Goal: Transaction & Acquisition: Register for event/course

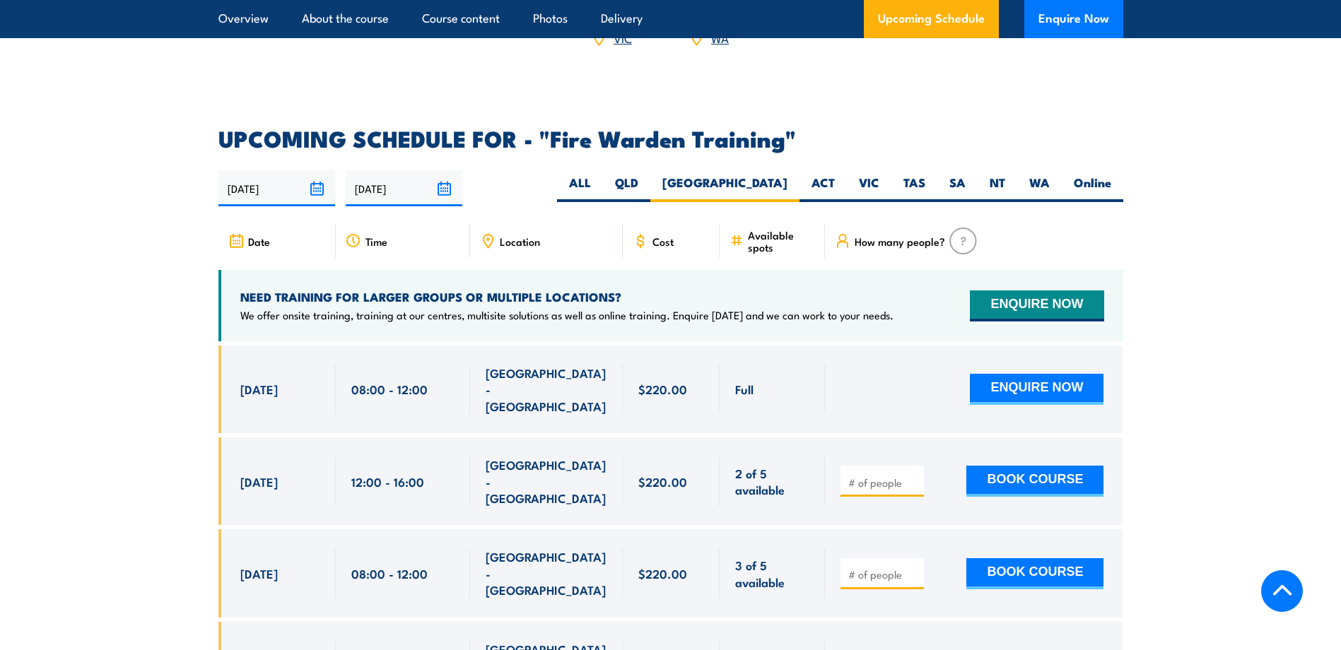
click at [876, 365] on div "ENQUIRE NOW" at bounding box center [972, 389] width 263 height 49
click at [876, 476] on input "number" at bounding box center [883, 483] width 71 height 14
type input "1"
click at [996, 466] on button "BOOK COURSE" at bounding box center [1034, 481] width 137 height 31
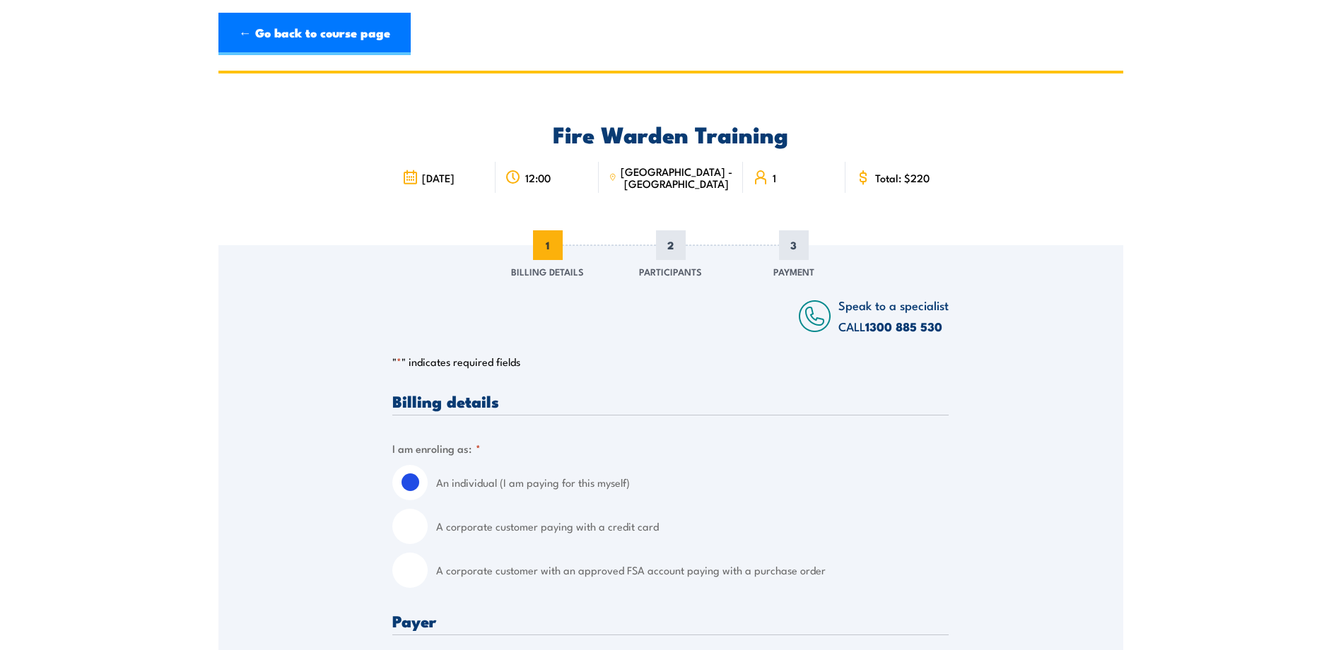
scroll to position [141, 0]
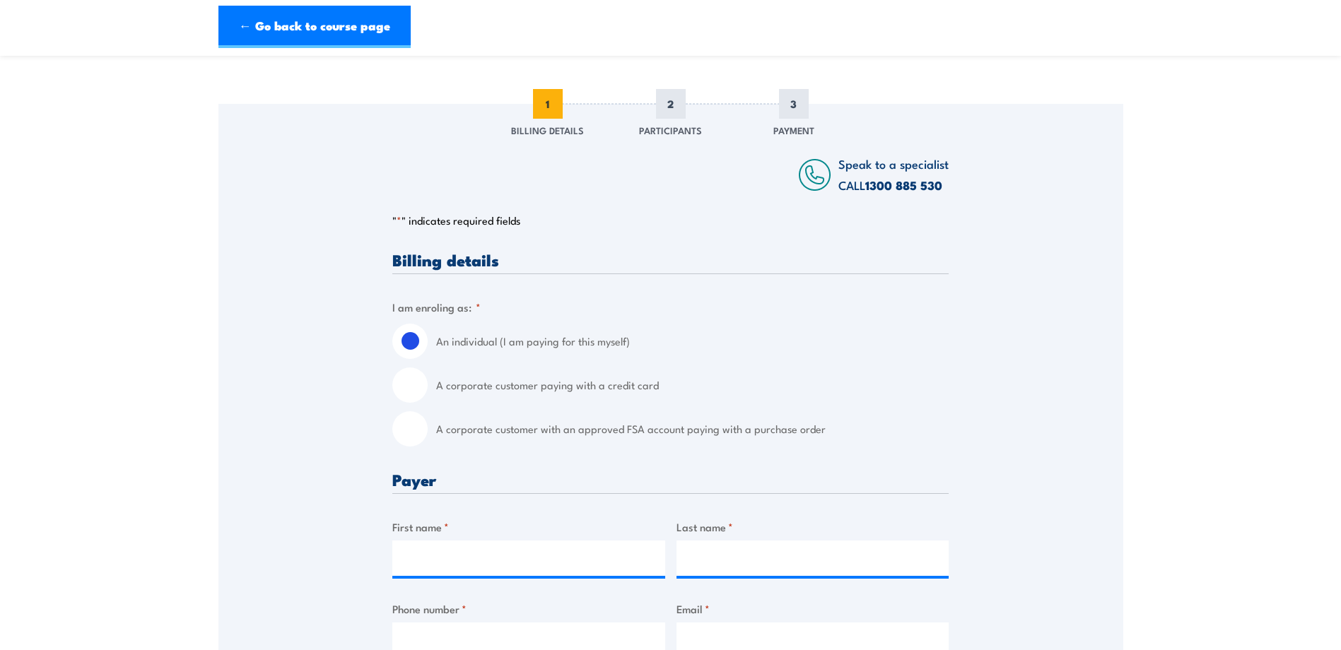
click at [411, 427] on input "A corporate customer with an approved FSA account paying with a purchase order" at bounding box center [409, 428] width 35 height 35
radio input "true"
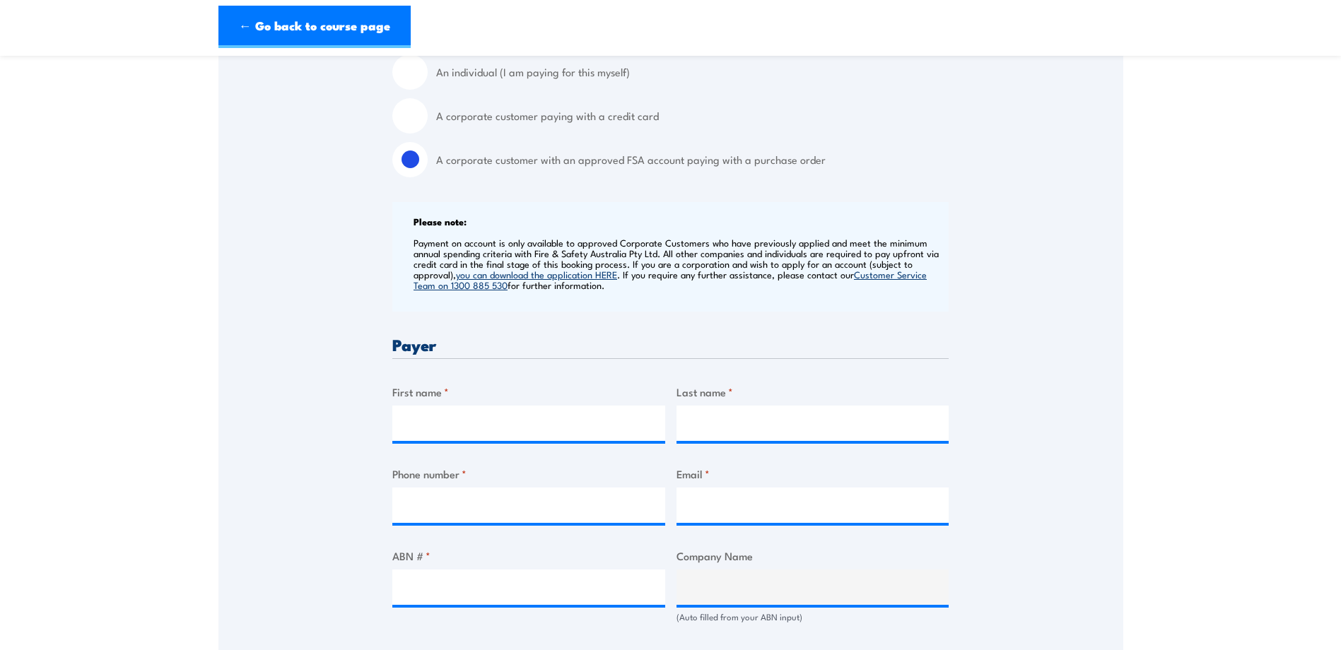
scroll to position [424, 0]
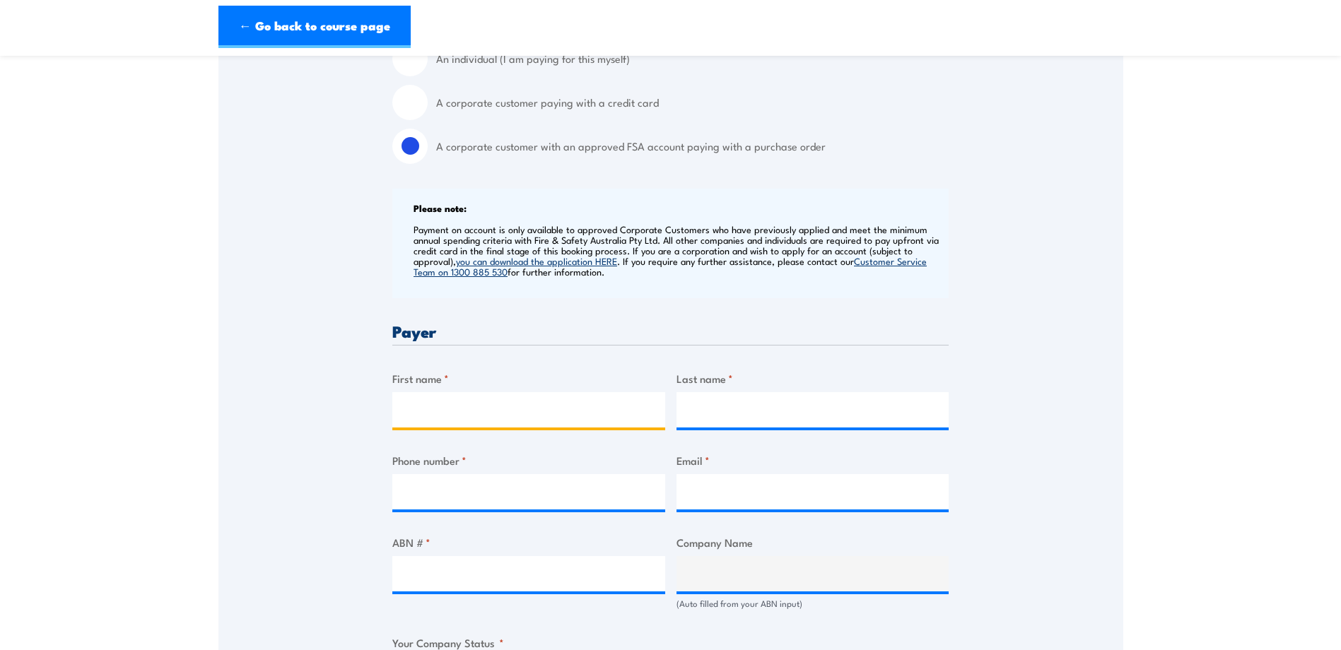
click at [463, 414] on input "First name *" at bounding box center [528, 409] width 273 height 35
type input "Casey-Lee"
type input "[PERSON_NAME]"
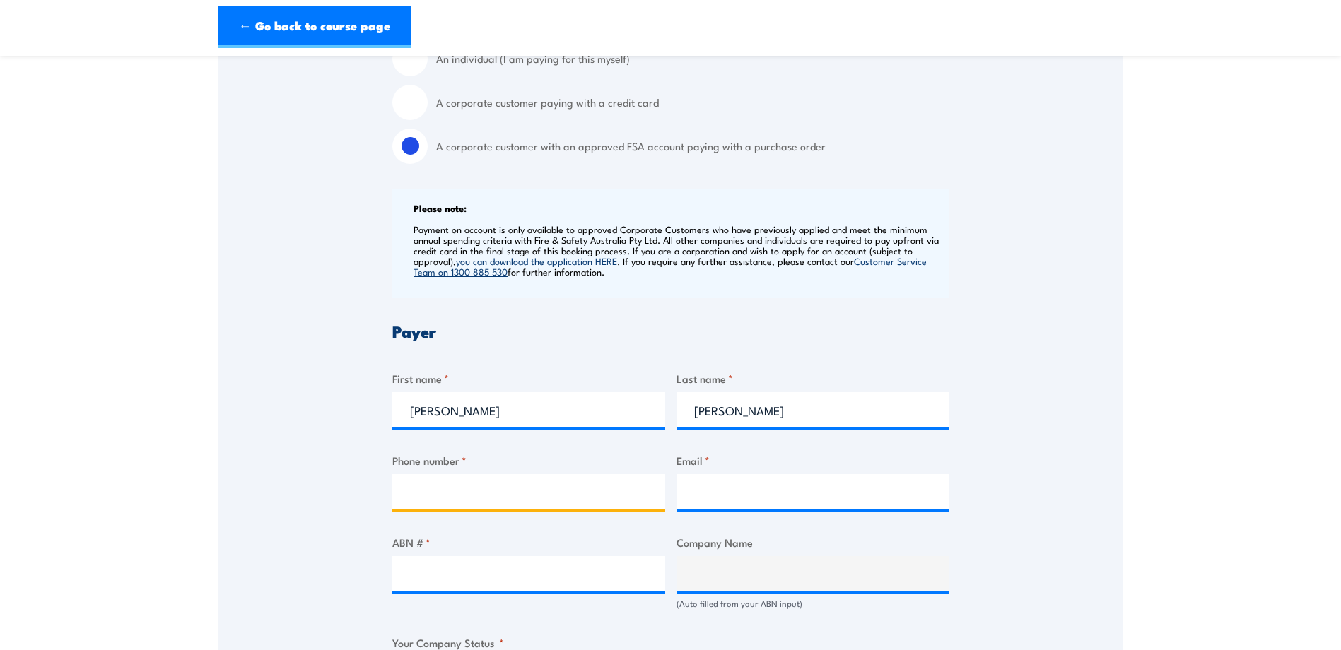
type input "0297568200"
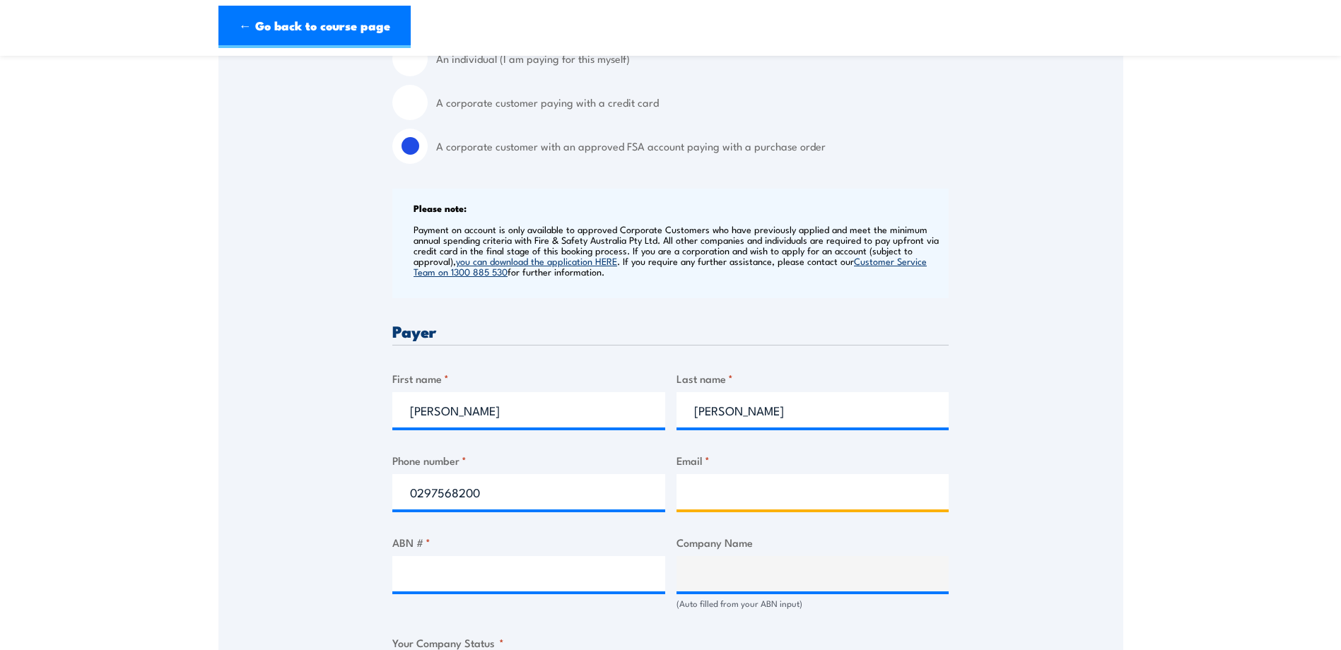
type input "[EMAIL_ADDRESS][DOMAIN_NAME]"
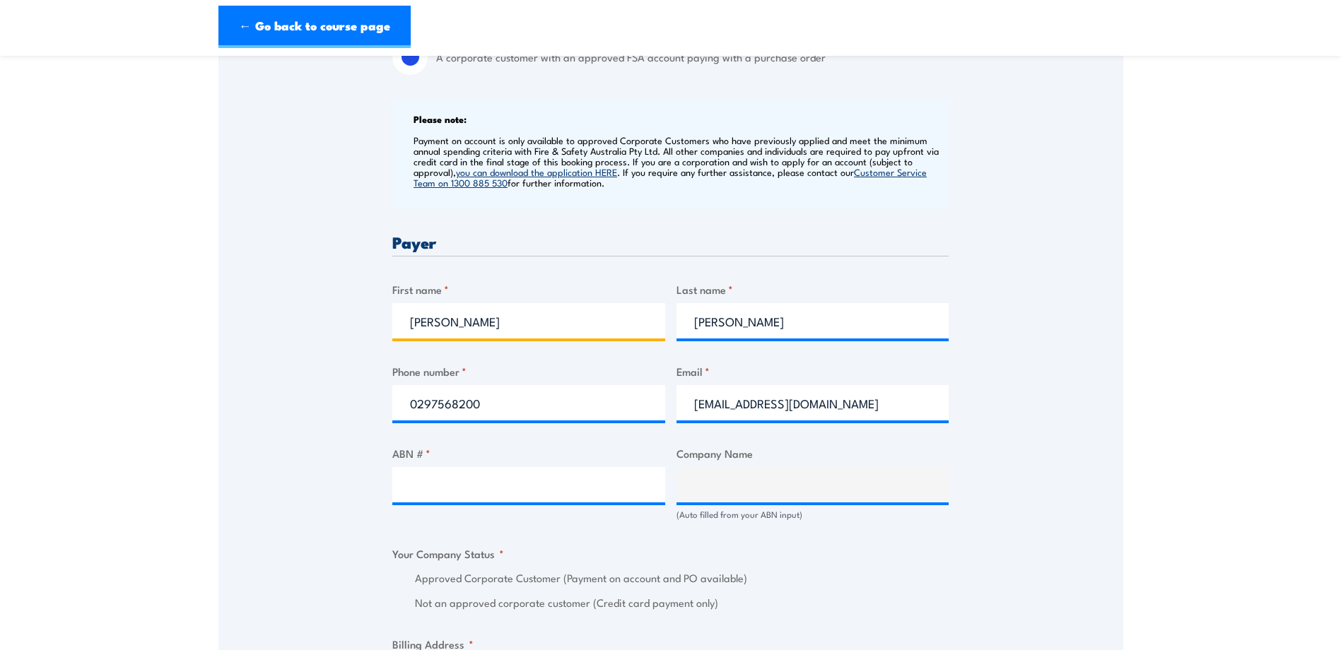
scroll to position [566, 0]
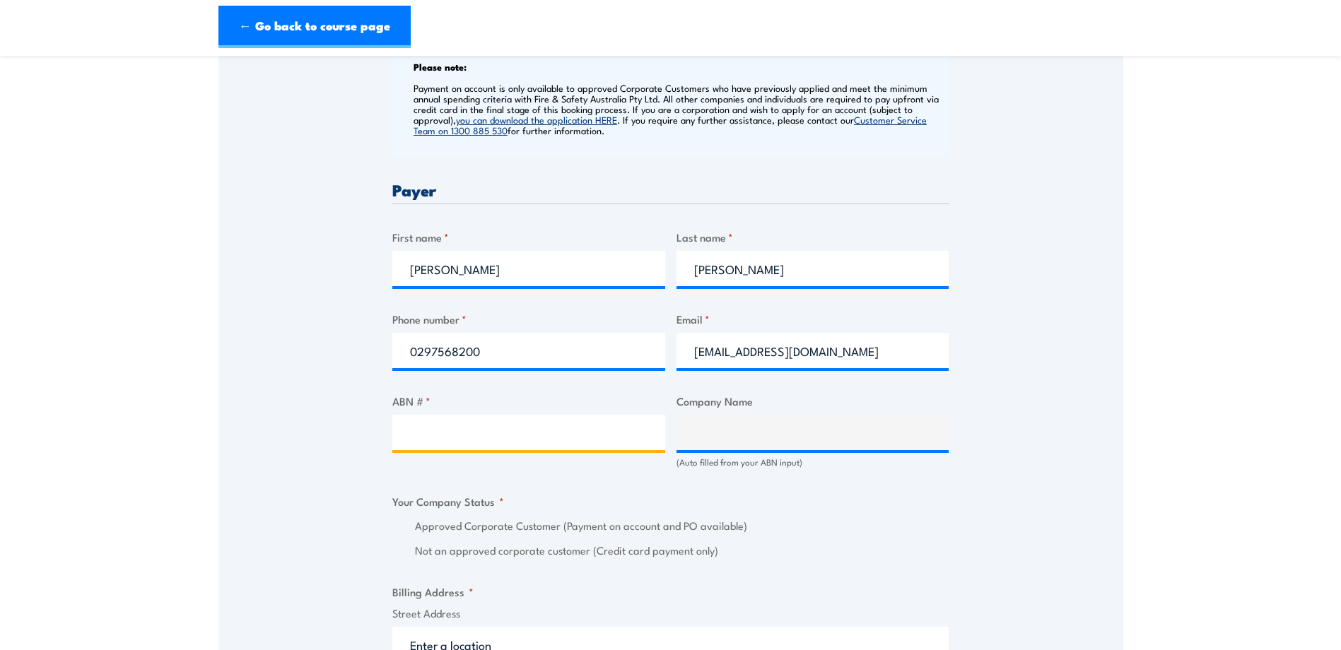
click at [513, 430] on input "ABN # *" at bounding box center [528, 432] width 273 height 35
paste input "26 008 672 179"
click at [431, 433] on input "26 008 672 179" at bounding box center [528, 432] width 273 height 35
type input "26008672 179"
type input "BUNNINGS GROUP LIMITED"
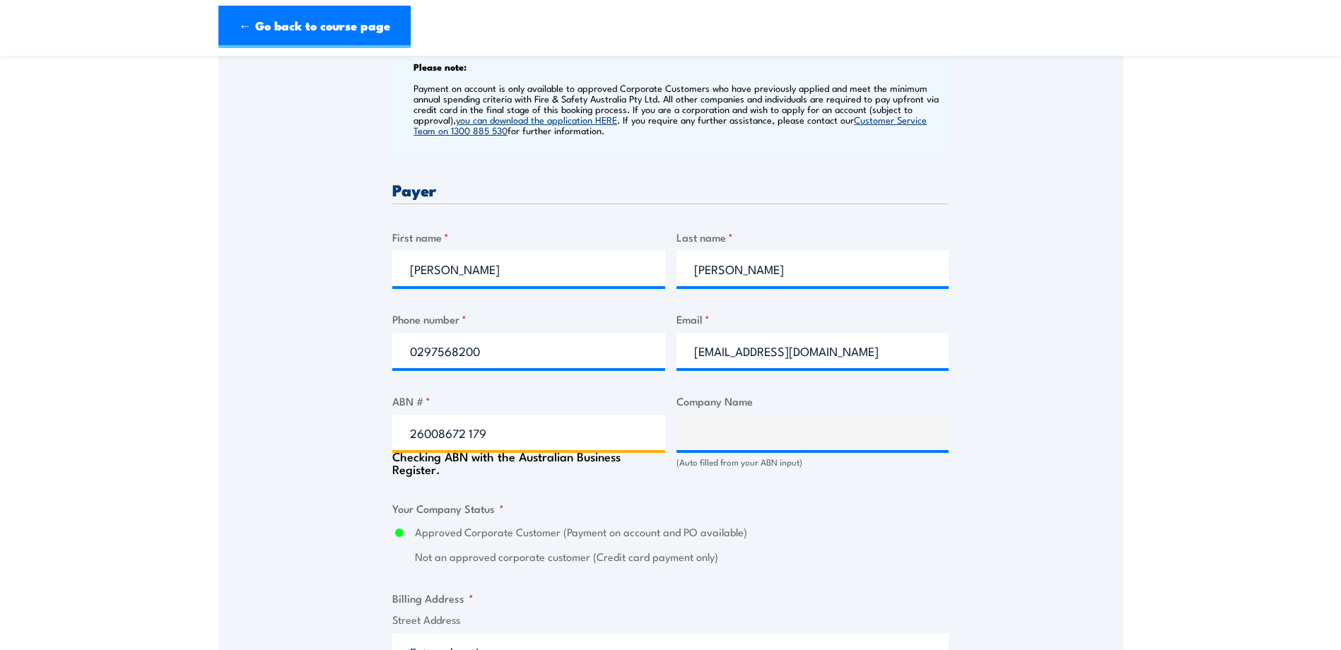
radio input "true"
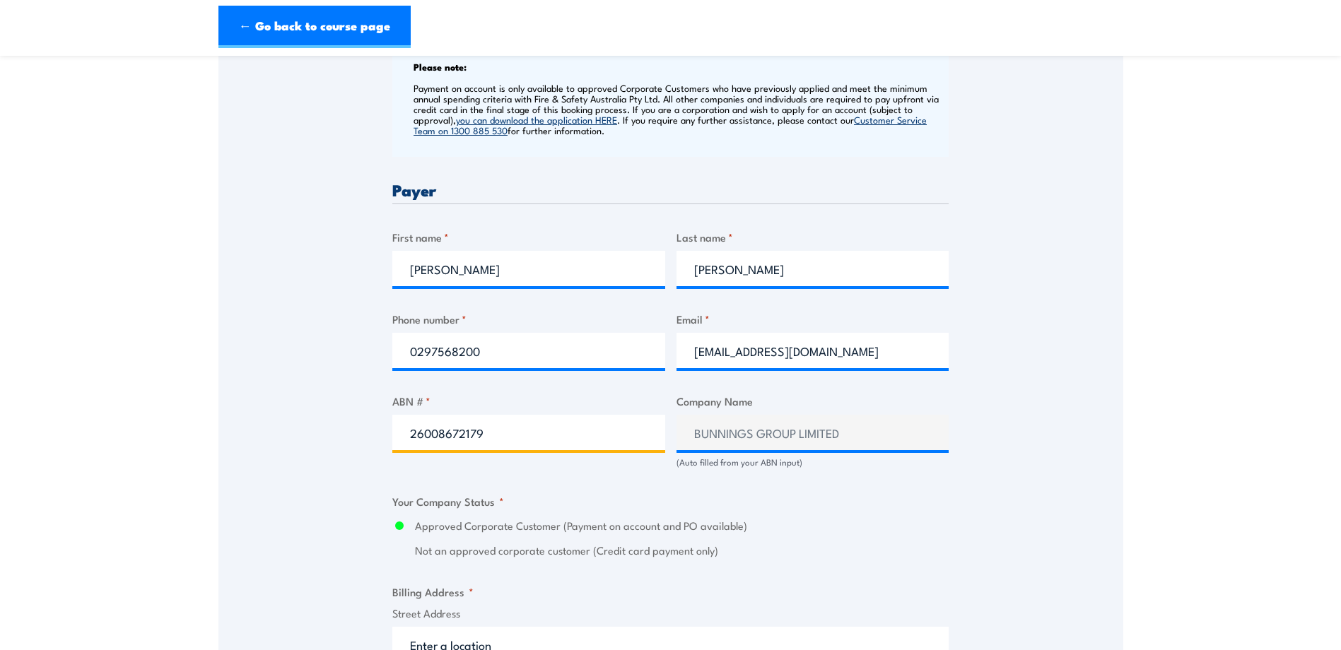
type input "26008672179"
click at [1017, 455] on div "Speak to a specialist CALL 1300 885 530 CALL 1300 885 530 " * " indicates requi…" at bounding box center [670, 463] width 905 height 1567
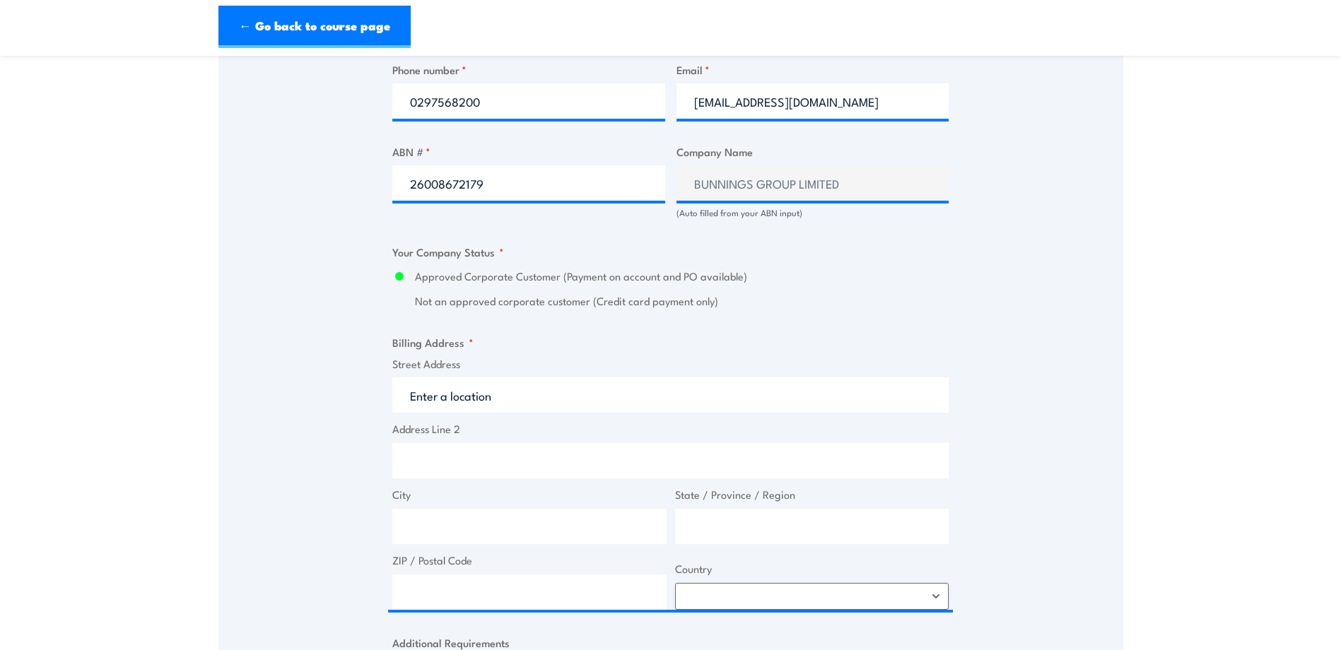
scroll to position [848, 0]
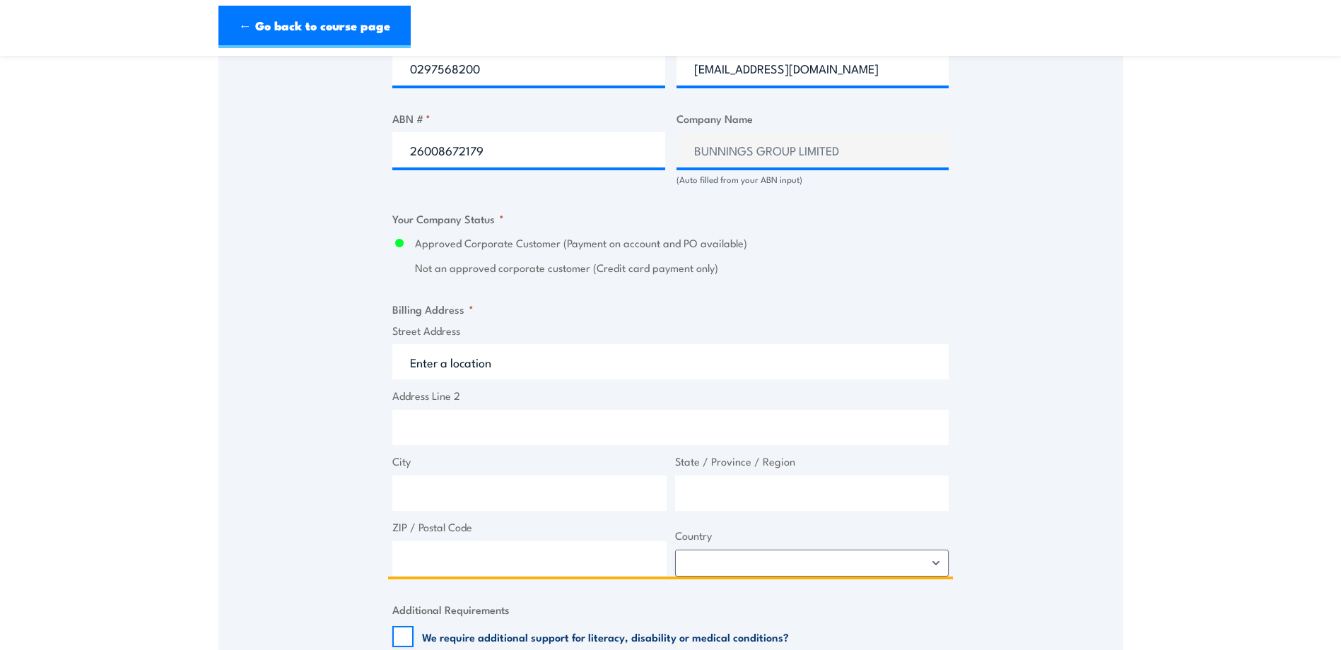
click at [510, 358] on input "Street Address" at bounding box center [670, 361] width 556 height 35
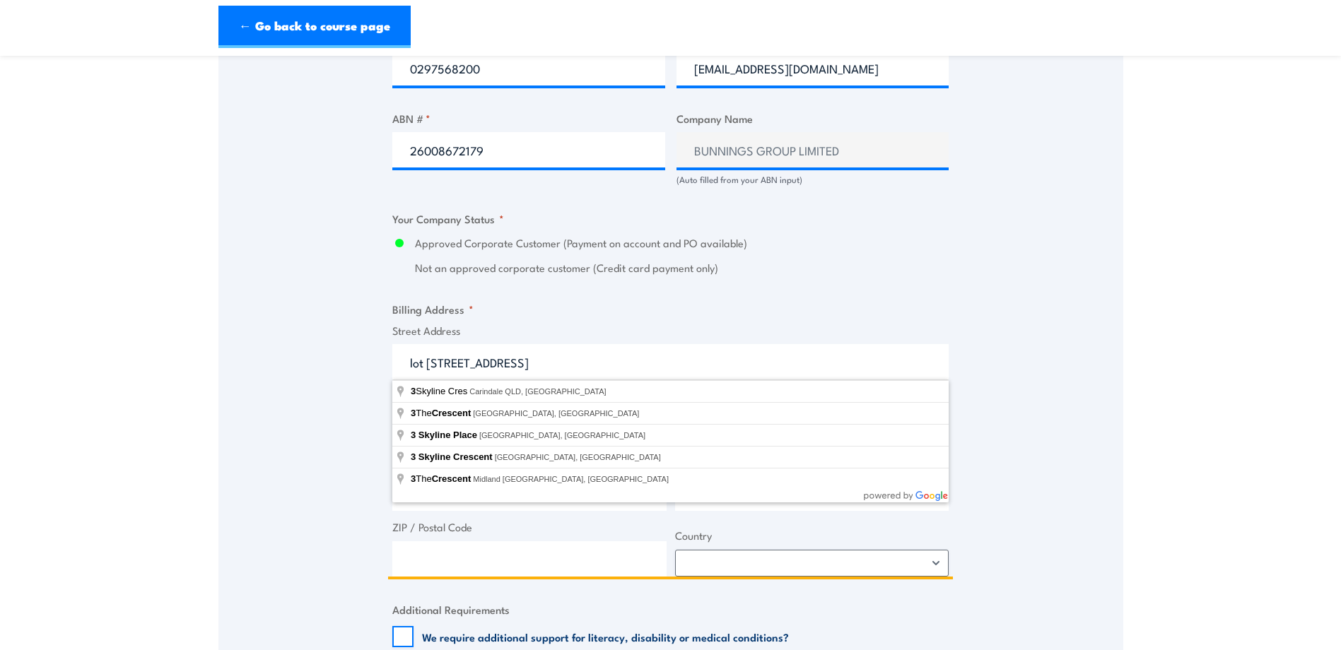
click at [435, 363] on input "lot 3 skyline crescent" at bounding box center [670, 361] width 556 height 35
drag, startPoint x: 435, startPoint y: 361, endPoint x: 350, endPoint y: 361, distance: 84.8
click at [350, 361] on div "Speak to a specialist CALL 1300 885 530 CALL 1300 885 530 " * " indicates requi…" at bounding box center [670, 177] width 905 height 1560
click at [435, 363] on input "lot 3 skyline crescent" at bounding box center [670, 361] width 556 height 35
drag, startPoint x: 439, startPoint y: 363, endPoint x: 365, endPoint y: 369, distance: 73.8
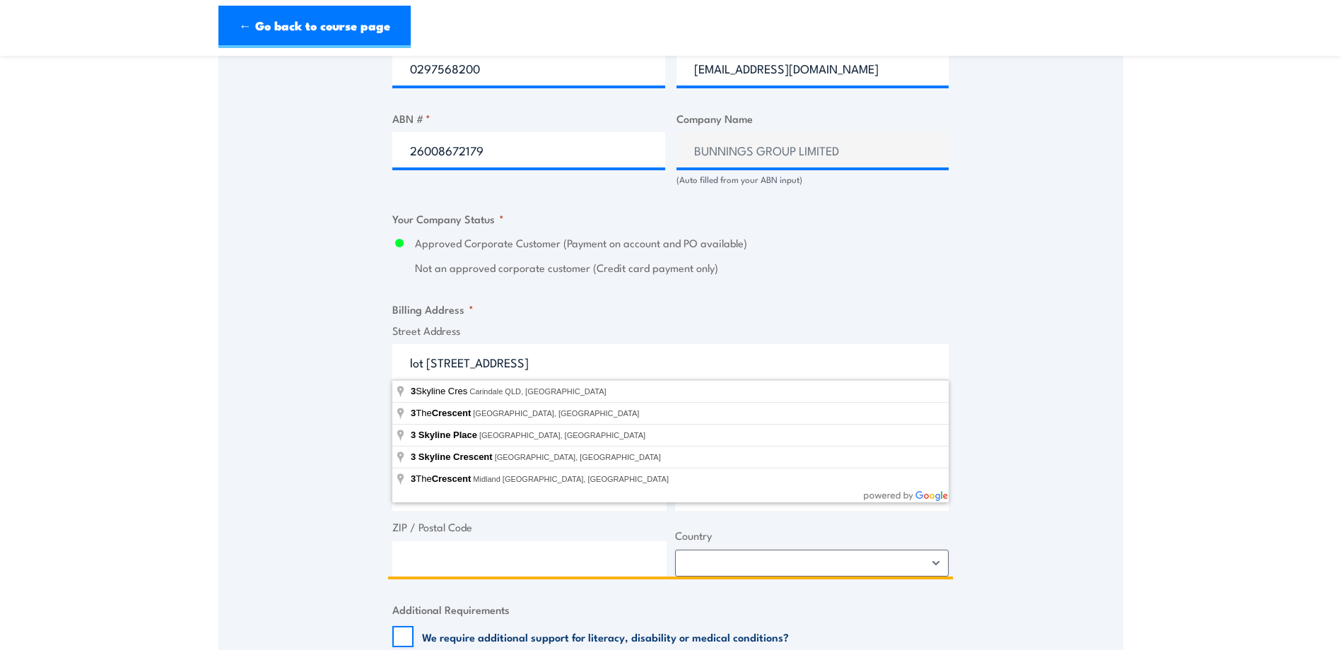
click at [365, 369] on div "Speak to a specialist CALL 1300 885 530 CALL 1300 885 530 " * " indicates requi…" at bounding box center [670, 177] width 905 height 1560
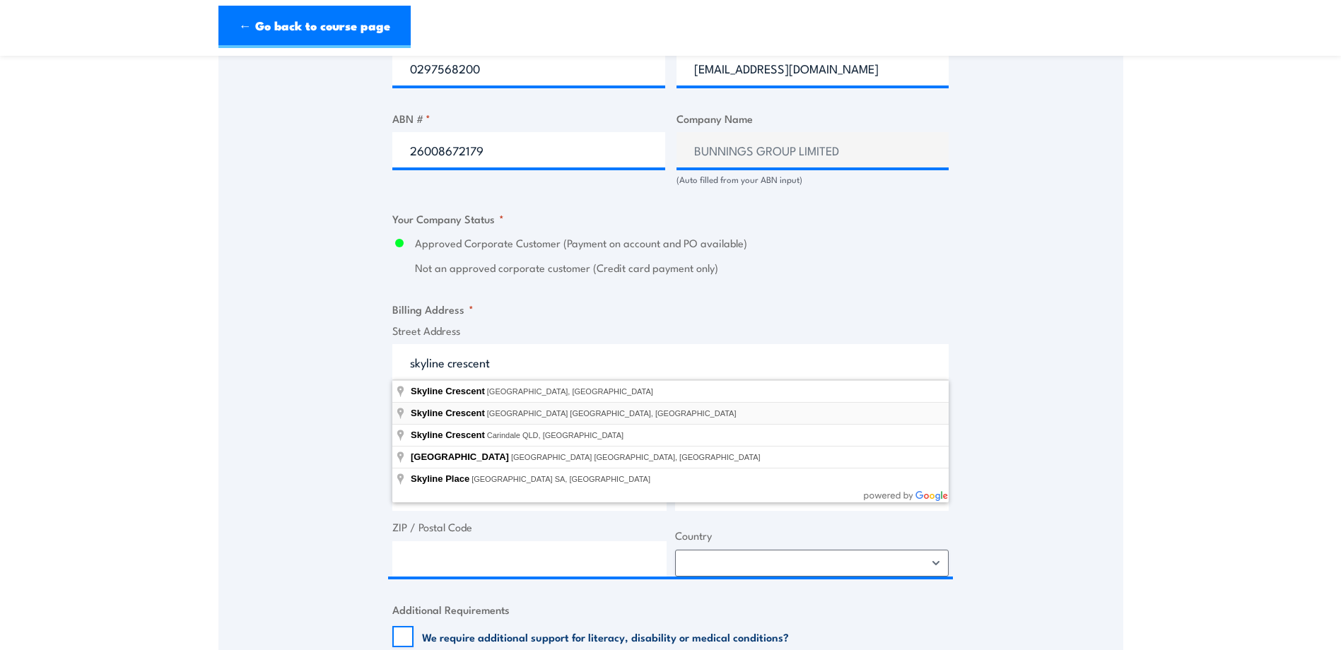
type input "Skyline Crescent, Horningsea Park NSW, Australia"
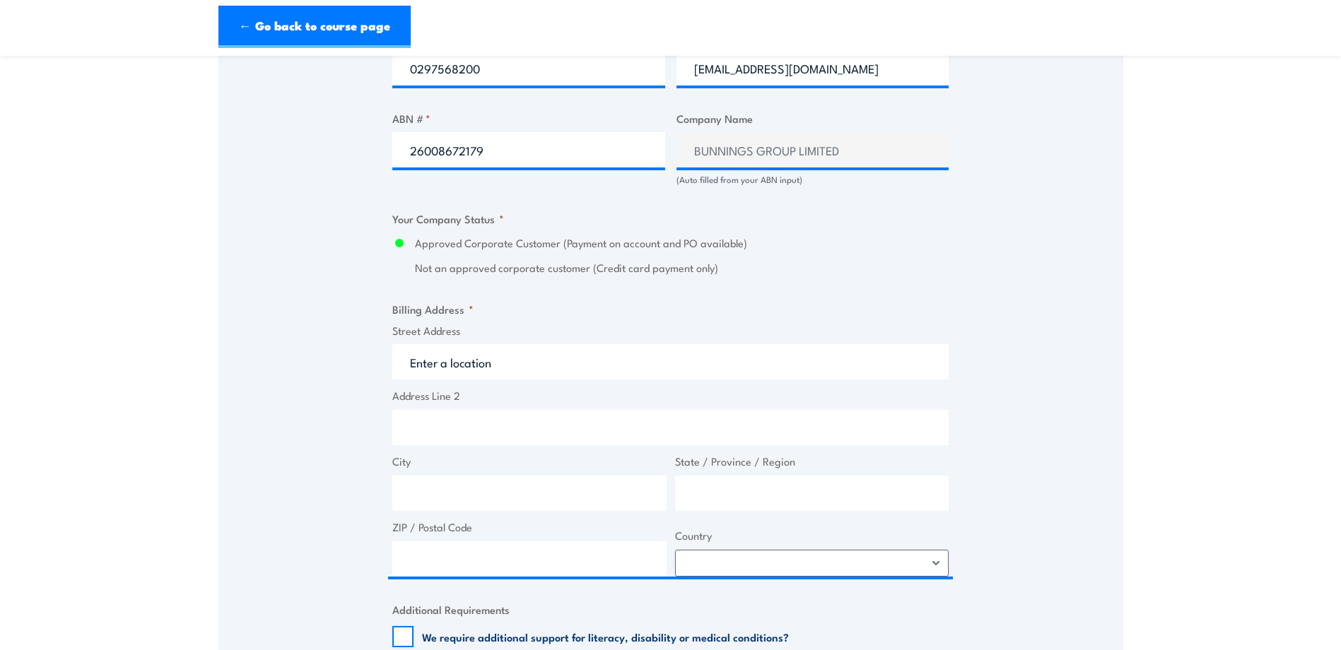
type input "Skyline Cres"
type input "Horningsea Park"
type input "New South Wales"
type input "2171"
select select "Australia"
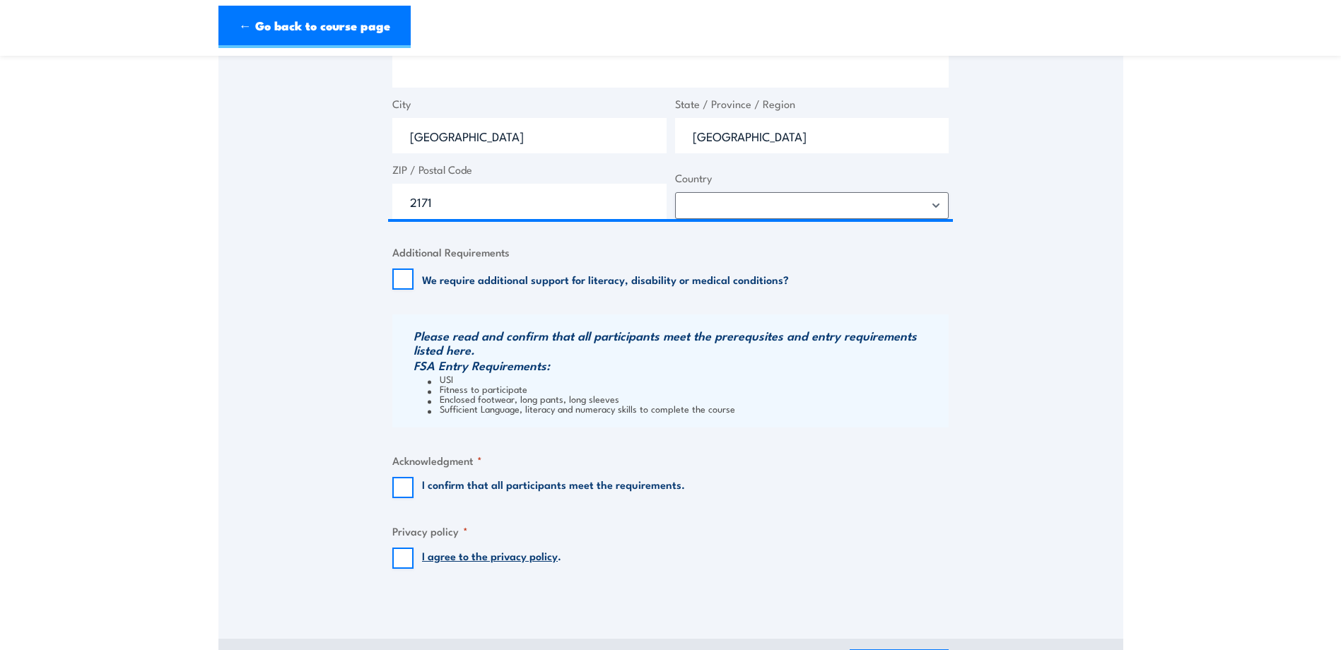
scroll to position [1273, 0]
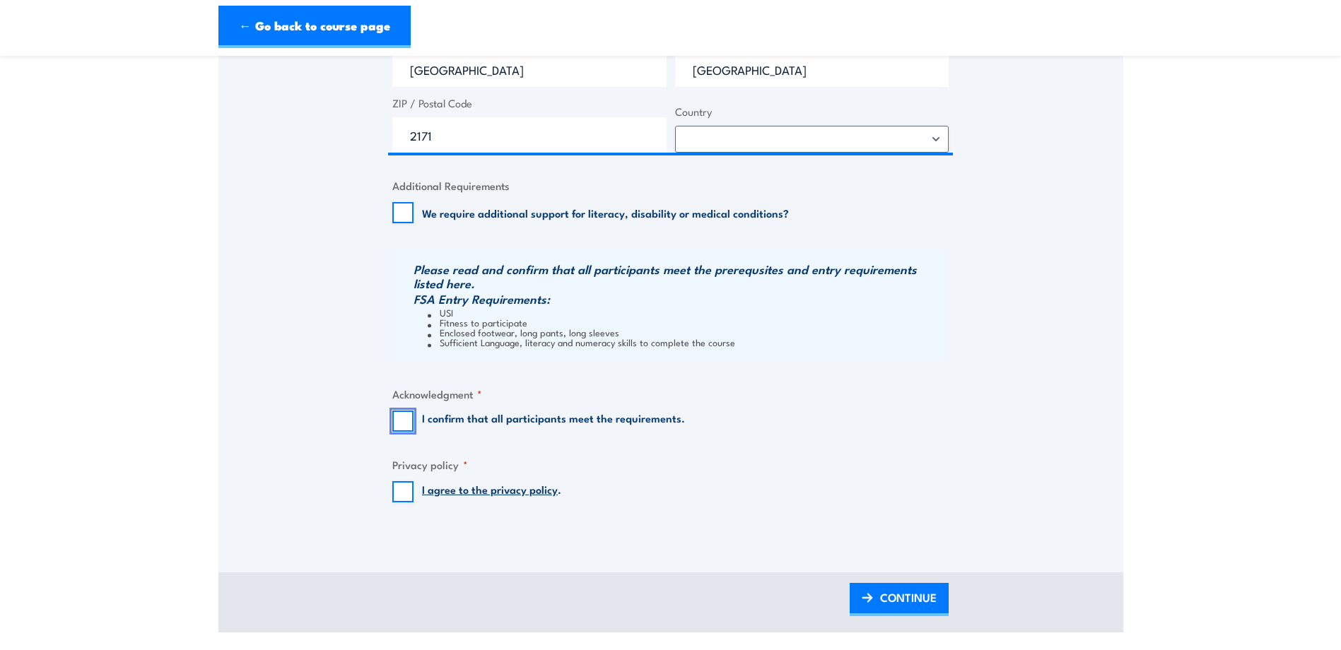
click at [405, 419] on input "I confirm that all participants meet the requirements." at bounding box center [402, 421] width 21 height 21
checkbox input "true"
click at [407, 492] on input "I agree to the privacy policy ." at bounding box center [402, 491] width 21 height 21
checkbox input "true"
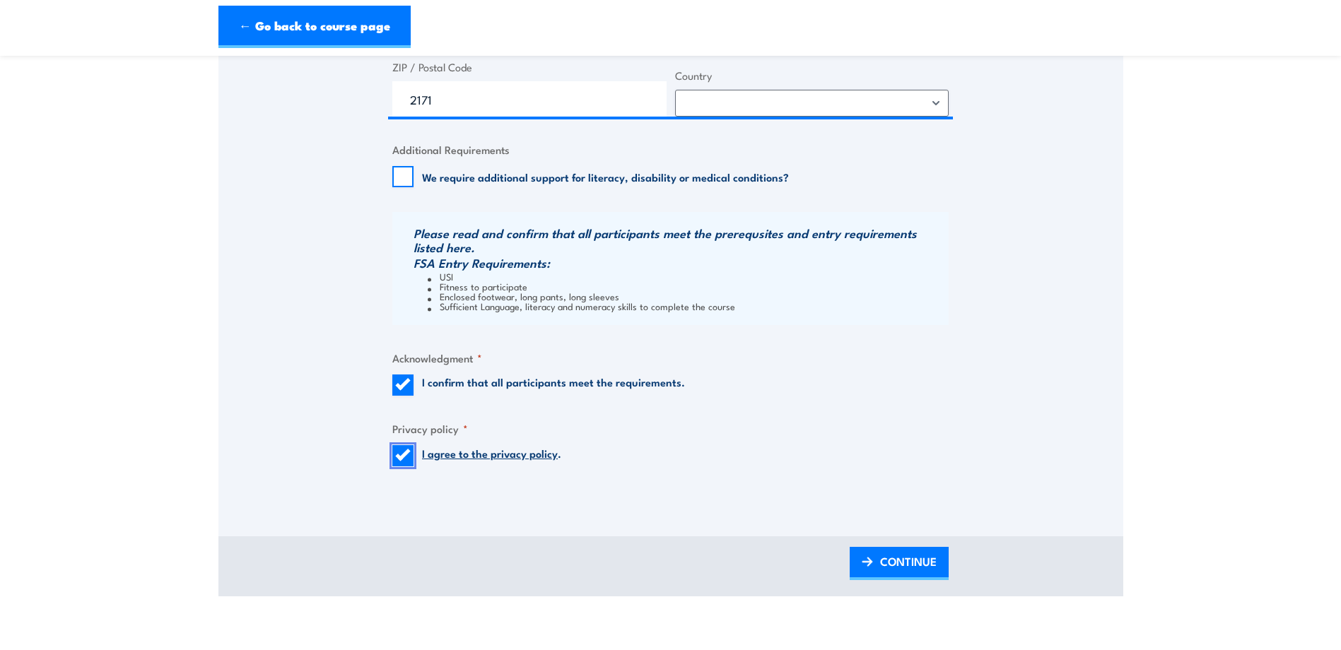
scroll to position [1414, 0]
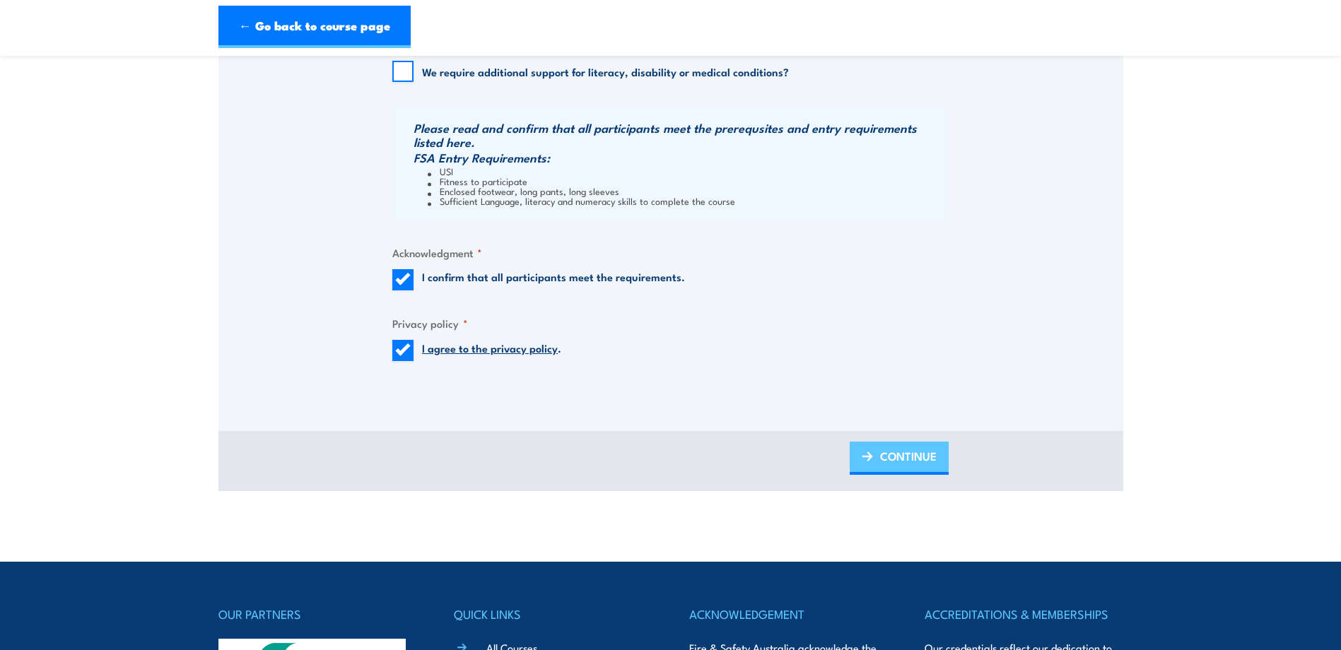
click at [926, 460] on span "CONTINUE" at bounding box center [908, 456] width 57 height 37
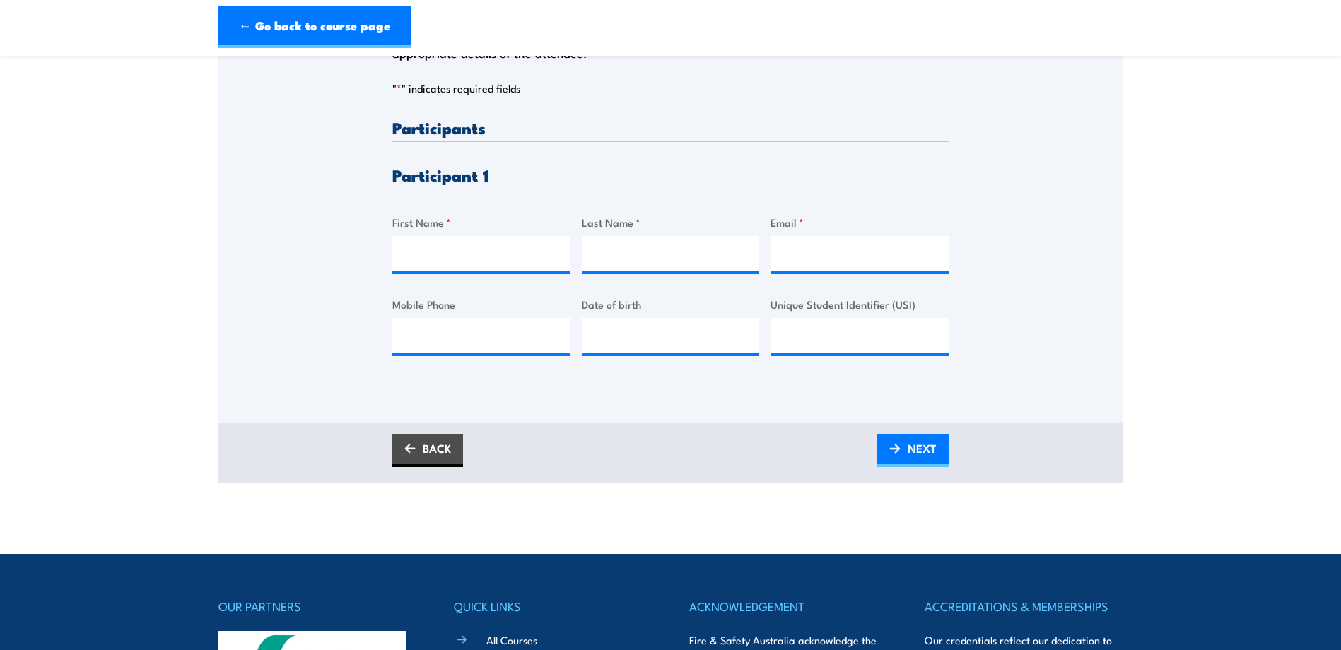
scroll to position [283, 0]
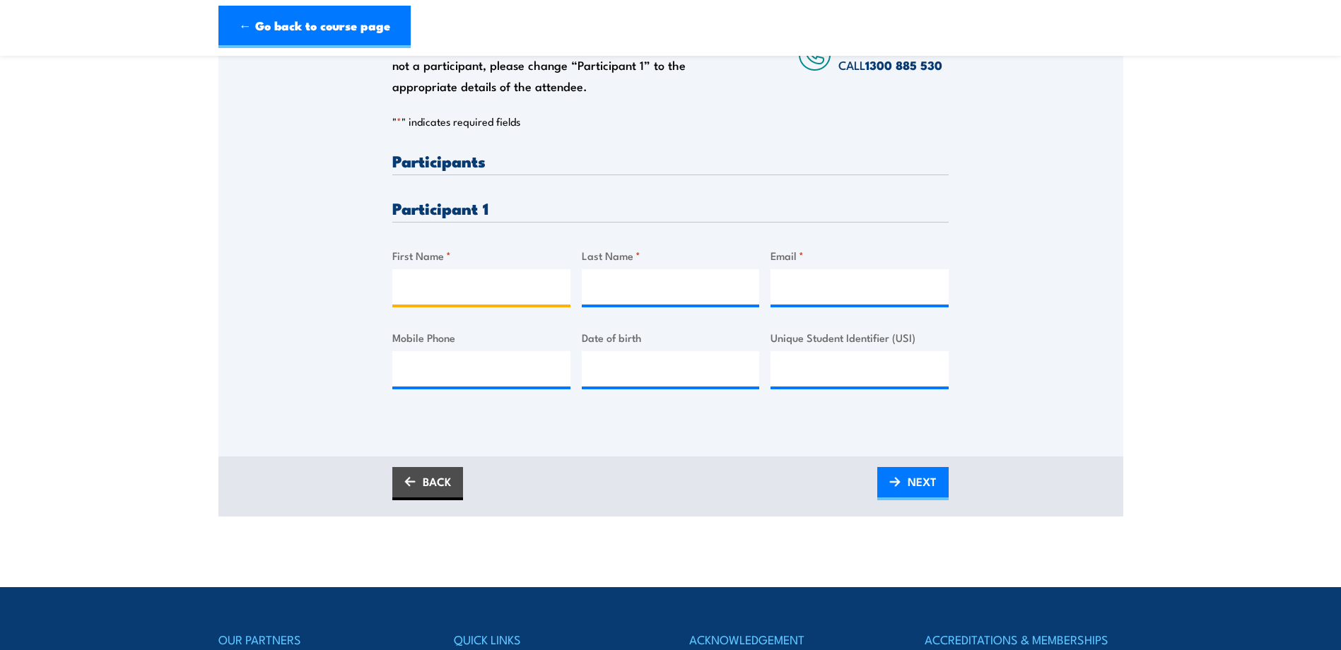
click at [428, 286] on input "First Name *" at bounding box center [481, 286] width 178 height 35
type input "Kabir"
click at [617, 283] on input "Last Name *" at bounding box center [671, 286] width 178 height 35
type input "Khadka"
click at [807, 293] on input "Email *" at bounding box center [860, 286] width 178 height 35
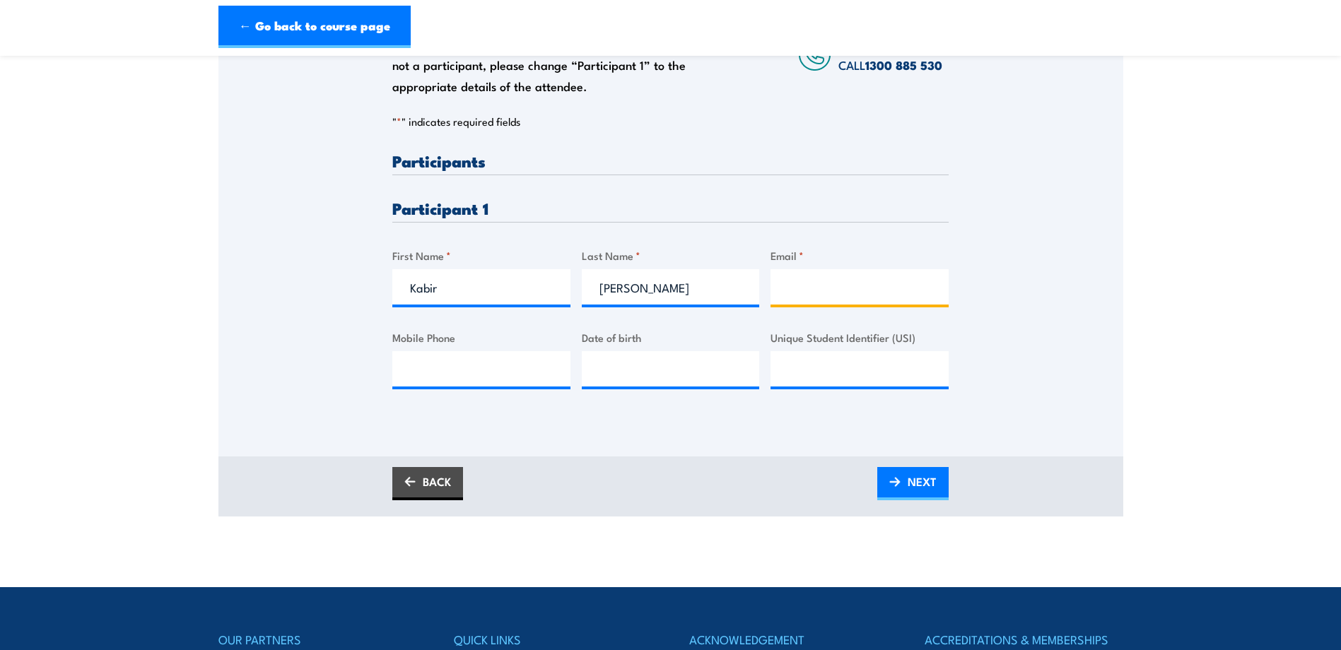
type input "k"
click at [805, 279] on input "Email *" at bounding box center [860, 286] width 178 height 35
click at [802, 286] on input "Email *" at bounding box center [860, 286] width 178 height 35
click at [970, 271] on div "Please provide names and contact details for each of the participants below. No…" at bounding box center [670, 190] width 905 height 455
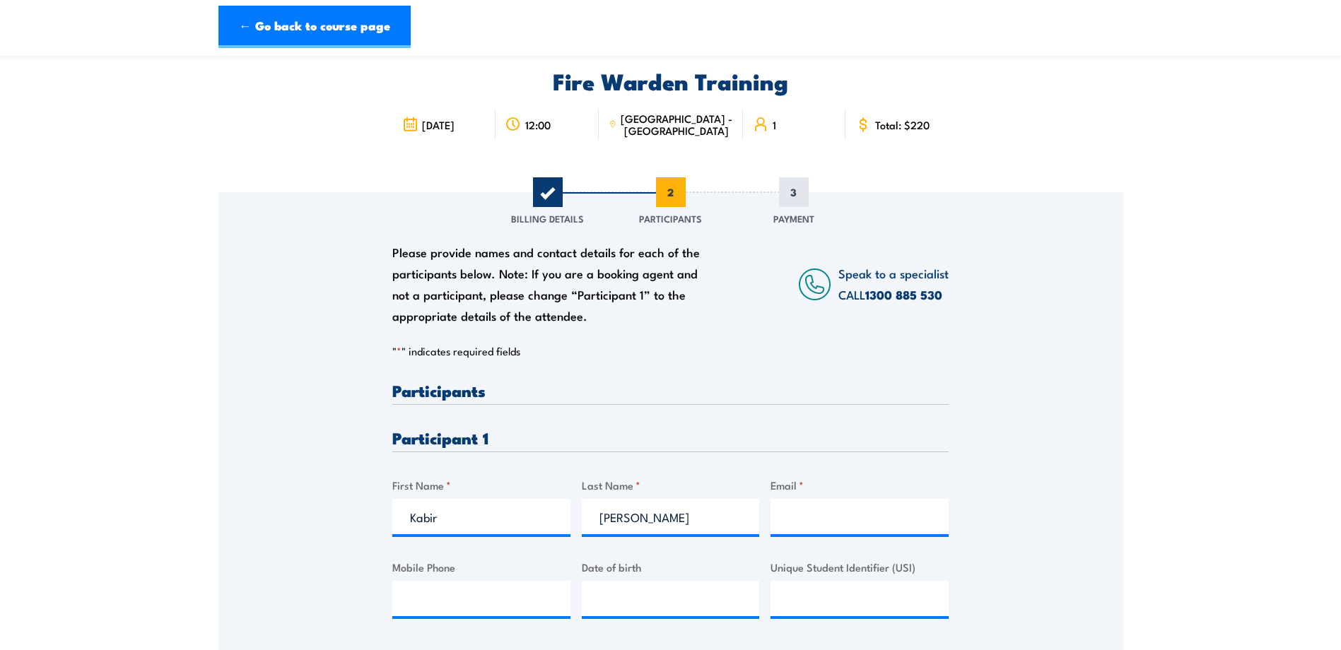
scroll to position [0, 0]
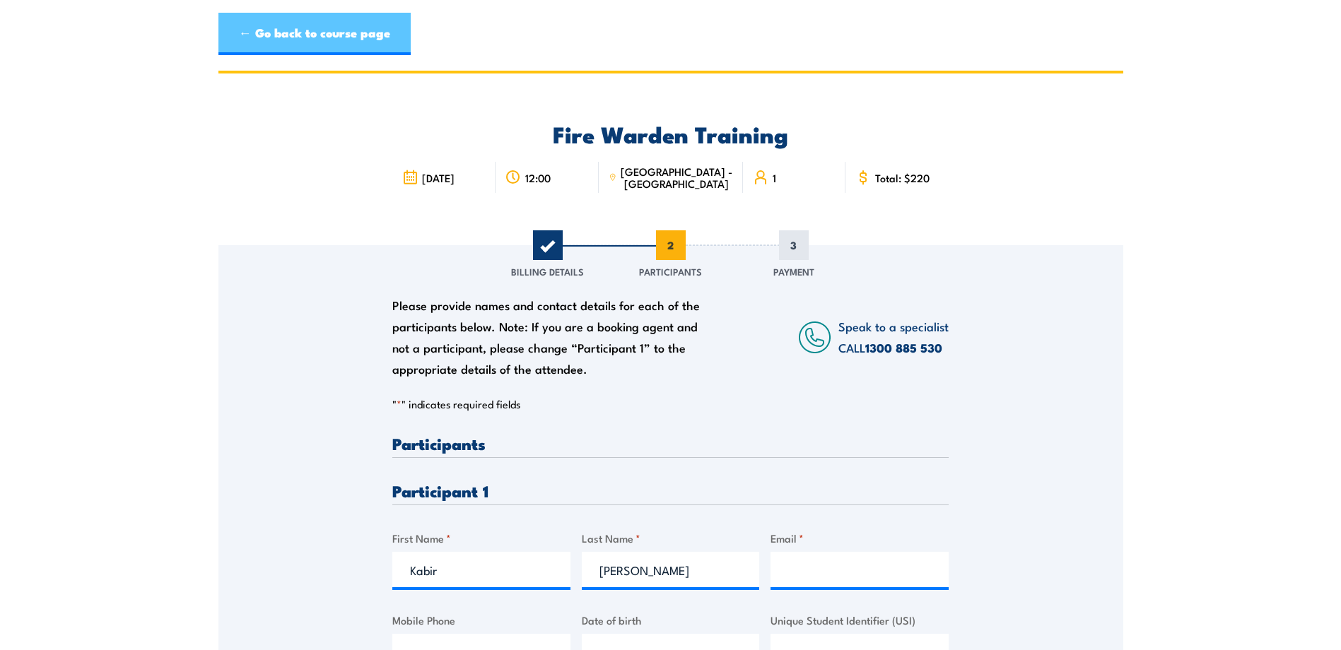
click at [283, 26] on link "← Go back to course page" at bounding box center [314, 34] width 192 height 42
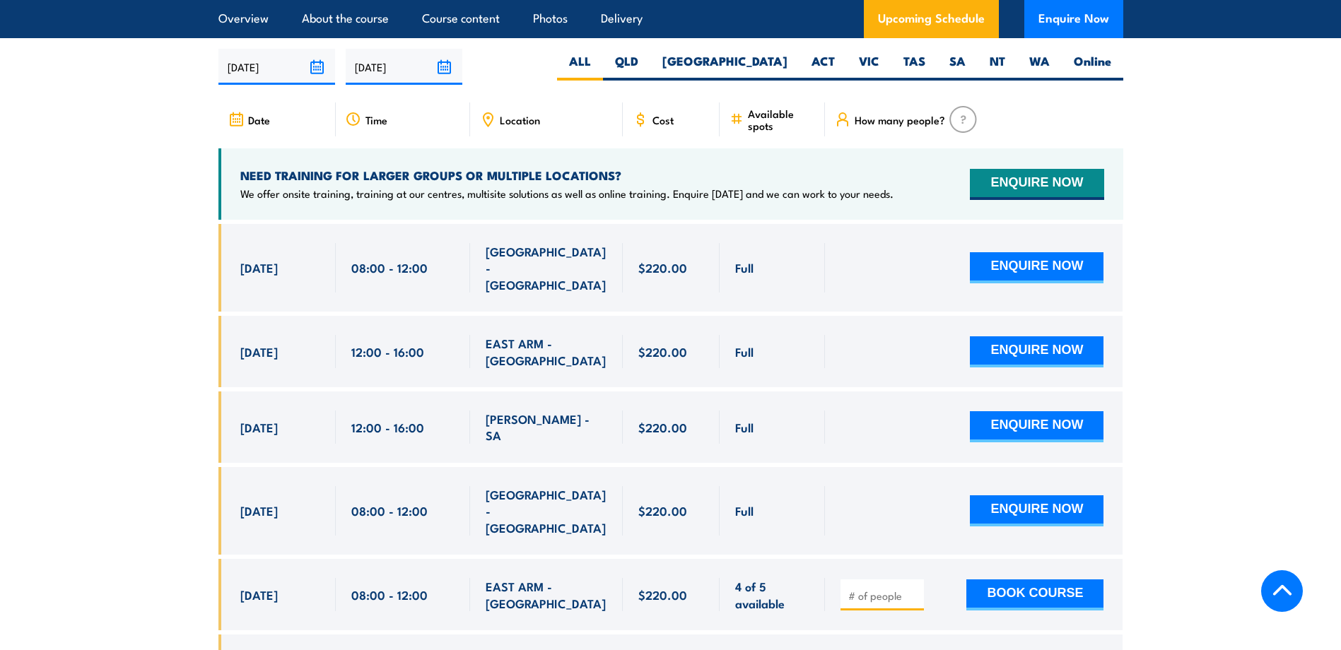
scroll to position [2488, 0]
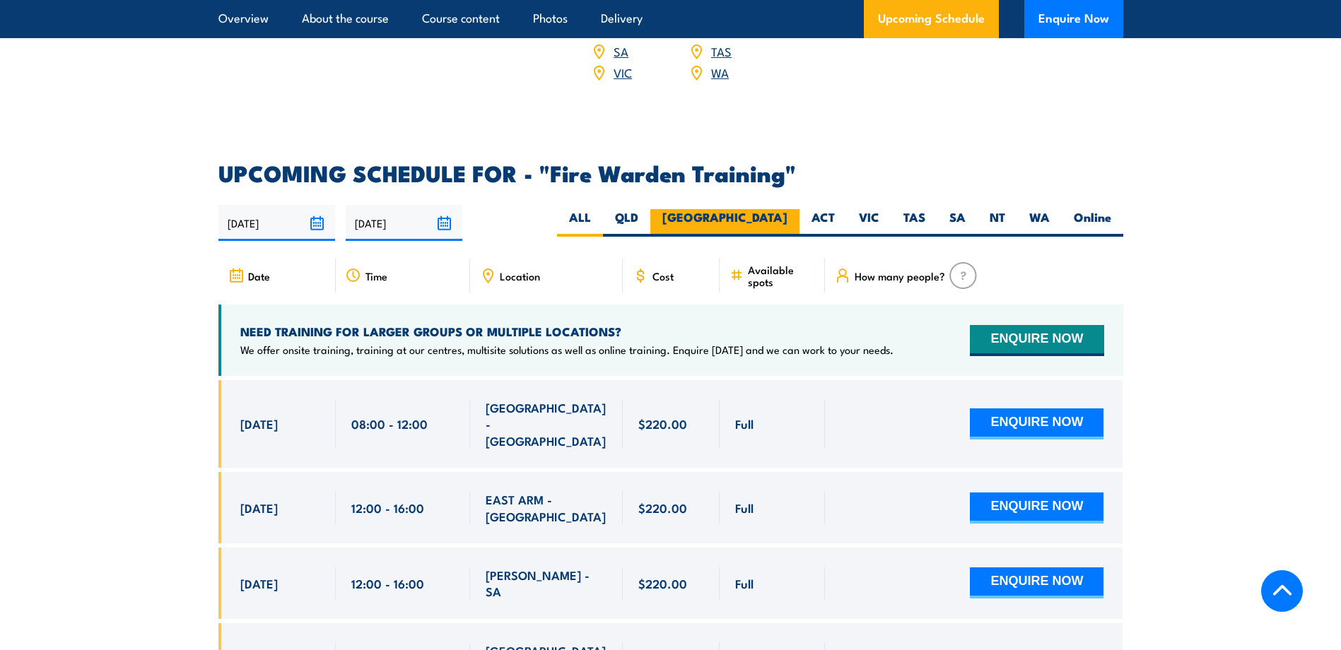
click at [774, 209] on label "NSW" at bounding box center [724, 223] width 149 height 28
click at [788, 209] on input "NSW" at bounding box center [792, 213] width 9 height 9
radio input "true"
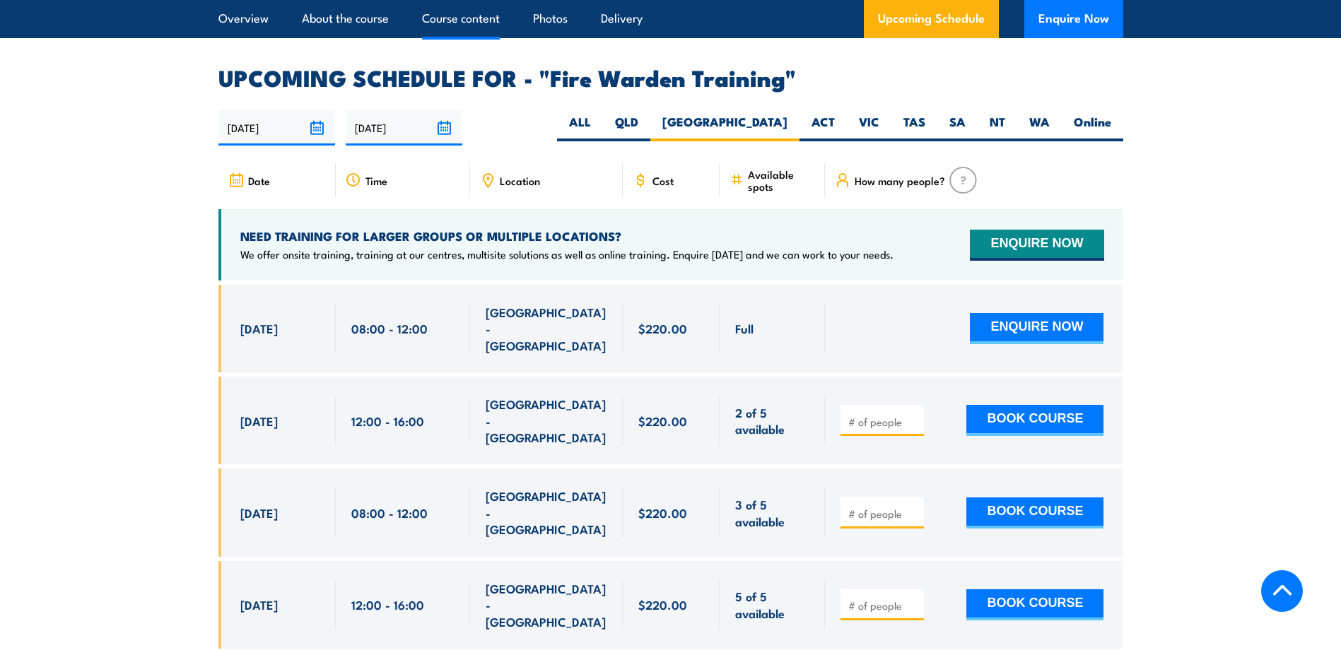
scroll to position [2629, 0]
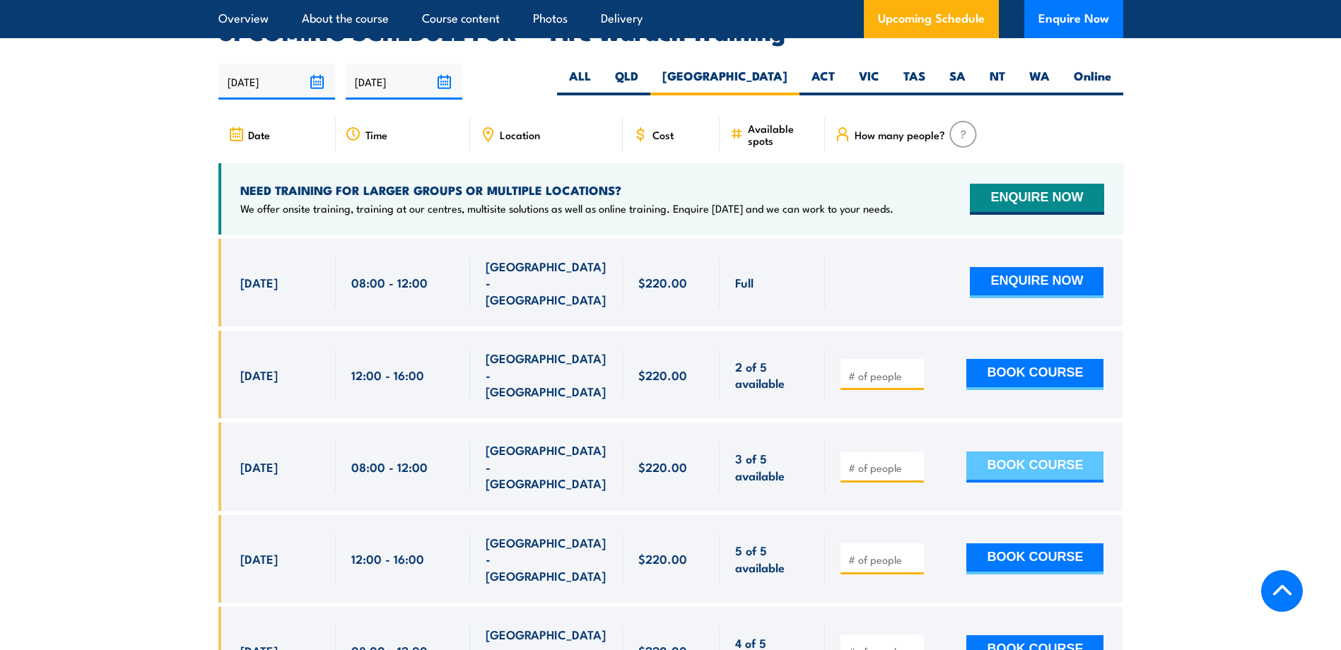
click at [1013, 452] on button "BOOK COURSE" at bounding box center [1034, 467] width 137 height 31
click at [862, 461] on input "number" at bounding box center [883, 468] width 71 height 14
type input "3"
click at [1008, 452] on button "BOOK COURSE" at bounding box center [1034, 467] width 137 height 31
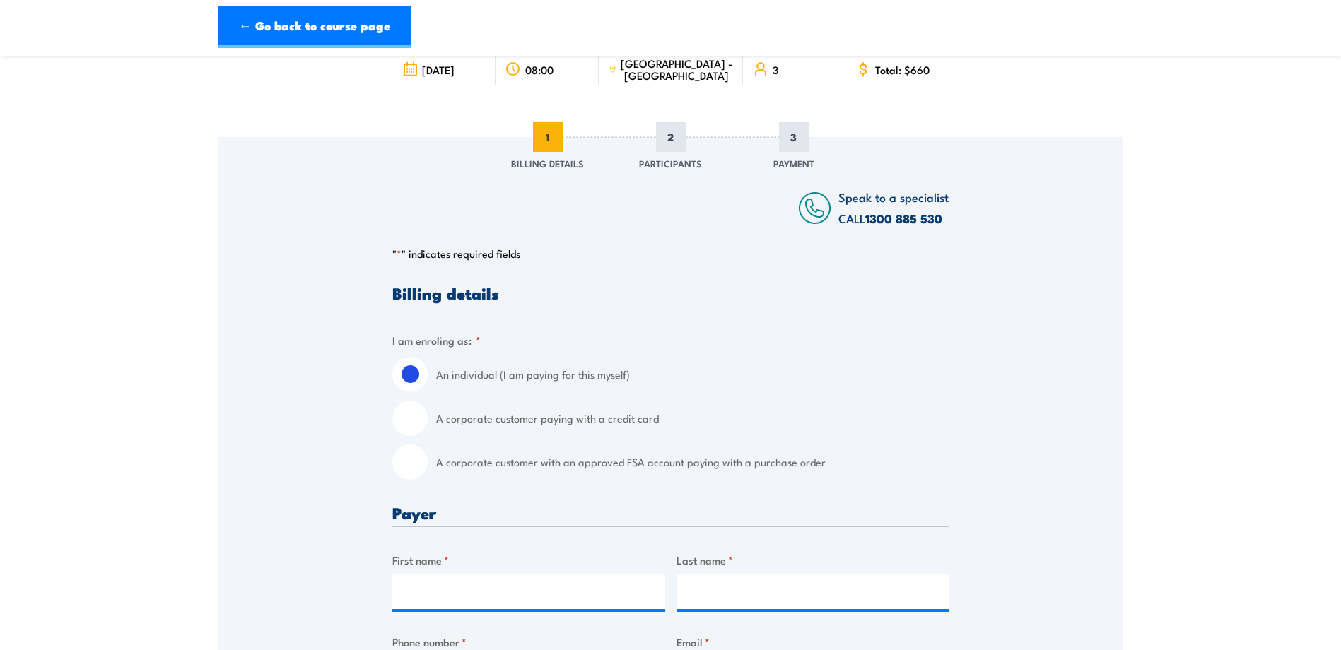
scroll to position [141, 0]
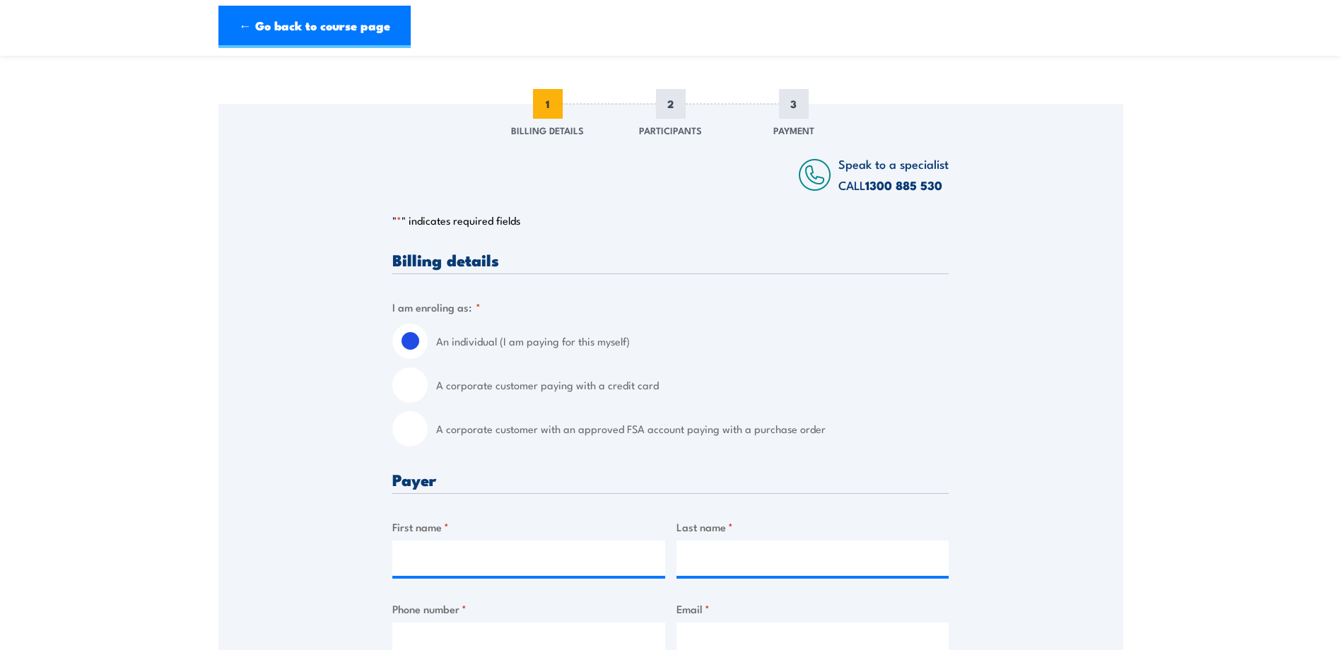
click at [421, 431] on input "A corporate customer with an approved FSA account paying with a purchase order" at bounding box center [409, 428] width 35 height 35
radio input "true"
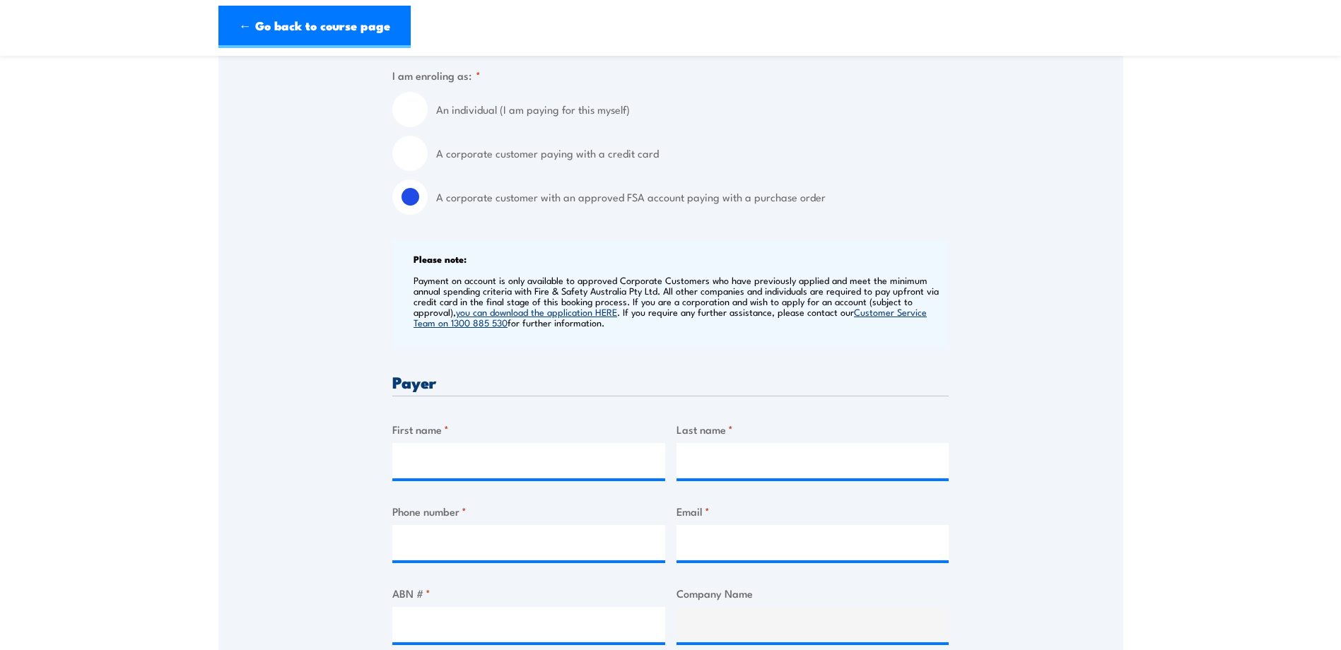
scroll to position [424, 0]
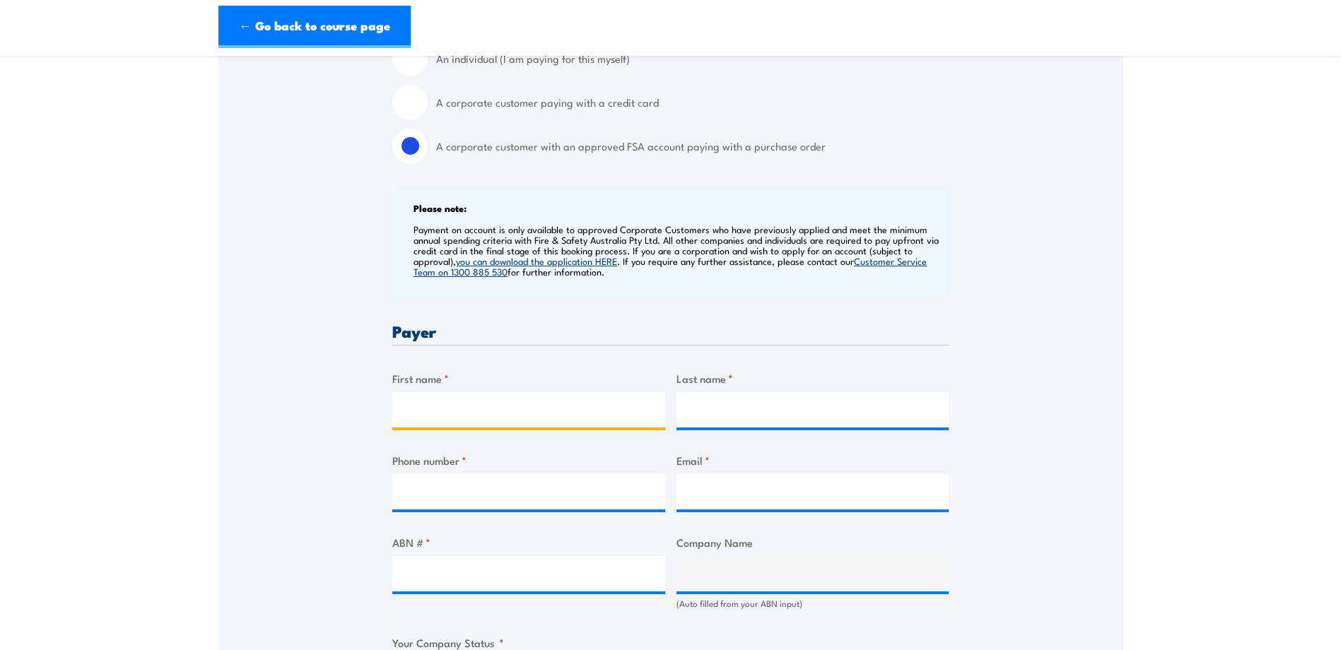
click at [505, 408] on input "First name *" at bounding box center [528, 409] width 273 height 35
type input "Casey-Lee"
type input "Shields"
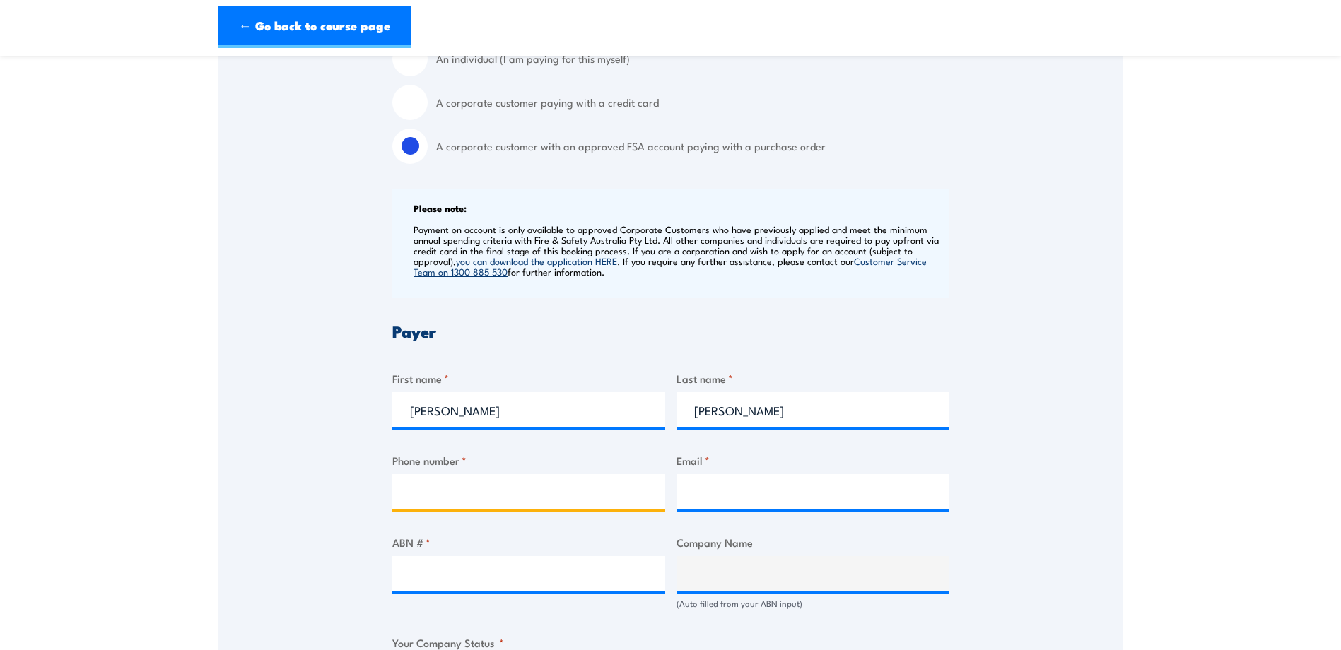
type input "0297568200"
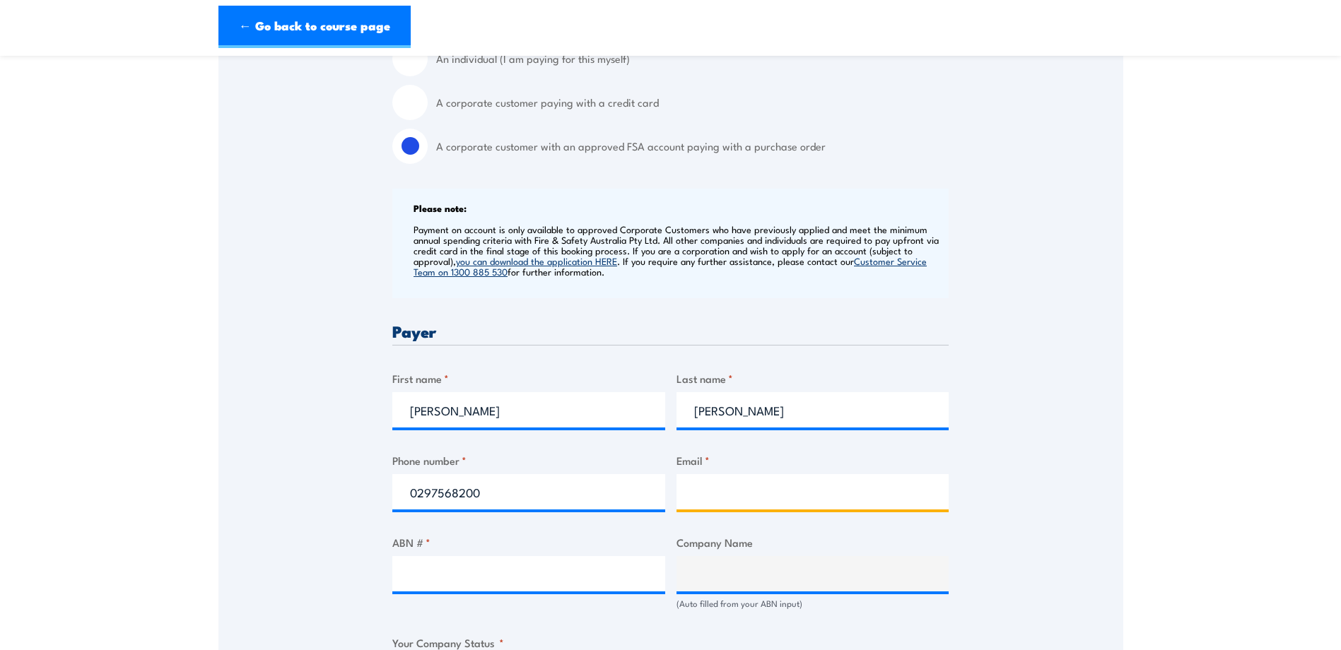
type input "Leppington@bunnings.com.au"
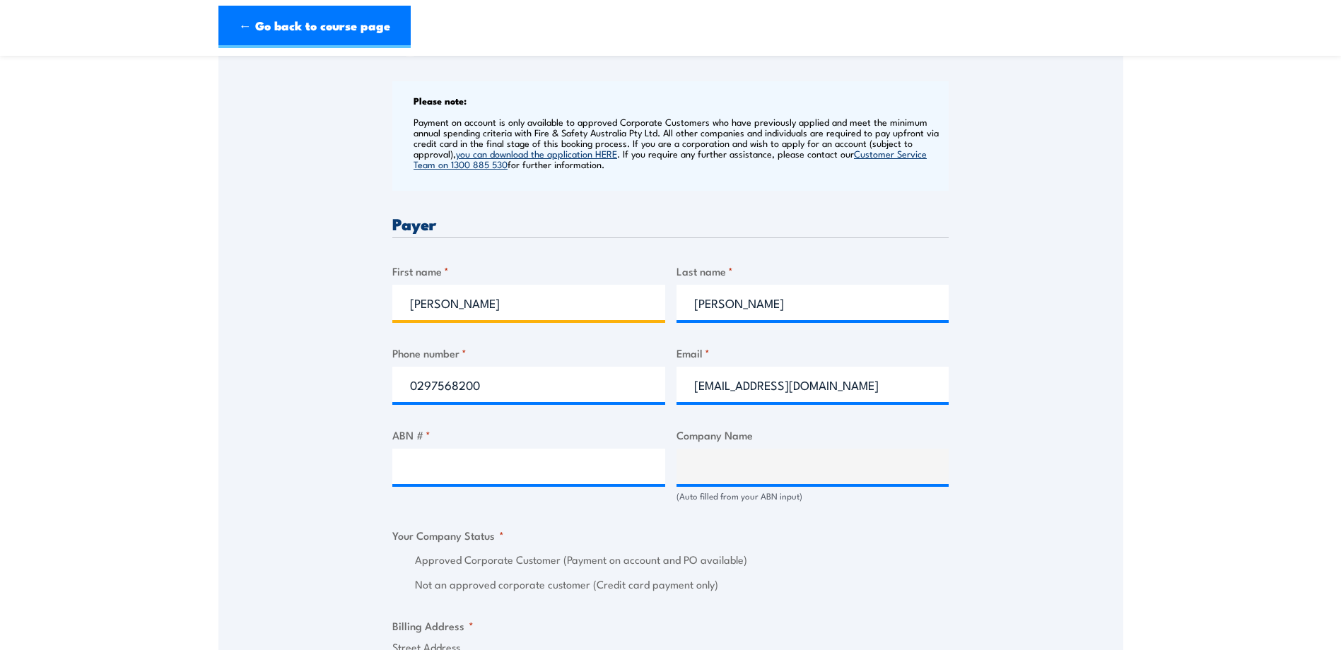
scroll to position [566, 0]
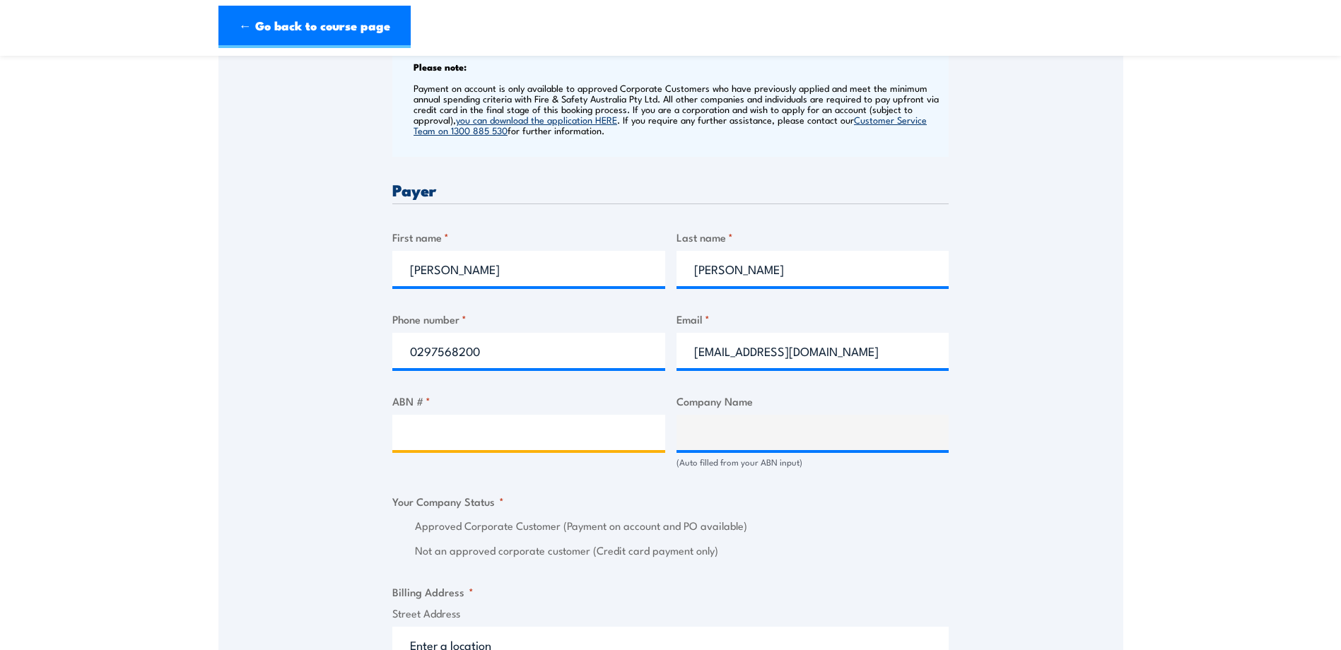
click at [517, 435] on input "ABN # *" at bounding box center [528, 432] width 273 height 35
paste input "26 008 672 179"
type input "26 008 672 179"
type input "BUNNINGS GROUP LIMITED"
radio input "true"
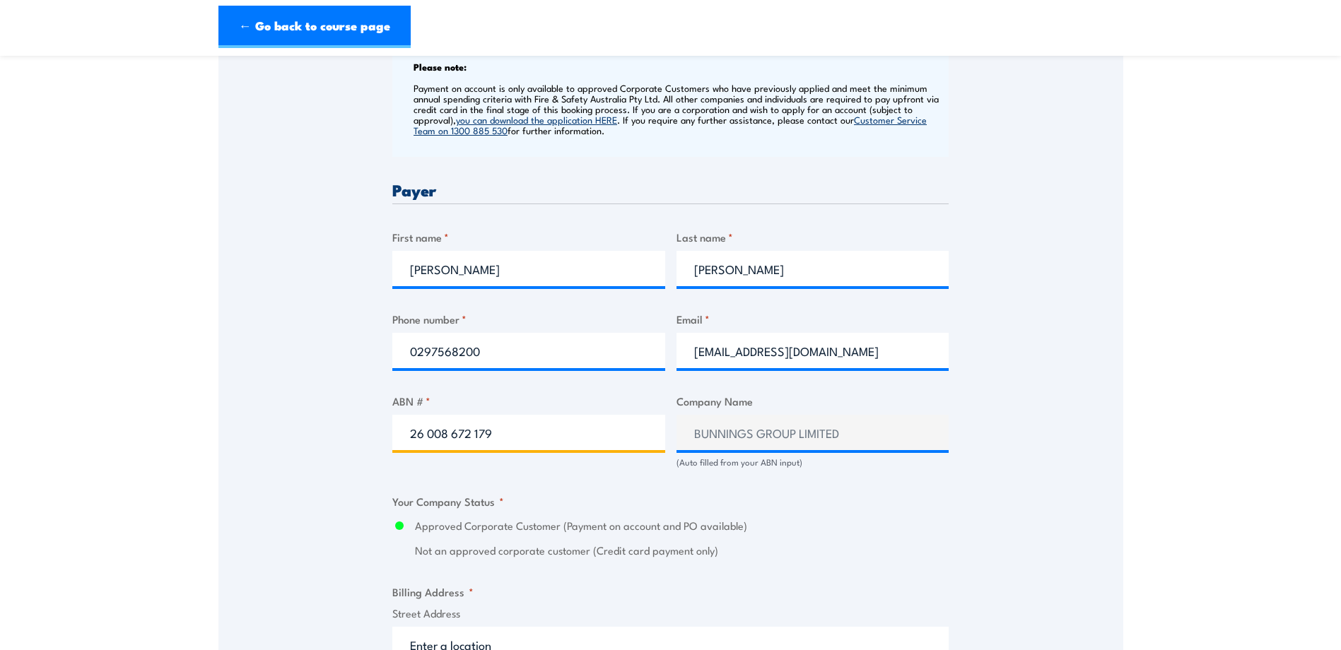
type input "26 008 672 179"
click at [880, 485] on div "Billing details I am enroling as: * An individual (I am paying for this myself)…" at bounding box center [670, 531] width 556 height 1407
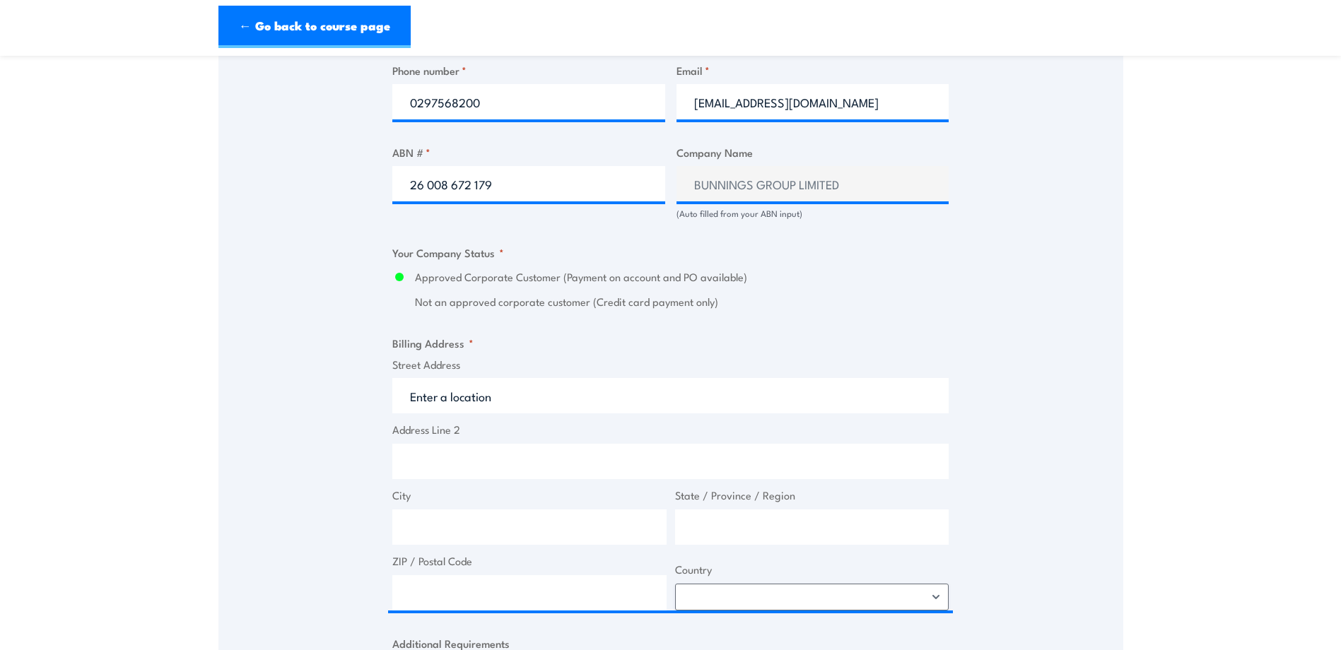
scroll to position [848, 0]
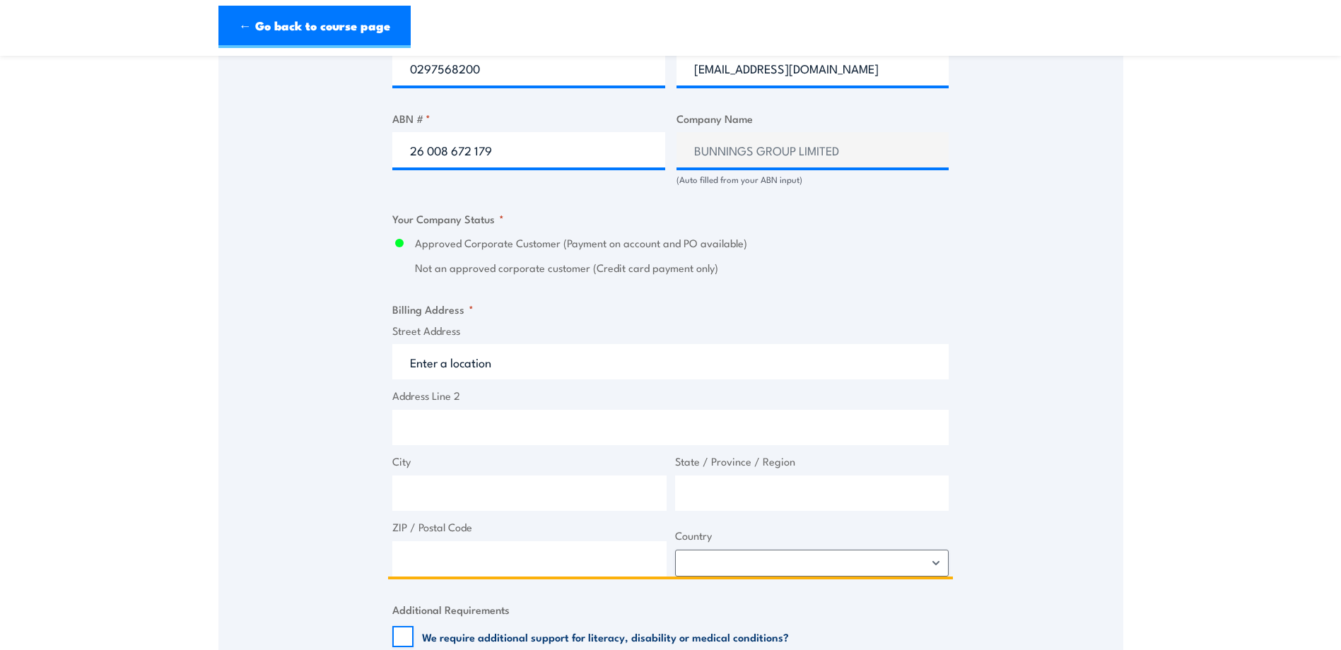
click at [524, 361] on input "Street Address" at bounding box center [670, 361] width 556 height 35
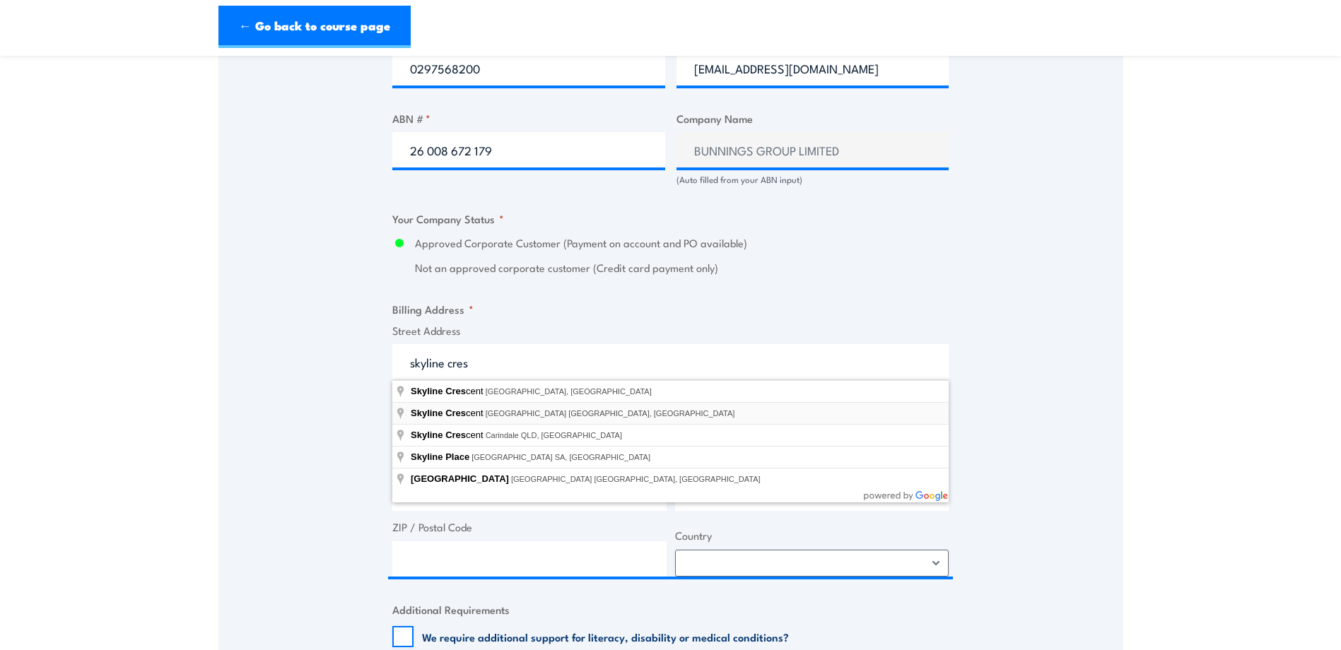
type input "Skyline Crescent, Horningsea Park NSW, Australia"
type input "Skyline Cres"
type input "Horningsea Park"
type input "New South Wales"
type input "2171"
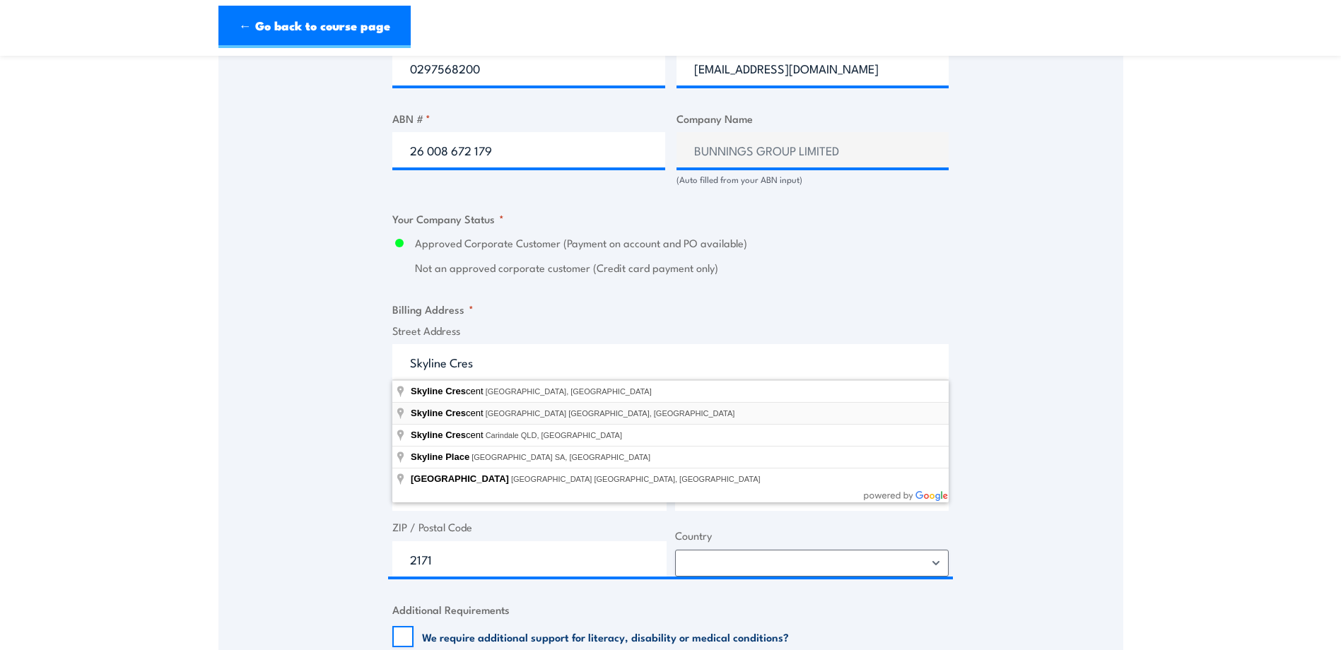
select select "Australia"
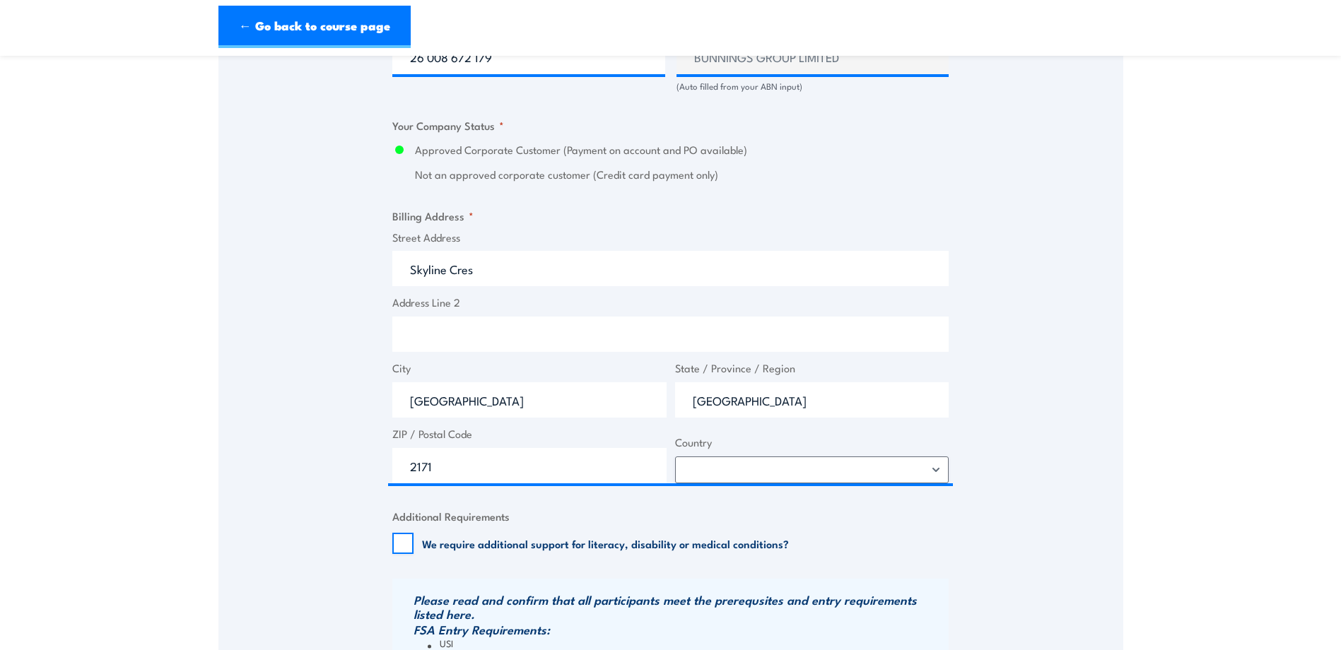
scroll to position [990, 0]
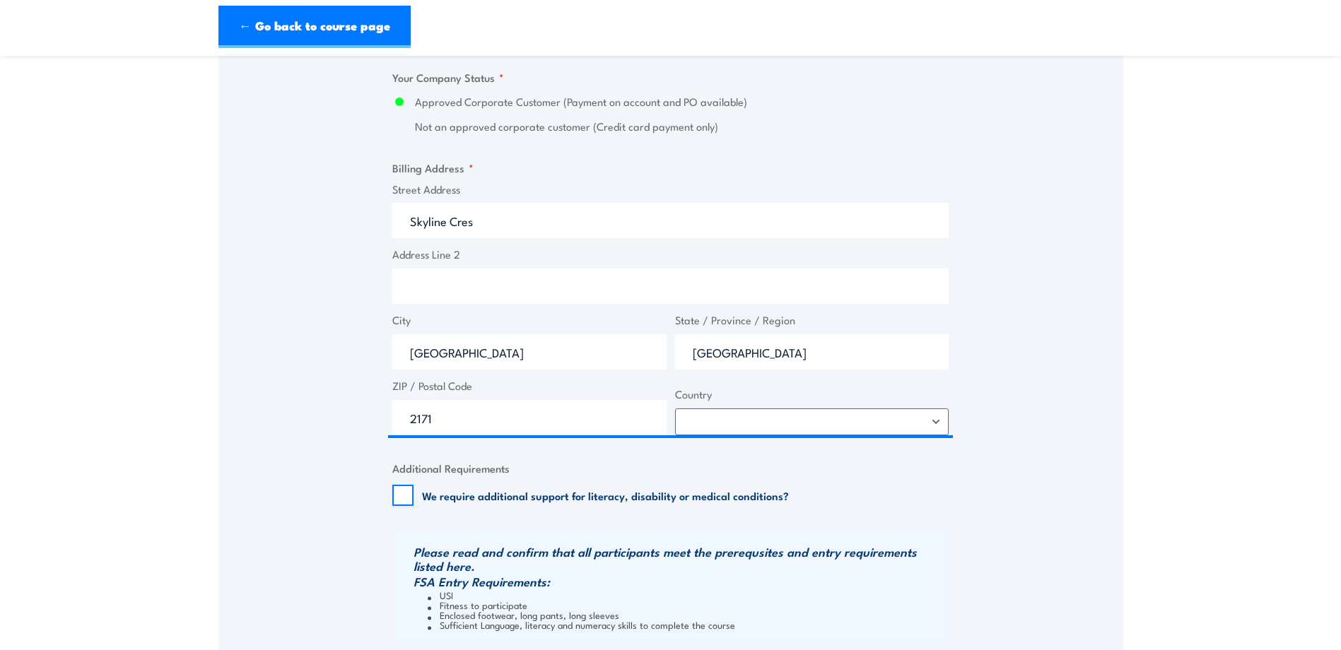
click at [1055, 484] on div "Speak to a specialist CALL 1300 885 530 CALL 1300 885 530 " * " indicates requi…" at bounding box center [670, 36] width 905 height 1560
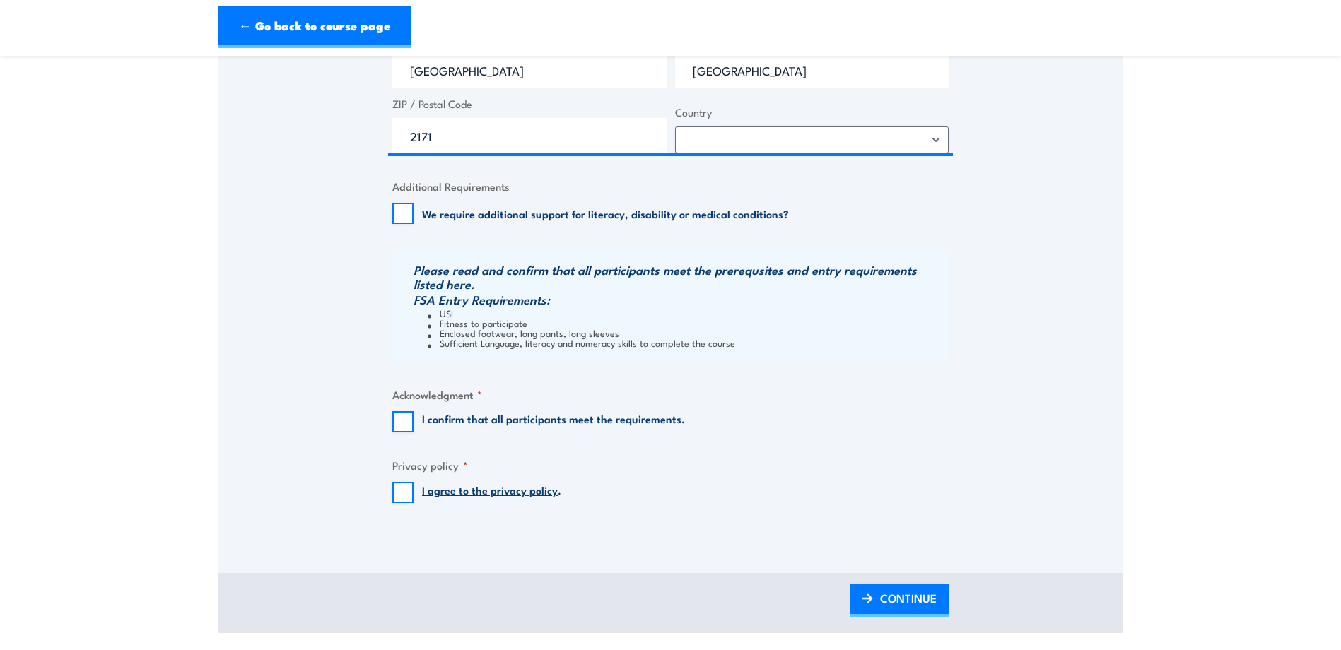
scroll to position [1273, 0]
click at [409, 427] on input "I confirm that all participants meet the requirements." at bounding box center [402, 421] width 21 height 21
checkbox input "true"
click at [400, 484] on input "I agree to the privacy policy ." at bounding box center [402, 491] width 21 height 21
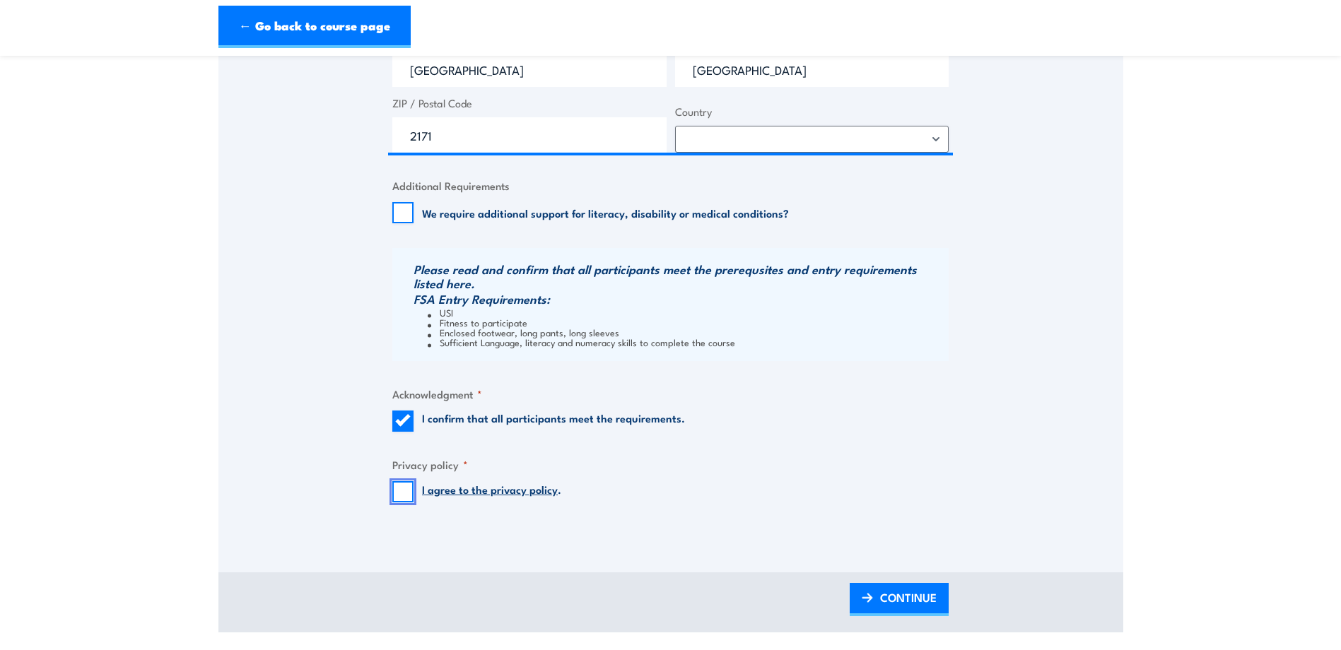
checkbox input "true"
click at [920, 597] on span "CONTINUE" at bounding box center [908, 597] width 57 height 37
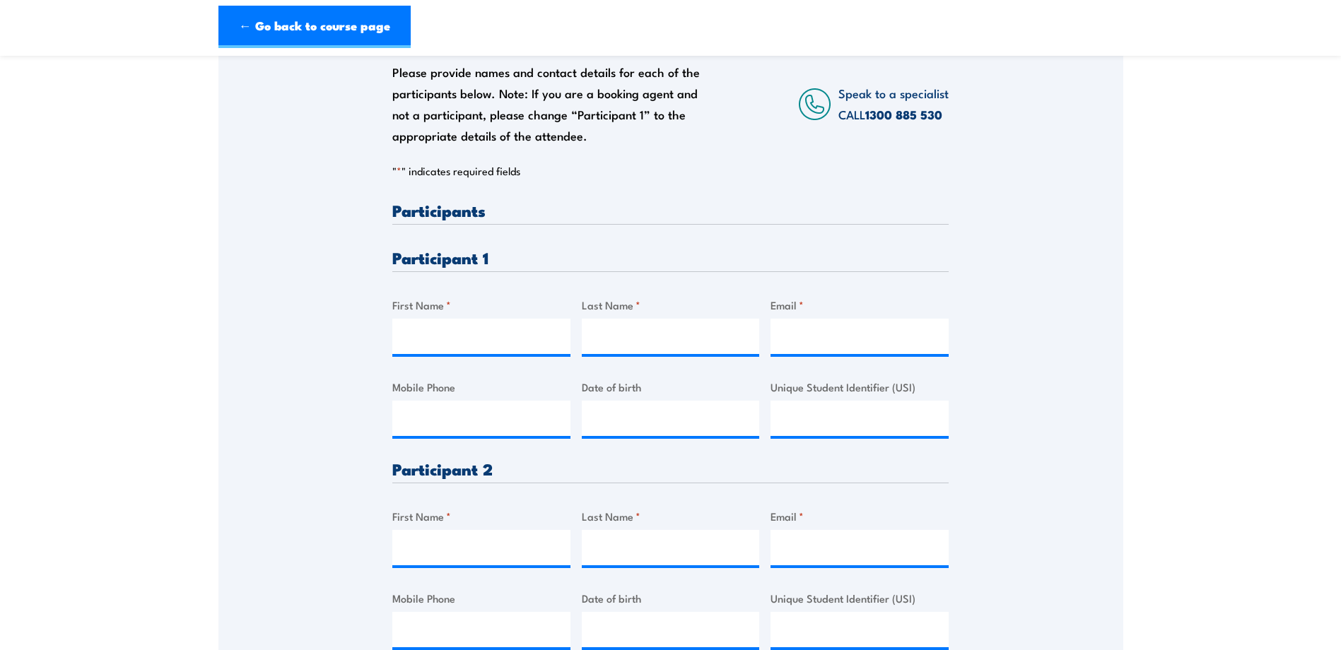
scroll to position [283, 0]
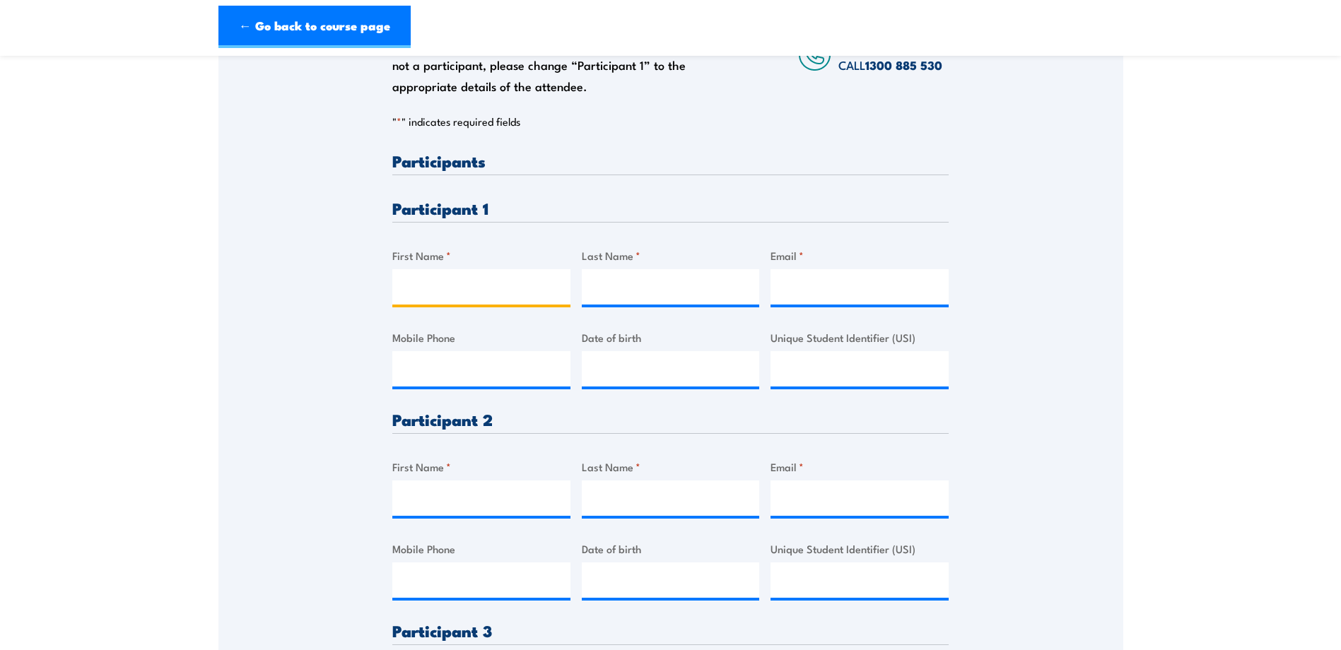
click at [447, 288] on input "First Name *" at bounding box center [481, 286] width 178 height 35
type input "James"
type input "Pollock"
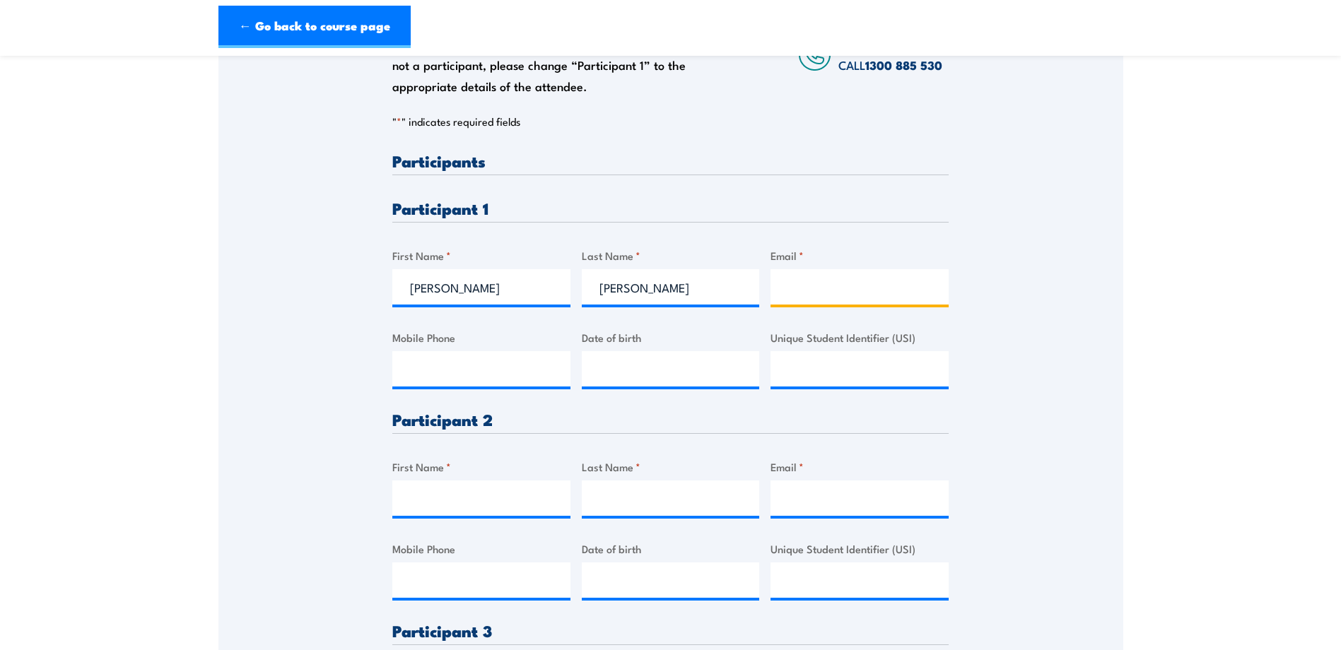
type input "jspolly@hotmail.com"
type input "0404306796"
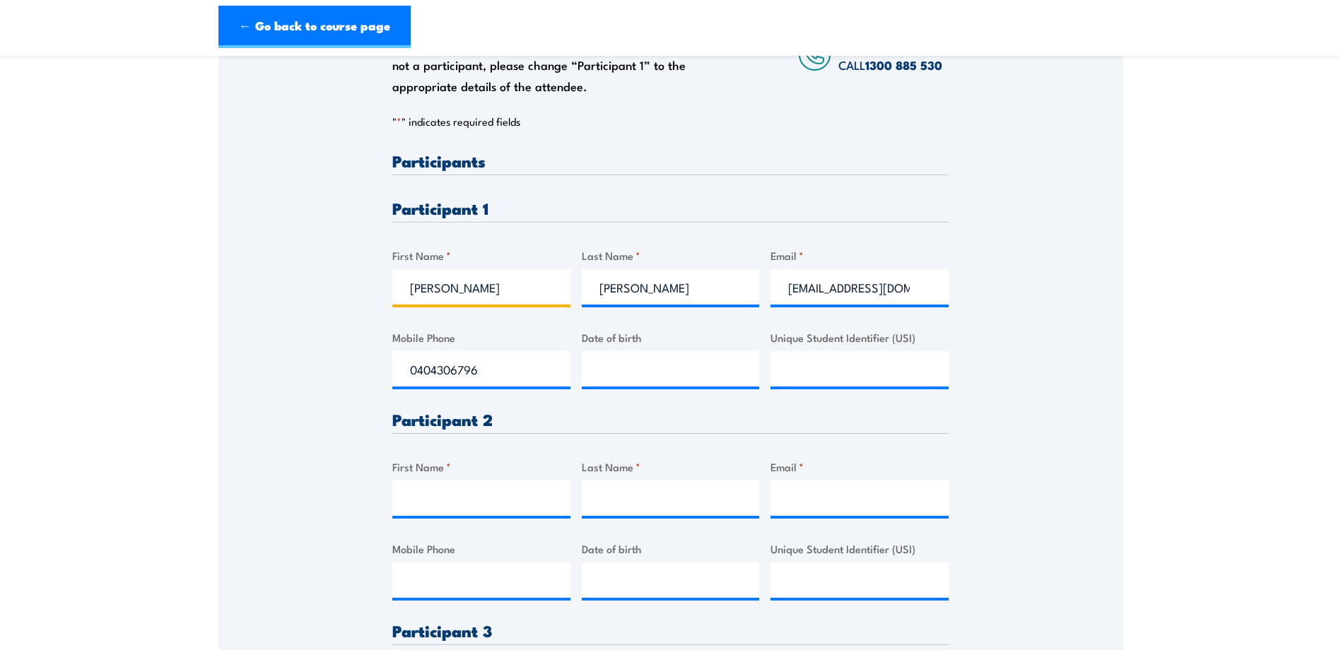
type input "James"
click at [1039, 416] on div "Please provide names and contact details for each of the participants below. No…" at bounding box center [670, 401] width 905 height 877
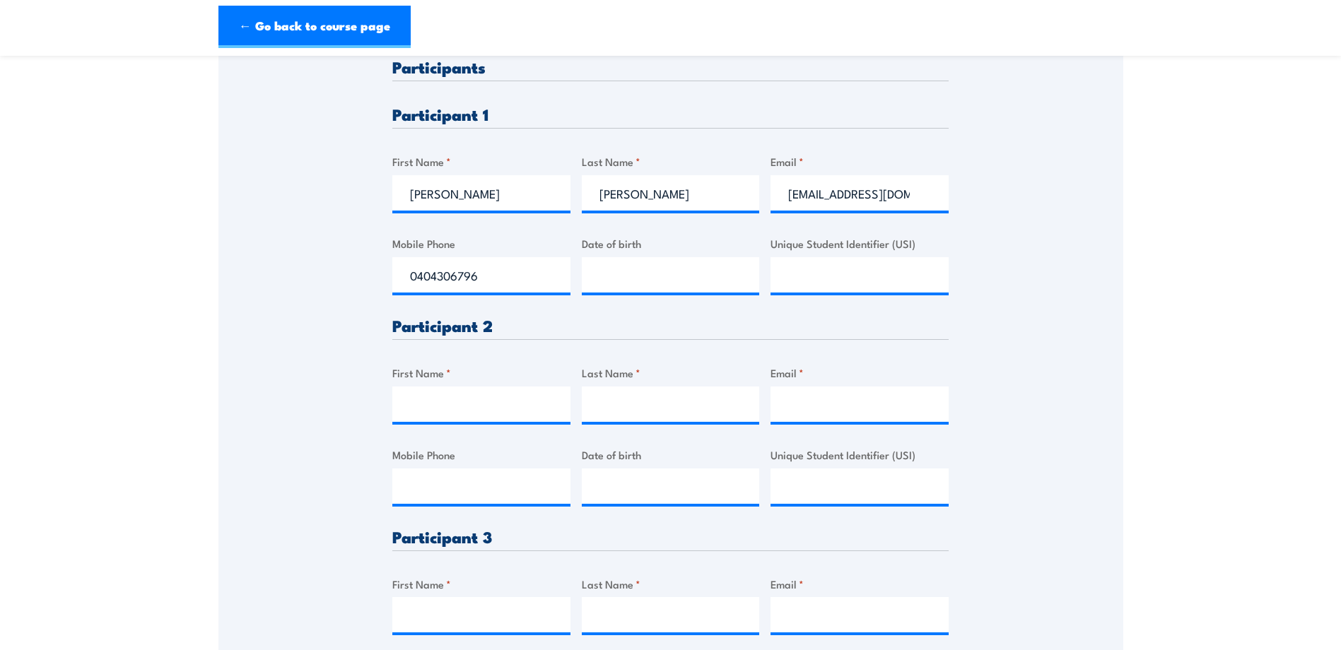
scroll to position [424, 0]
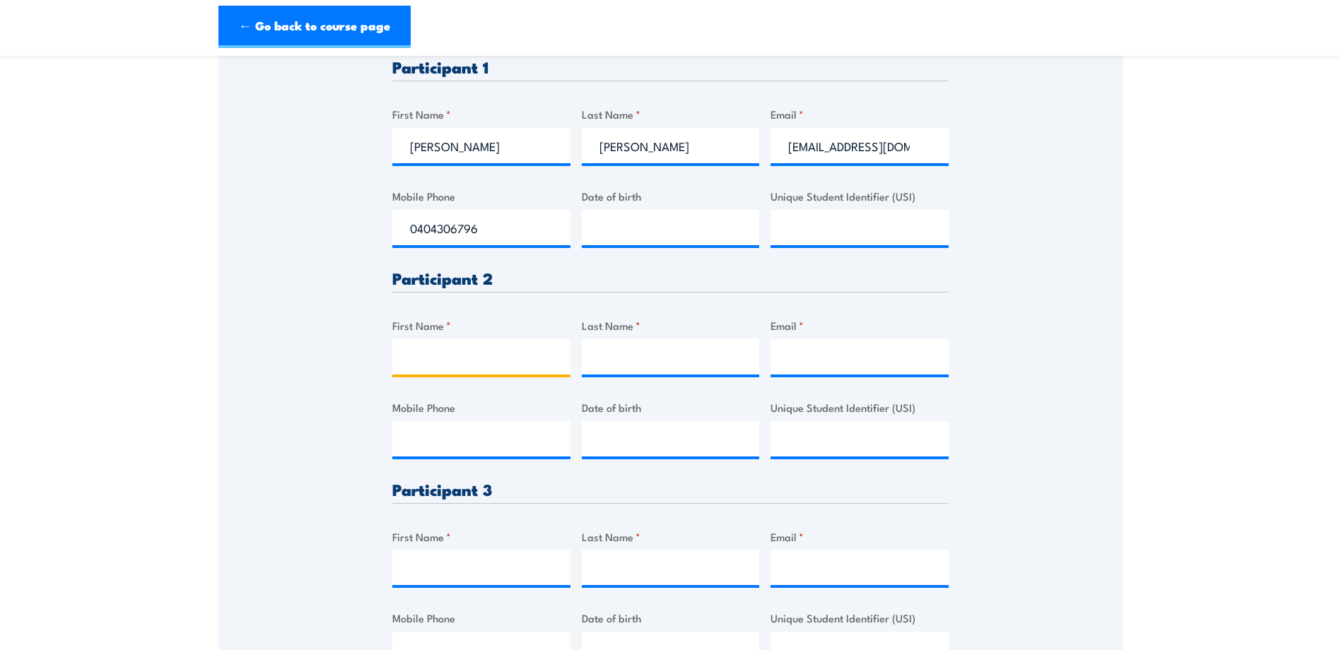
click at [469, 363] on input "First Name *" at bounding box center [481, 356] width 178 height 35
type input "Kourtney"
type input "Smee"
click at [831, 358] on input "Email *" at bounding box center [860, 356] width 178 height 35
type input "k"
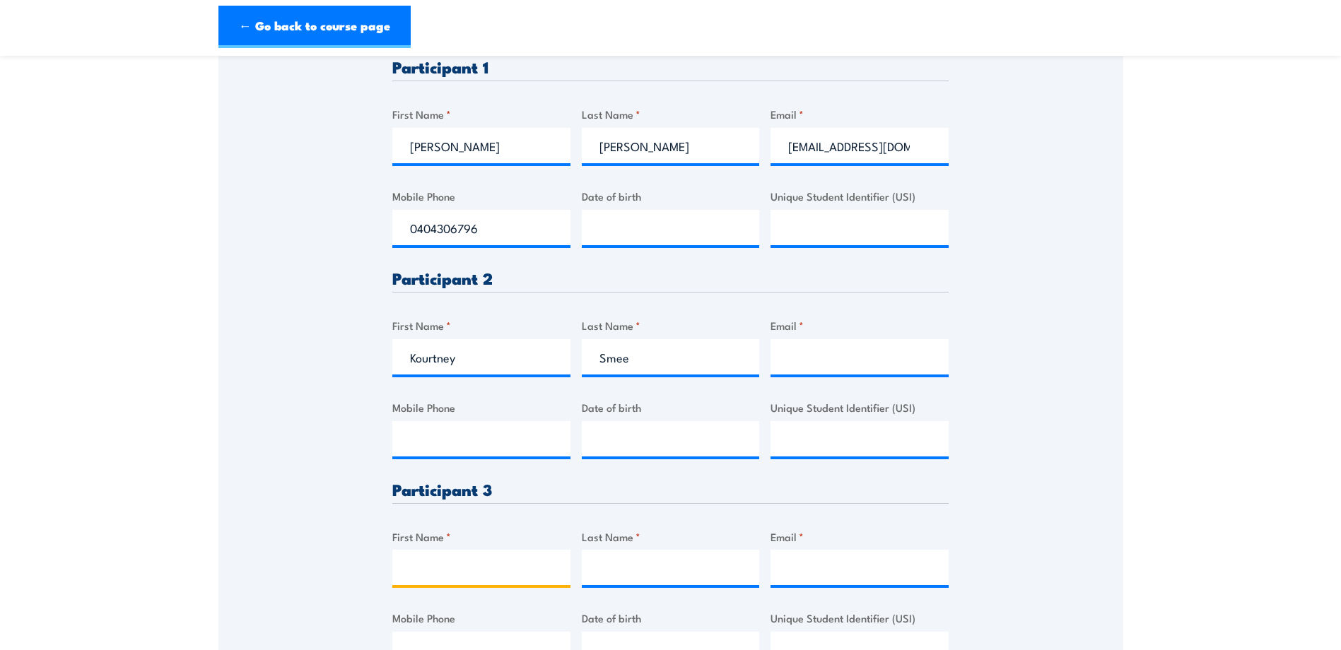
click at [422, 566] on input "First Name *" at bounding box center [481, 567] width 178 height 35
type input "K"
type input "Luke"
type input "h"
type input "Hillier"
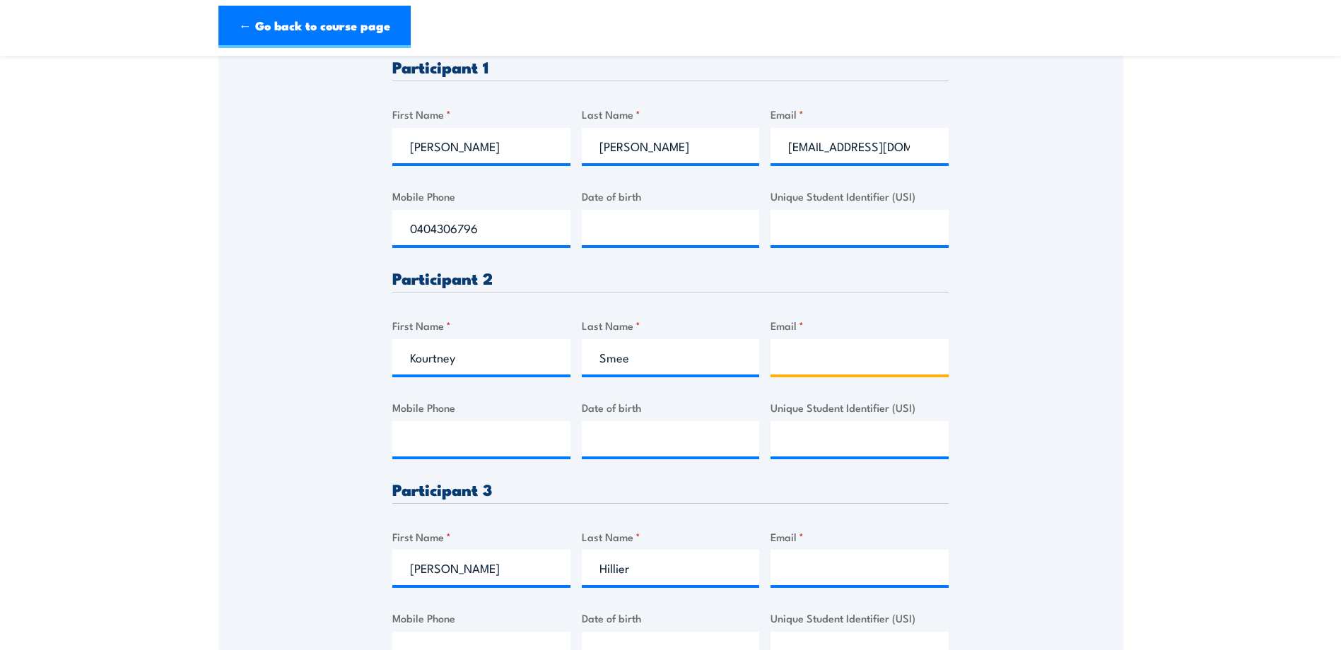
click at [831, 359] on input "Email *" at bounding box center [860, 356] width 178 height 35
type input "kourtneysmee@gmail.com"
click at [1033, 476] on div "Please provide names and contact details for each of the participants below. No…" at bounding box center [670, 259] width 905 height 877
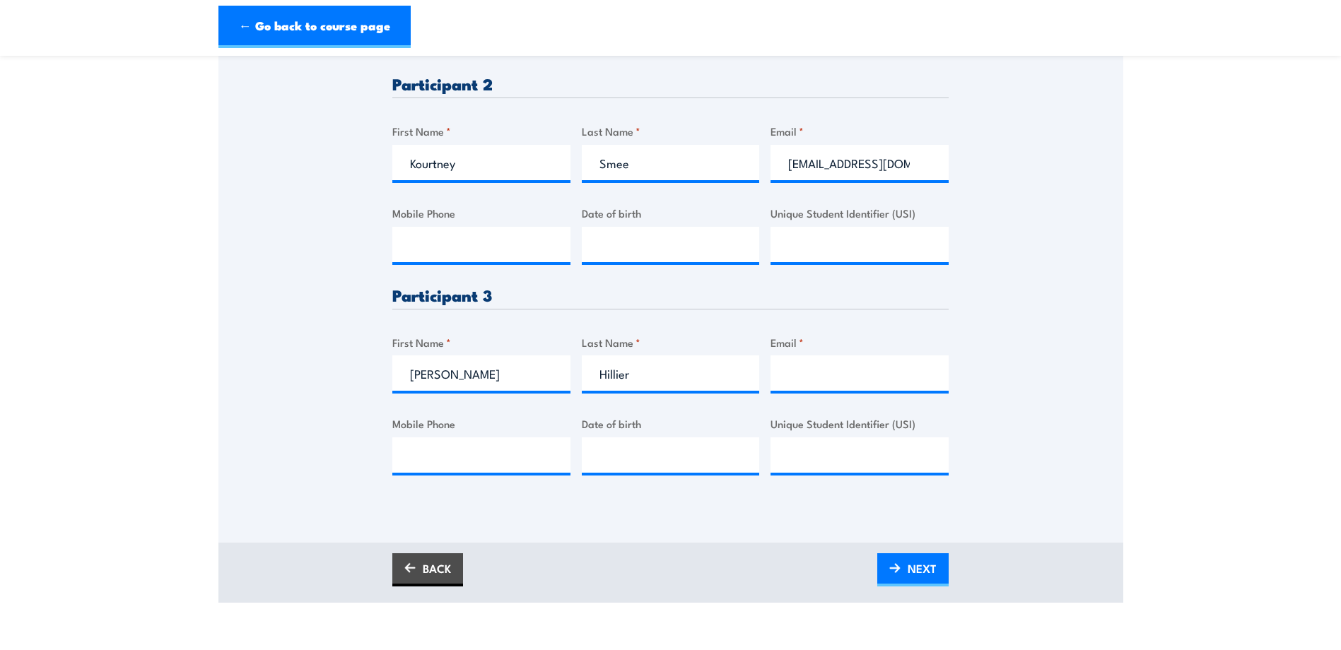
scroll to position [707, 0]
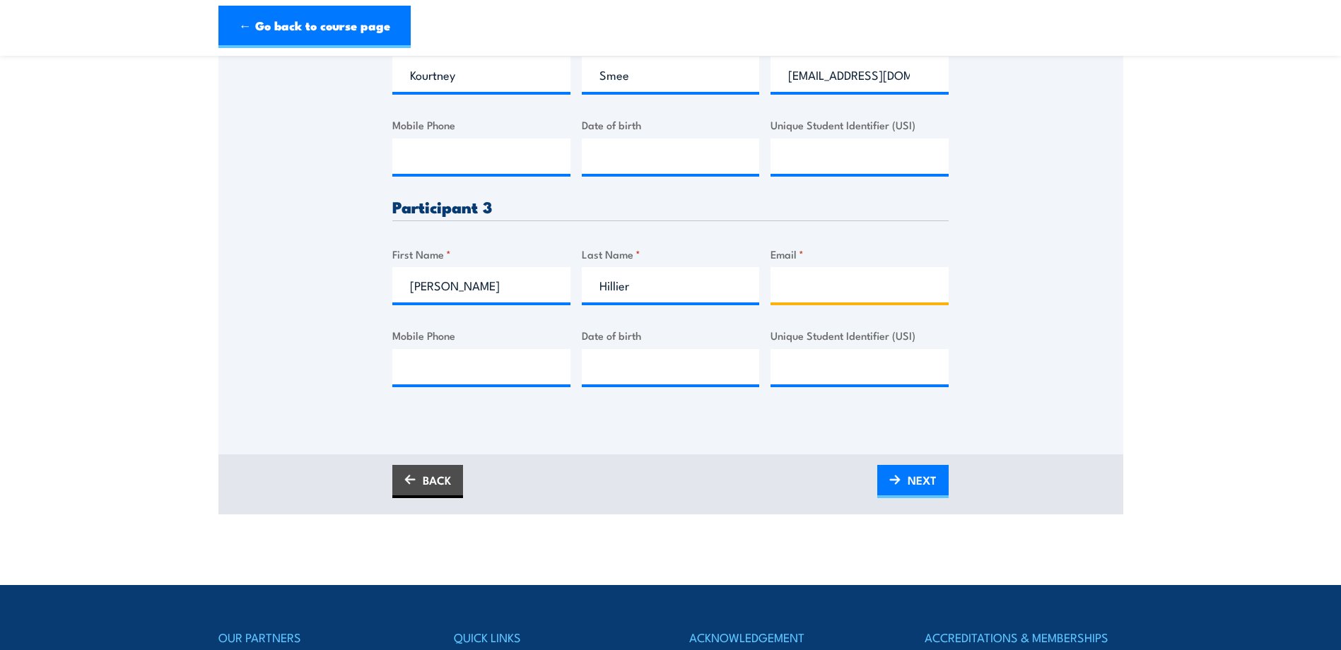
click at [821, 274] on input "Email *" at bounding box center [860, 284] width 178 height 35
paste input "lukejhillier@yahoo.com.au"
type input "lukejhillier@yahoo.com.au"
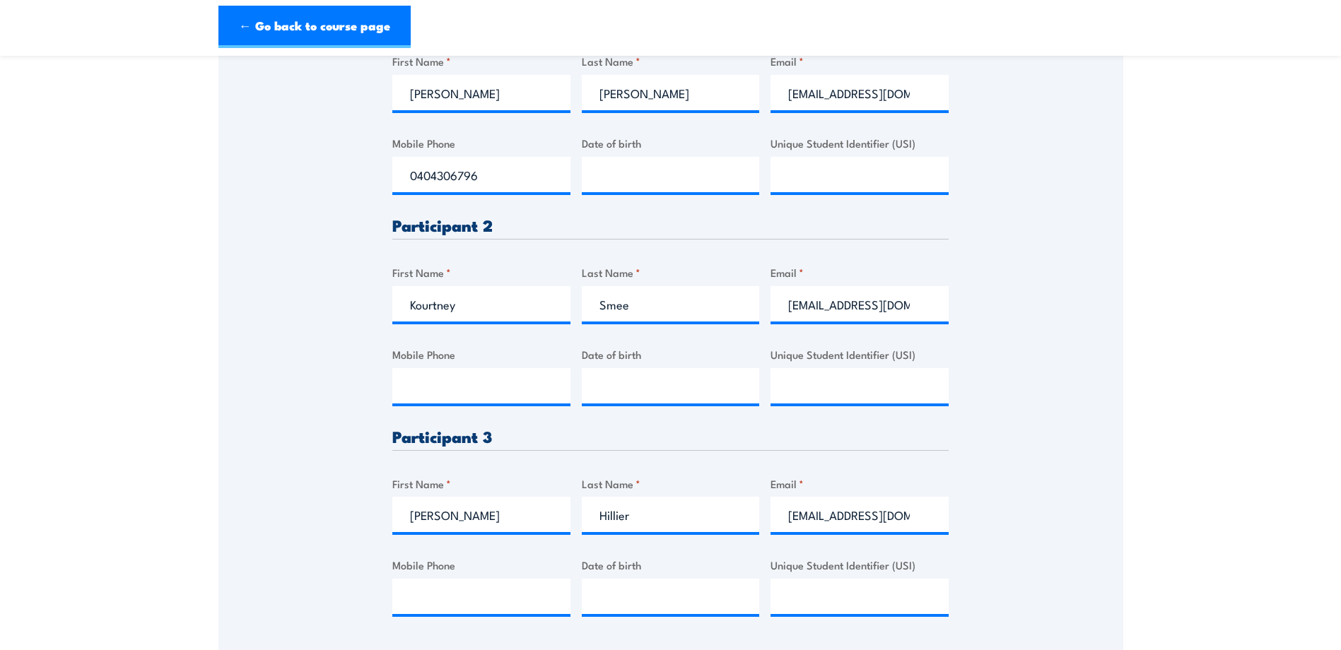
scroll to position [566, 0]
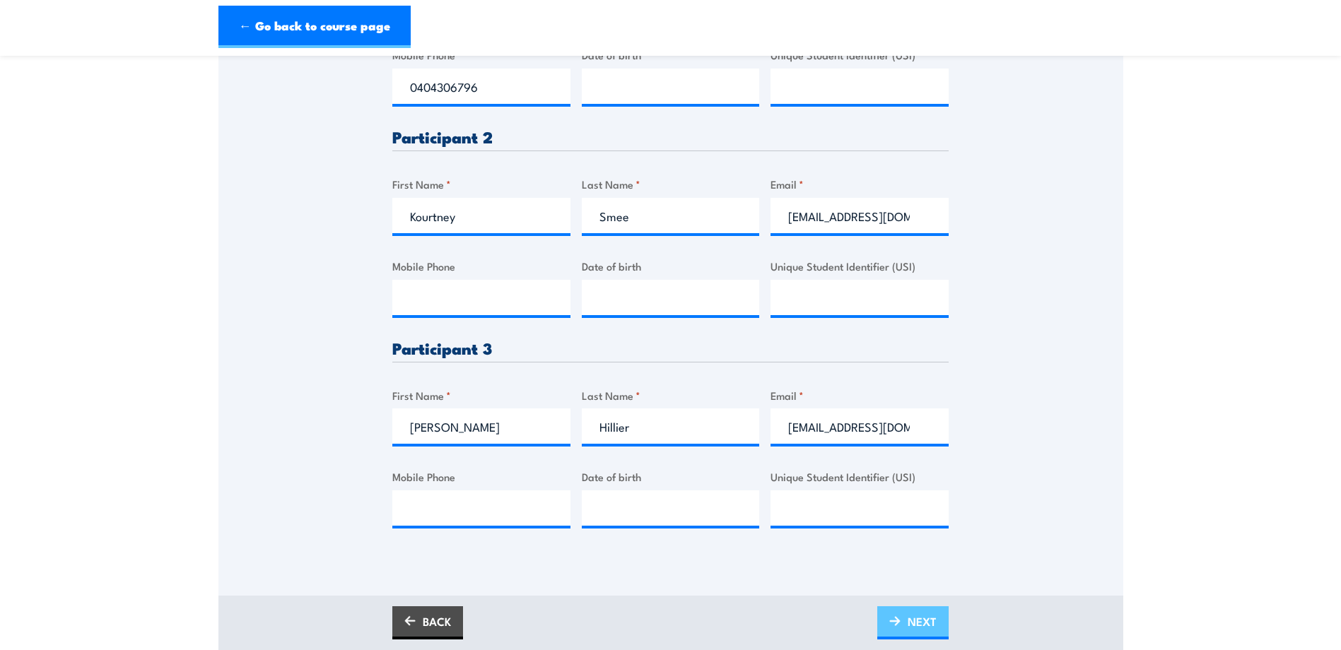
click at [926, 619] on span "NEXT" at bounding box center [922, 621] width 29 height 37
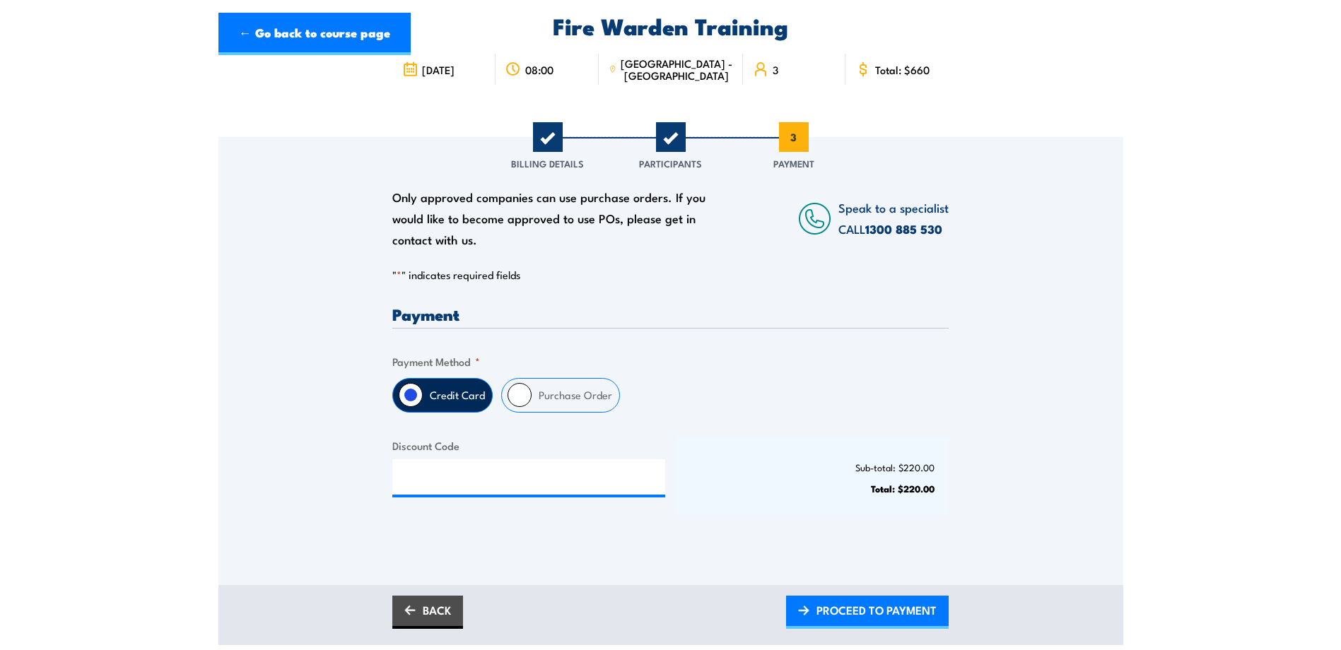
scroll to position [141, 0]
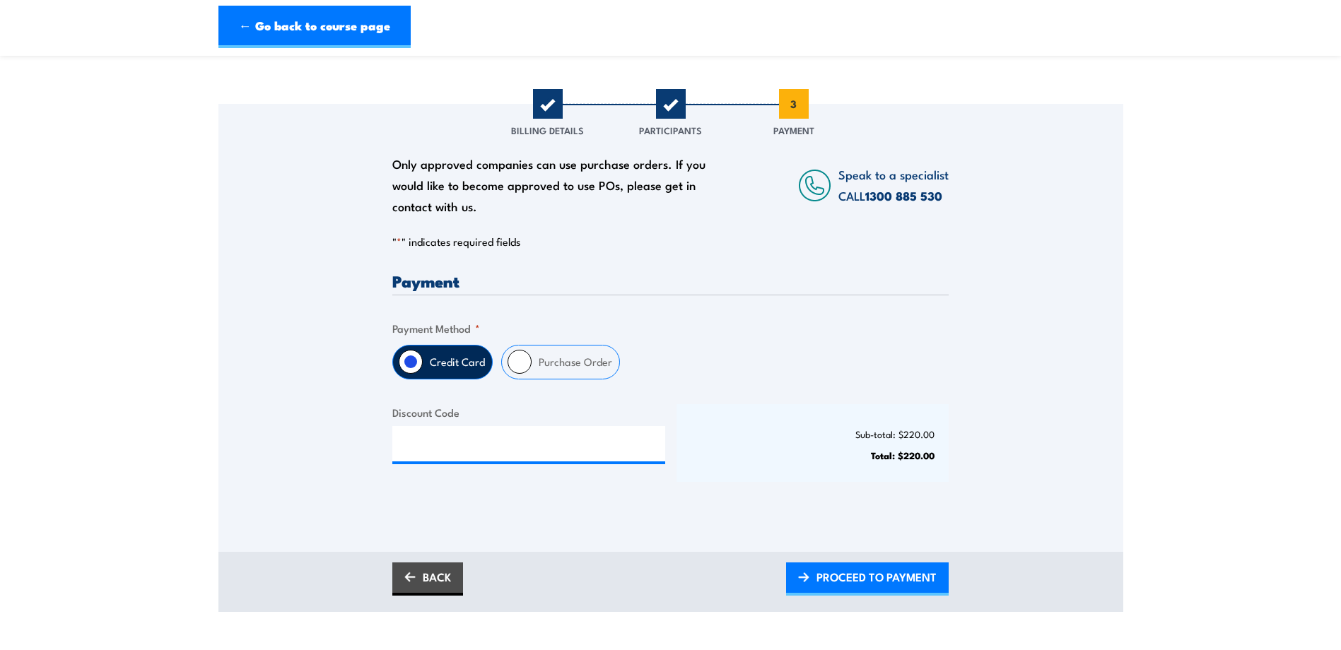
click at [515, 361] on input "Purchase Order" at bounding box center [520, 362] width 24 height 24
radio input "true"
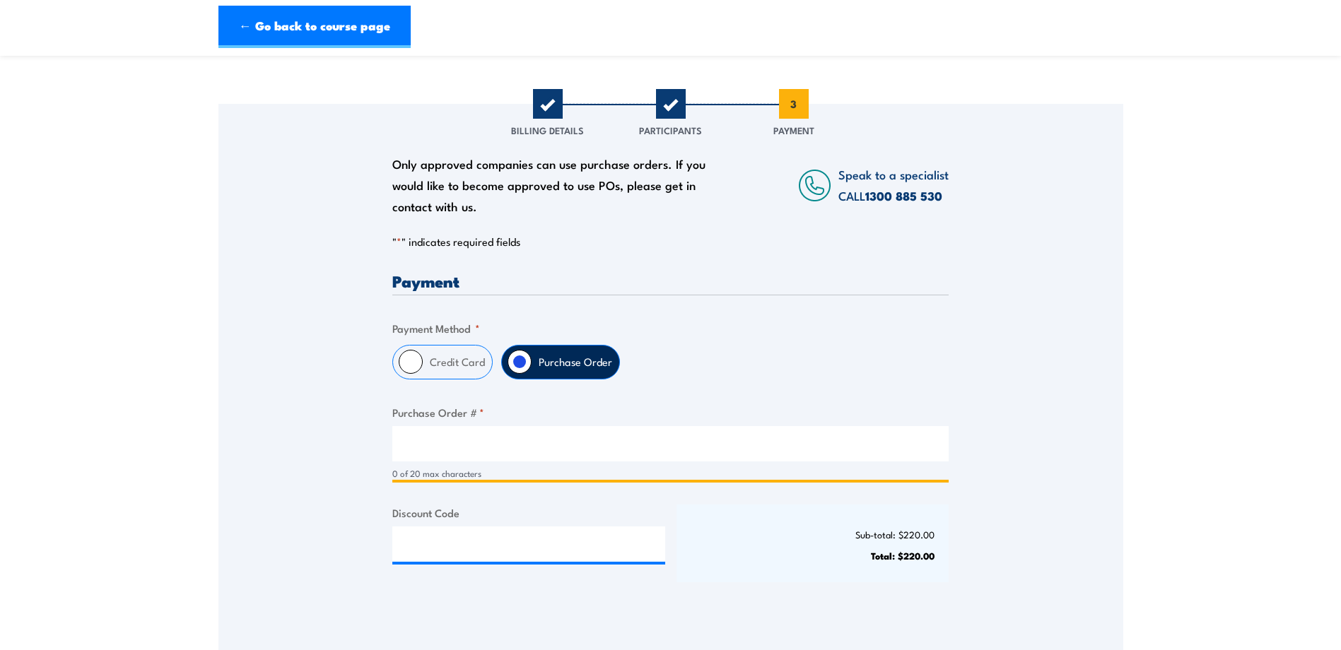
click at [468, 452] on input "Purchase Order # *" at bounding box center [670, 443] width 556 height 35
type input "549562"
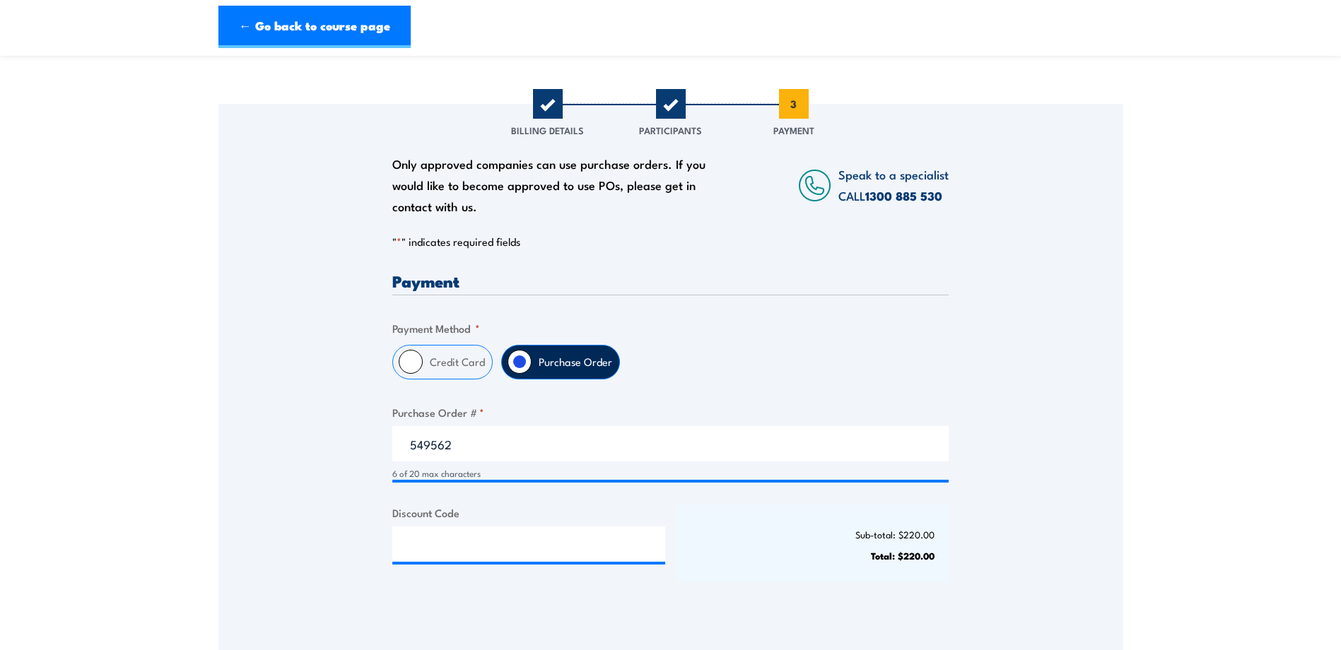
click at [945, 357] on div "Credit Card Purchase Order" at bounding box center [670, 362] width 556 height 35
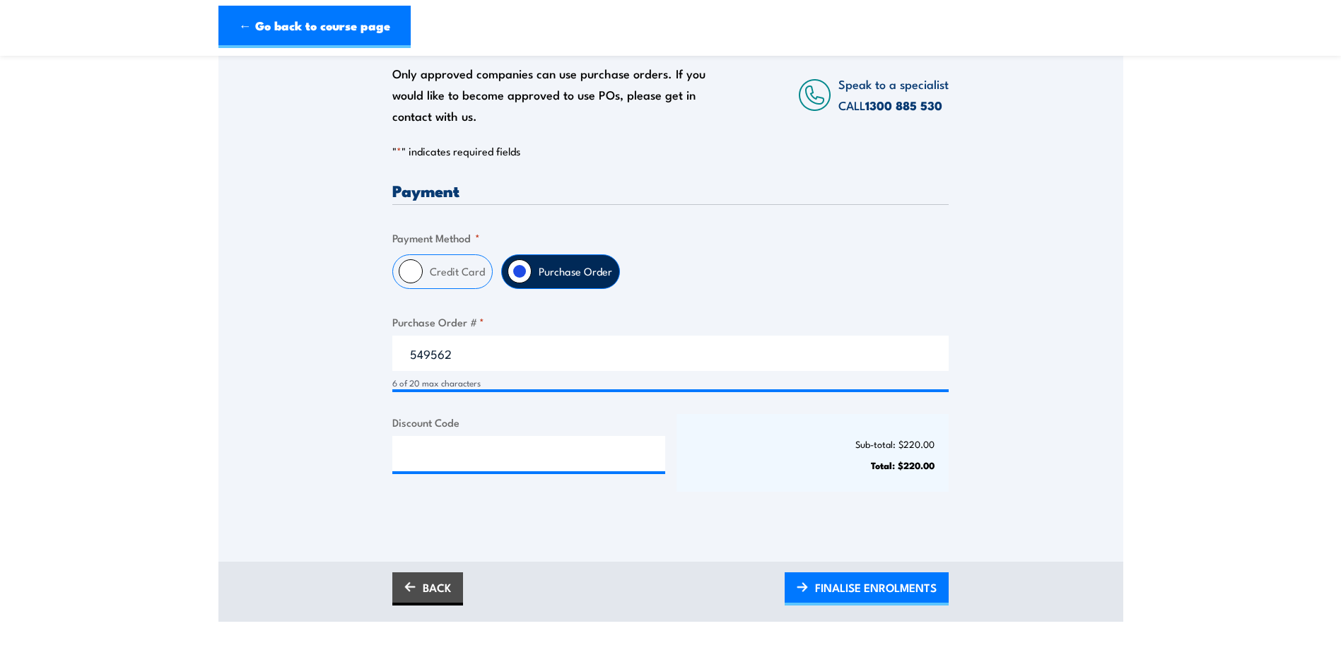
scroll to position [283, 0]
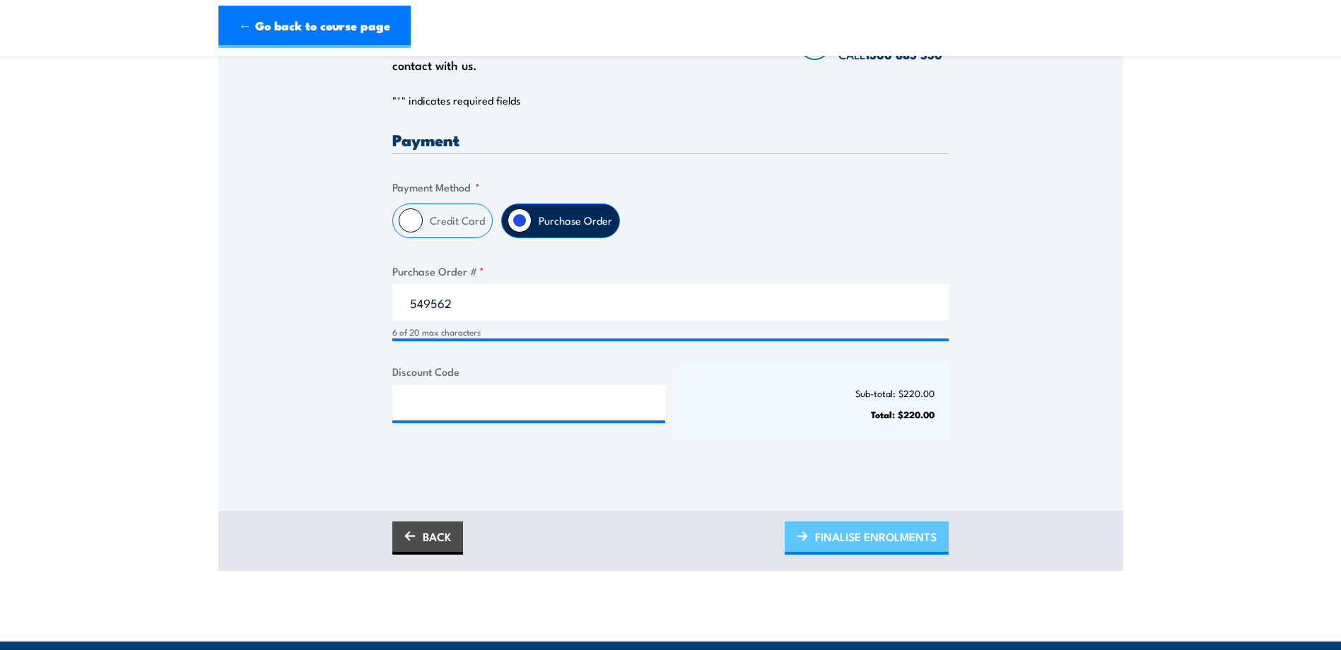
click at [840, 532] on span "FINALISE ENROLMENTS" at bounding box center [876, 536] width 122 height 37
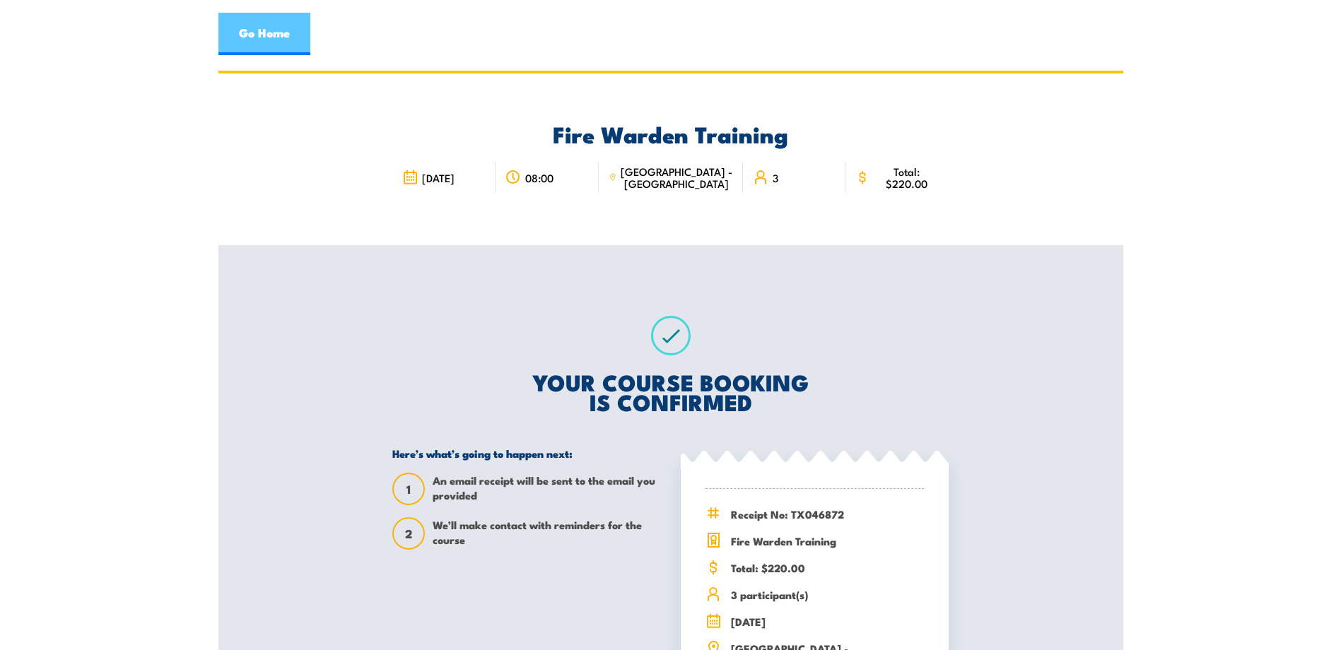
click at [262, 40] on link "Go Home" at bounding box center [264, 34] width 92 height 42
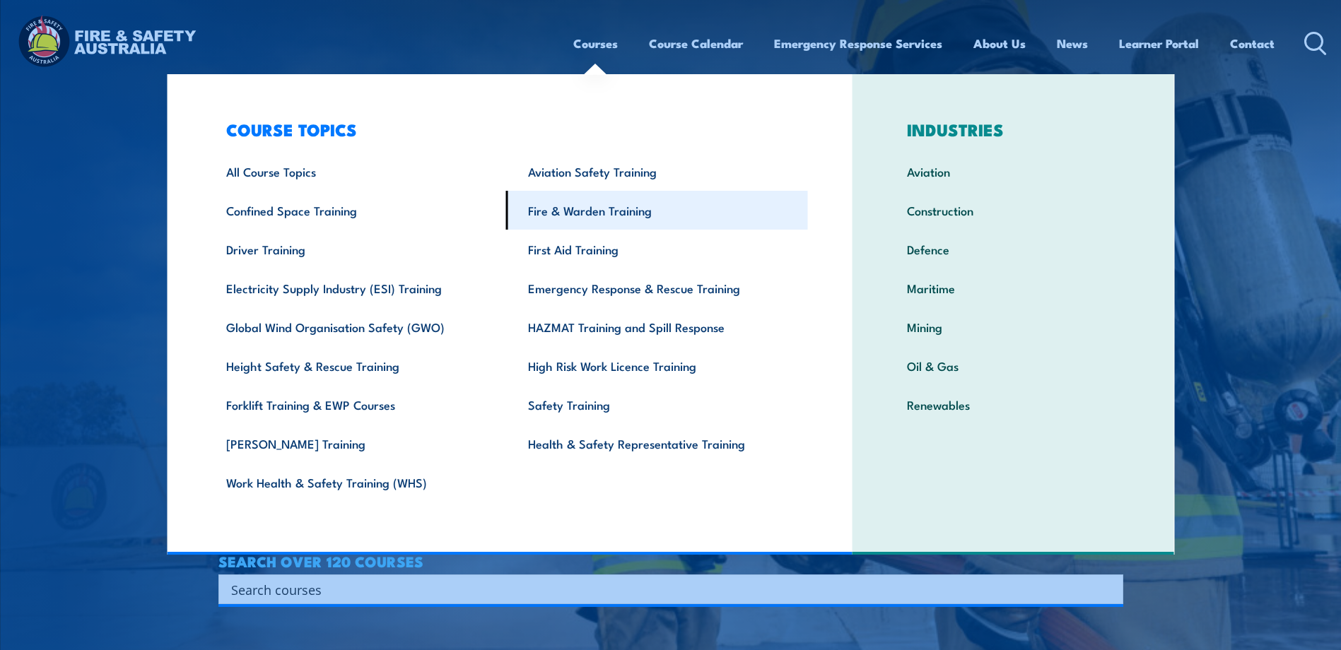
click at [604, 204] on link "Fire & Warden Training" at bounding box center [657, 210] width 302 height 39
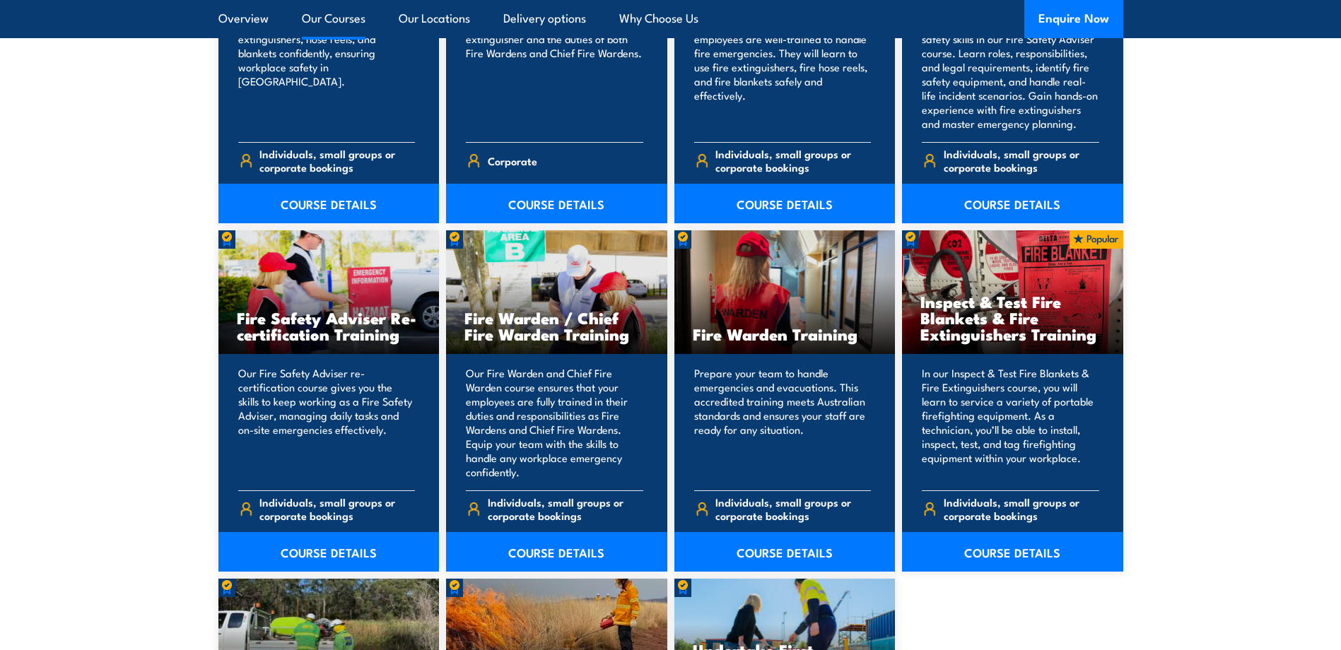
scroll to position [1838, 0]
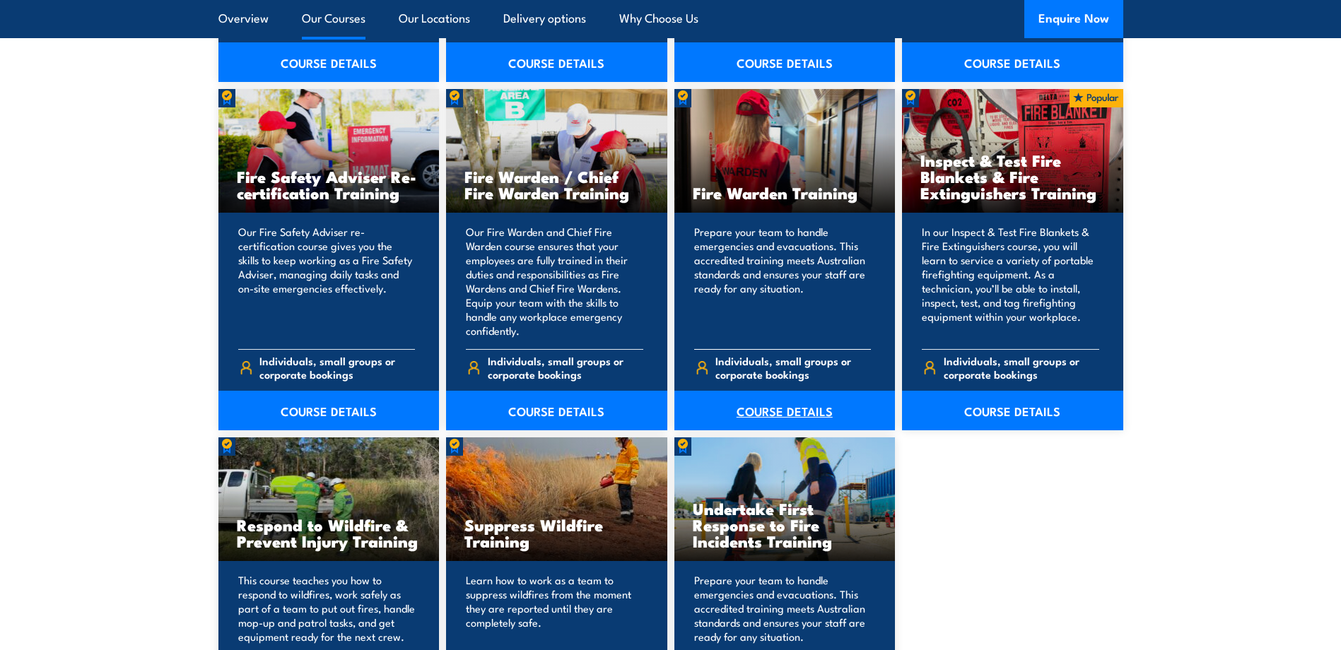
click at [807, 406] on link "COURSE DETAILS" at bounding box center [784, 411] width 221 height 40
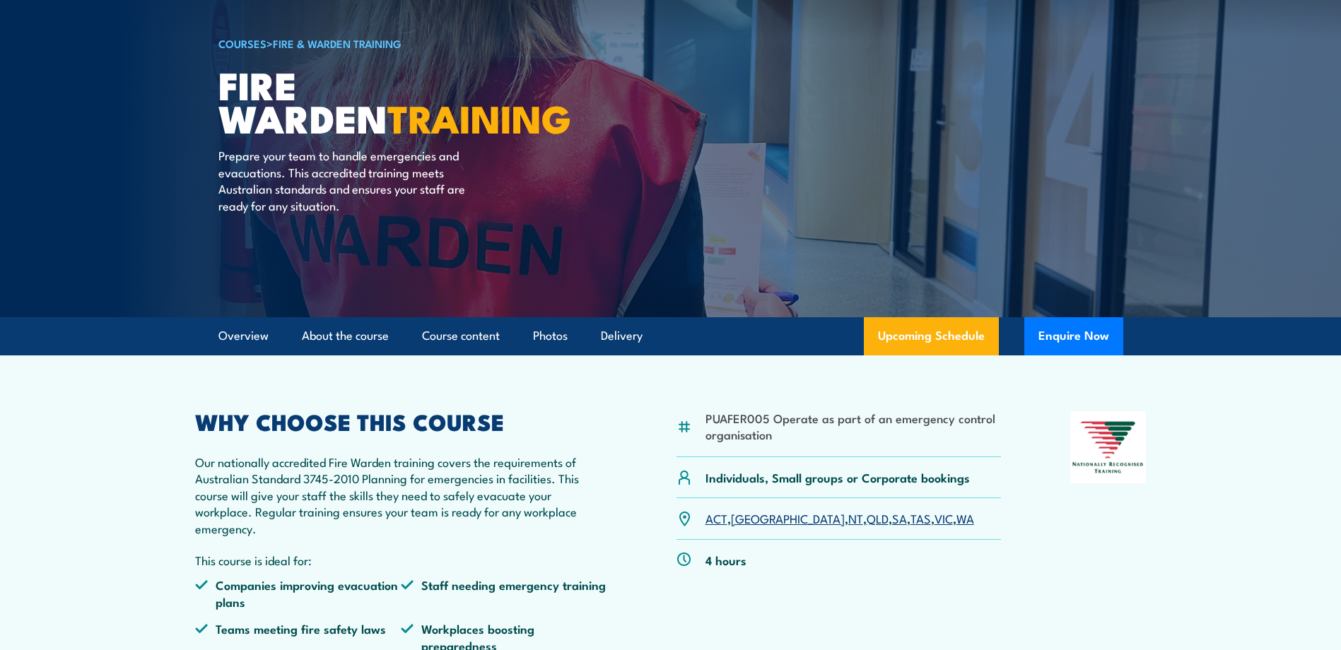
scroll to position [141, 0]
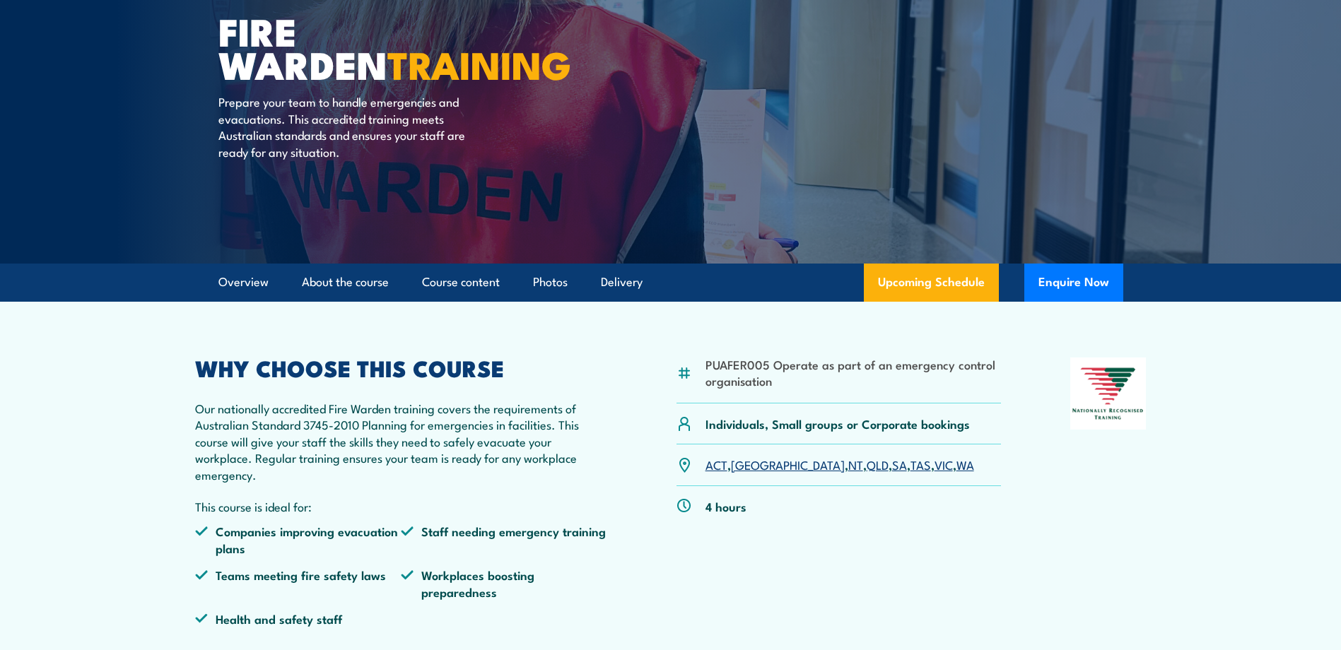
click at [753, 466] on link "NSW" at bounding box center [788, 464] width 114 height 17
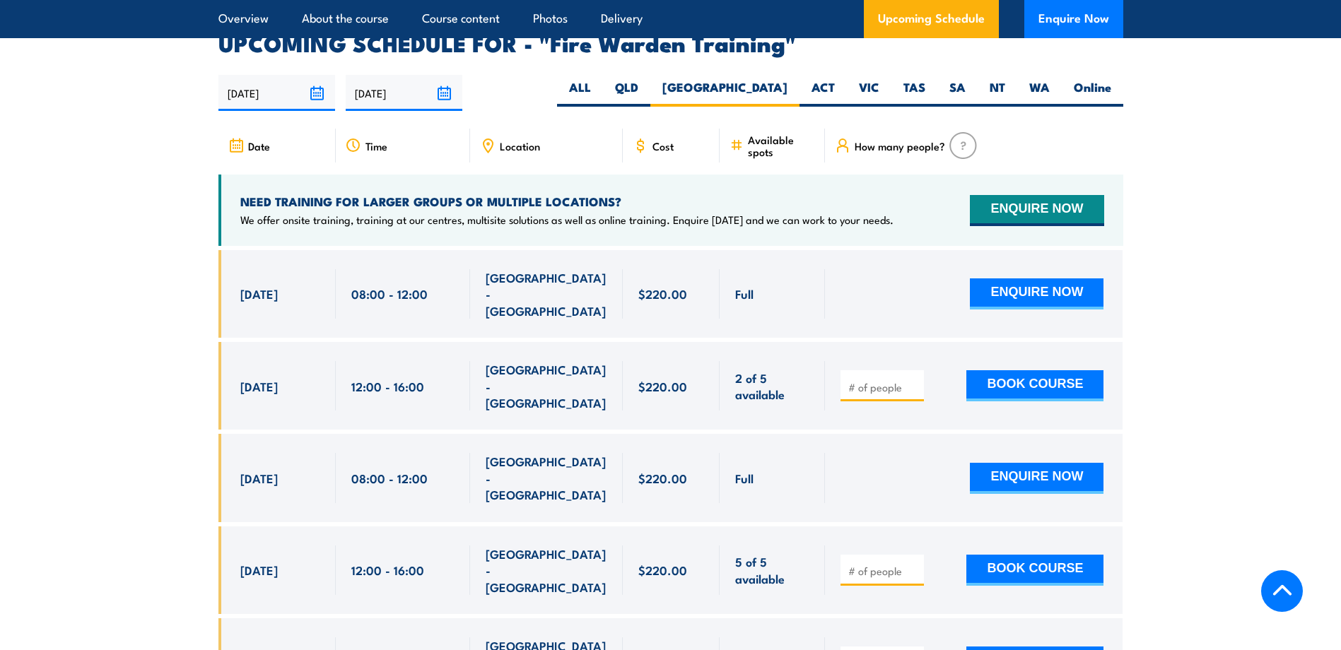
scroll to position [2629, 0]
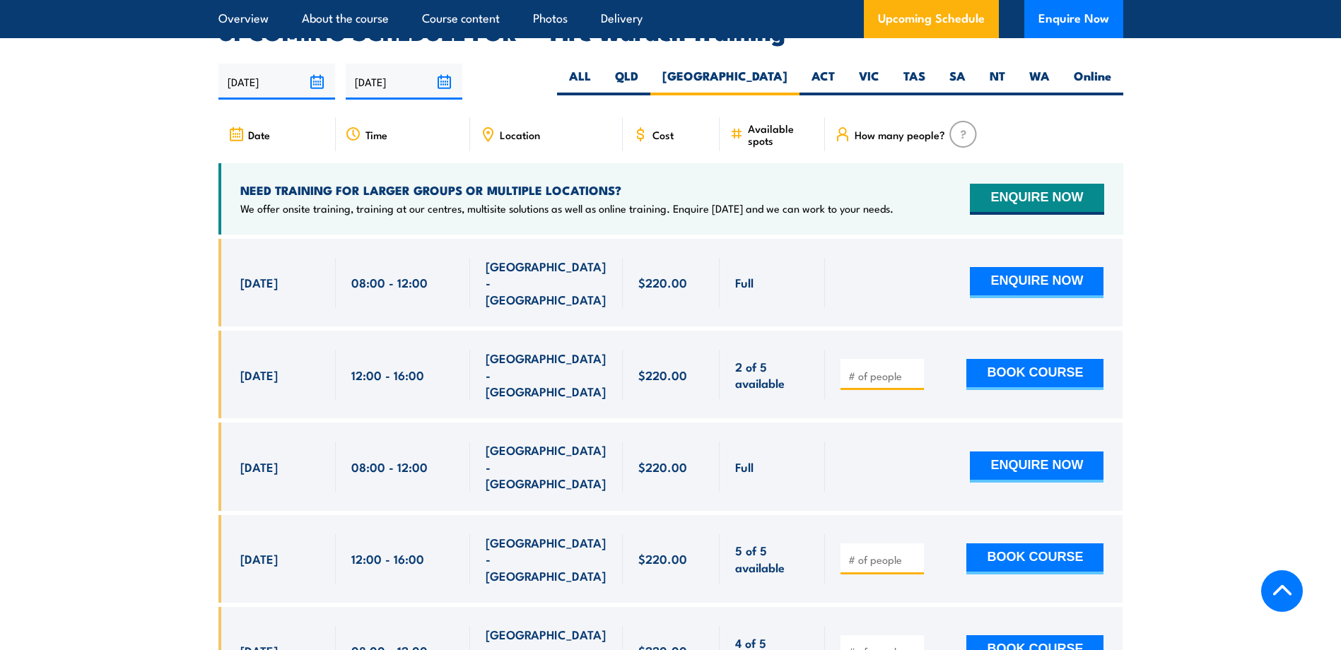
click at [868, 553] on input "number" at bounding box center [883, 560] width 71 height 14
type input "1"
click at [1060, 544] on button "BOOK COURSE" at bounding box center [1034, 559] width 137 height 31
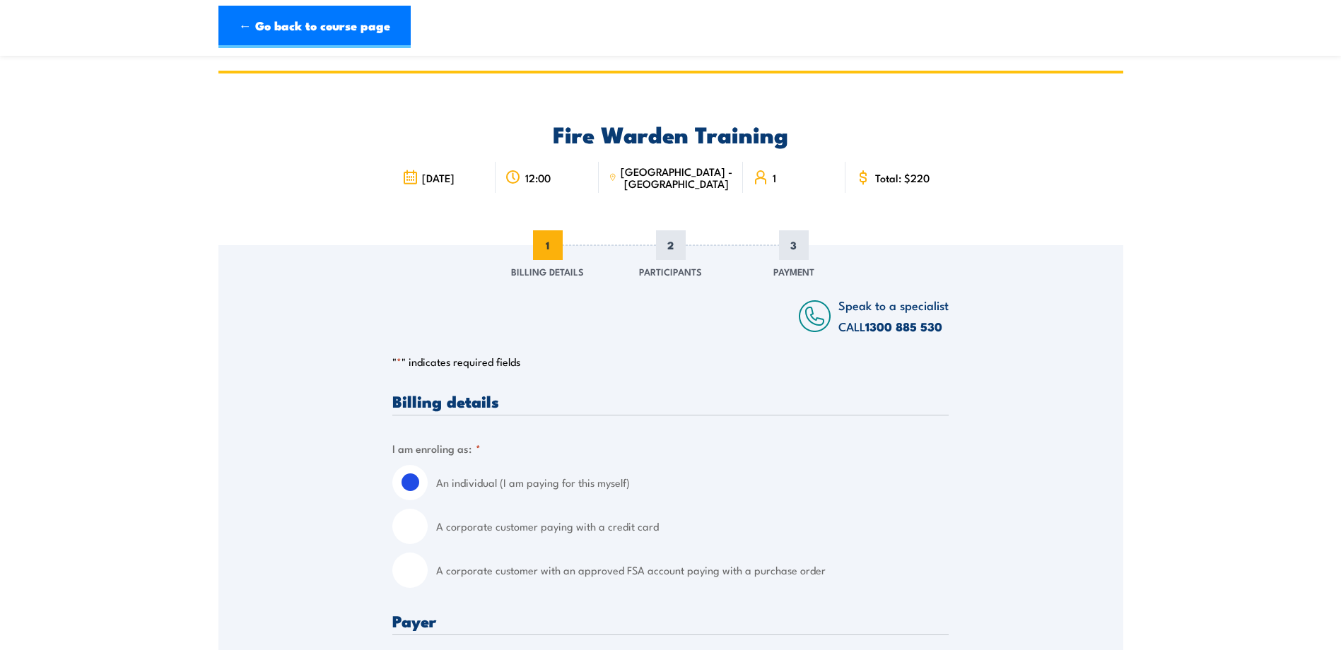
scroll to position [141, 0]
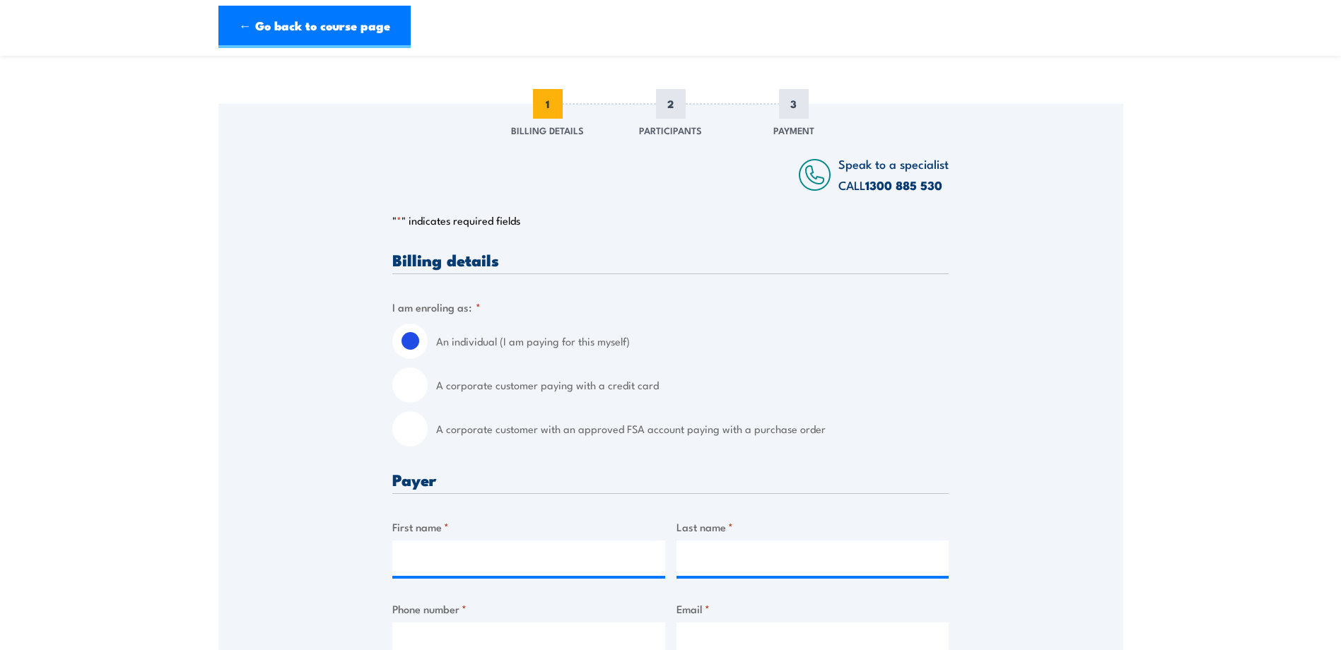
click at [408, 419] on input "A corporate customer with an approved FSA account paying with a purchase order" at bounding box center [409, 428] width 35 height 35
radio input "true"
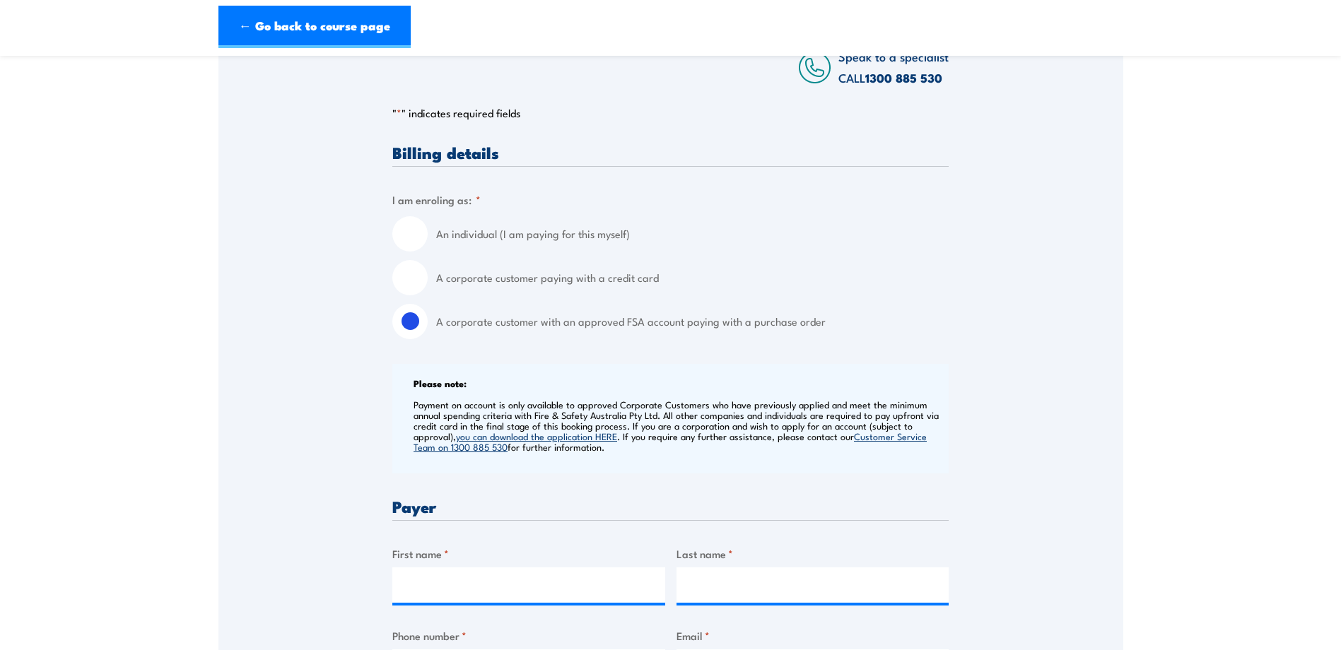
scroll to position [424, 0]
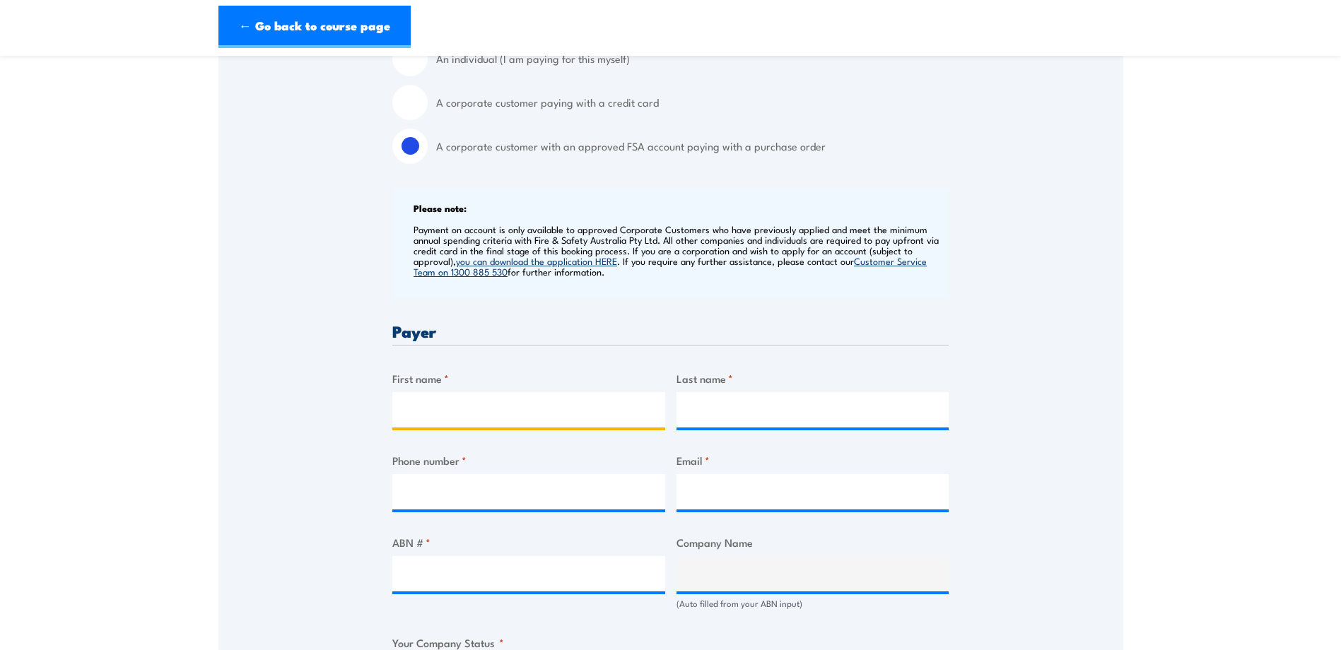
click at [514, 398] on input "First name *" at bounding box center [528, 409] width 273 height 35
type input "[PERSON_NAME]"
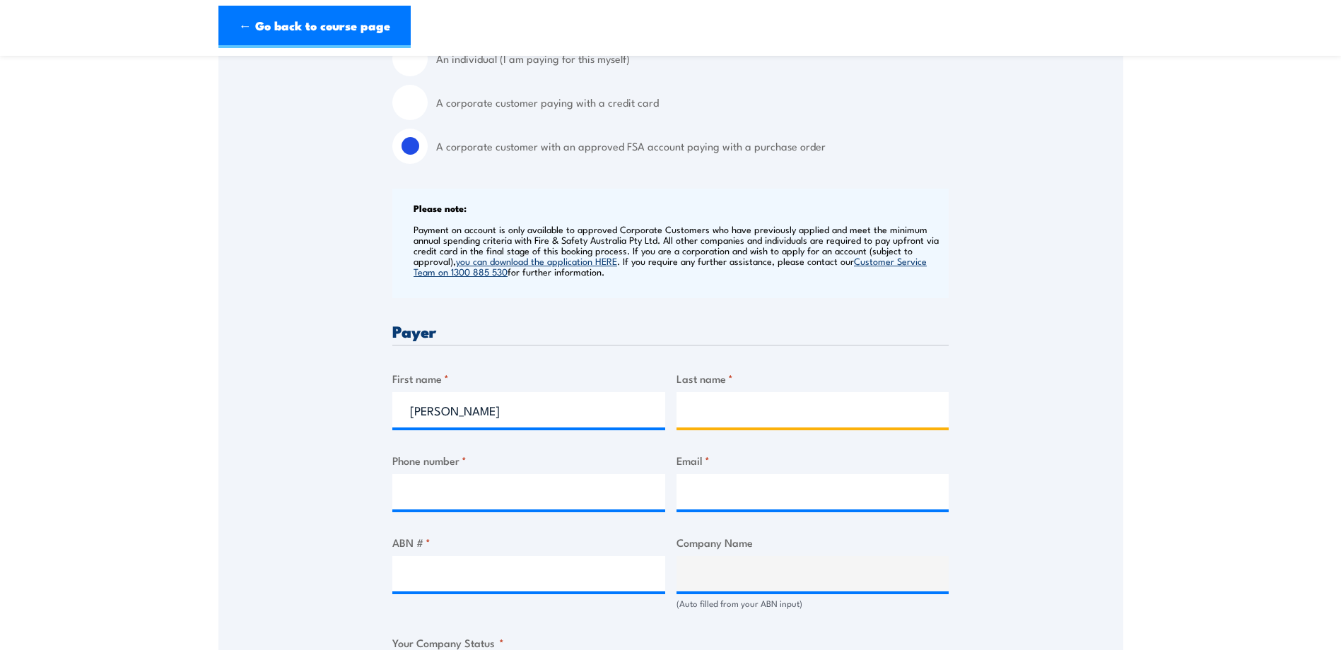
type input "[PERSON_NAME]"
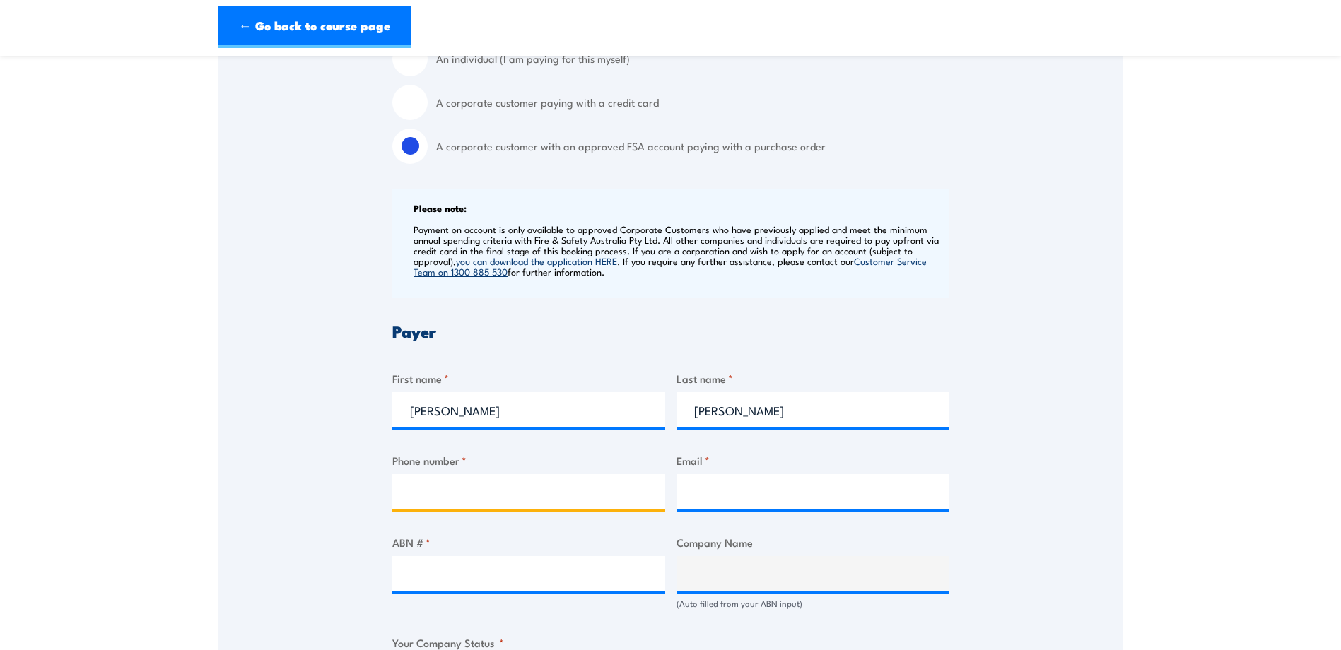
type input "0297568200"
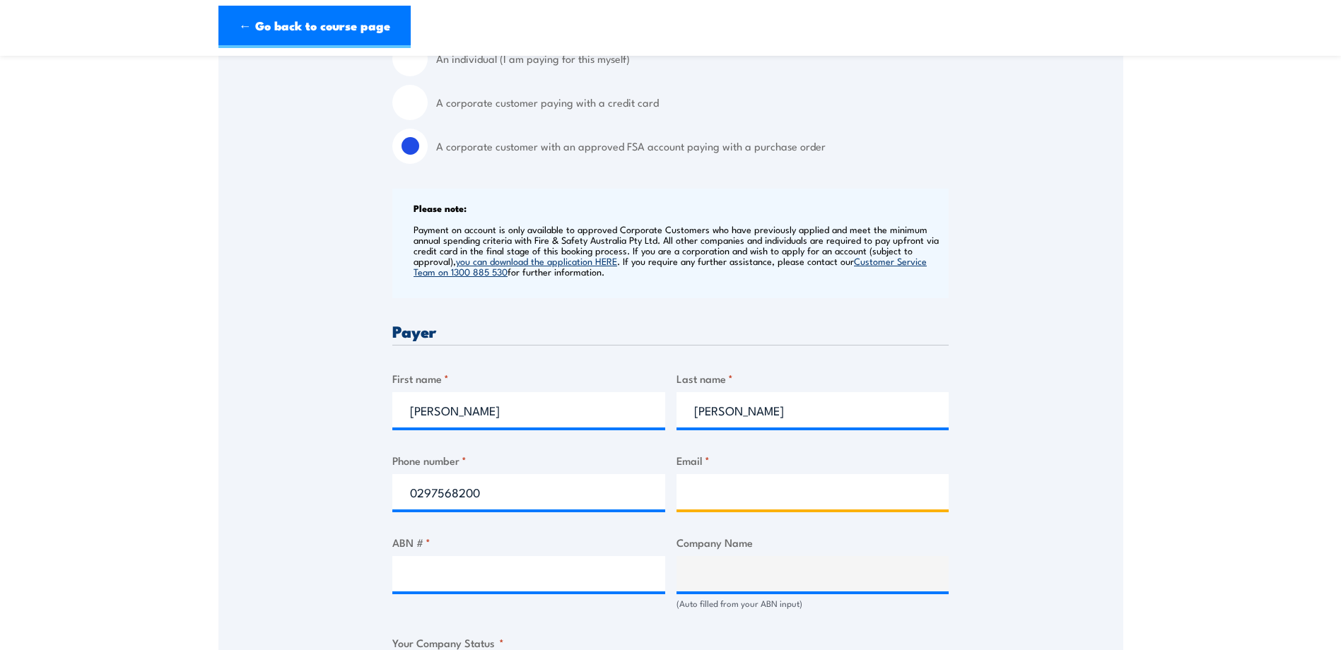
type input "[EMAIL_ADDRESS][DOMAIN_NAME]"
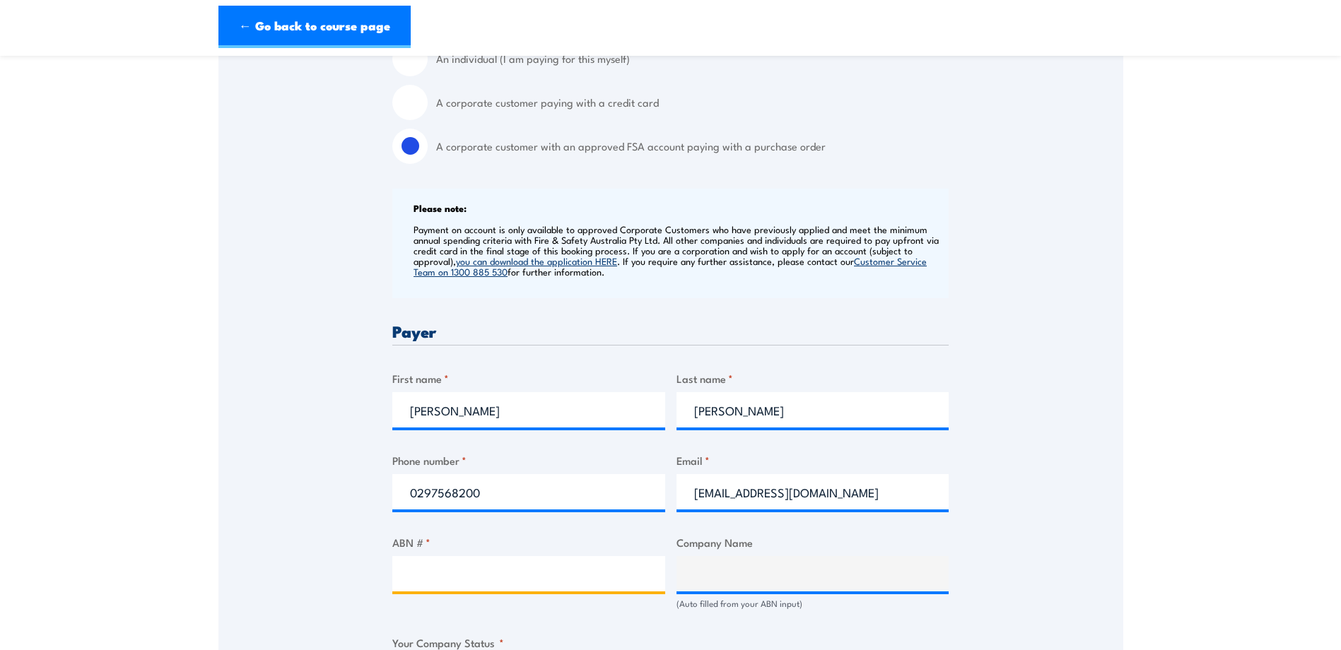
click at [485, 580] on input "ABN # *" at bounding box center [528, 573] width 273 height 35
paste input "26 008 672 179"
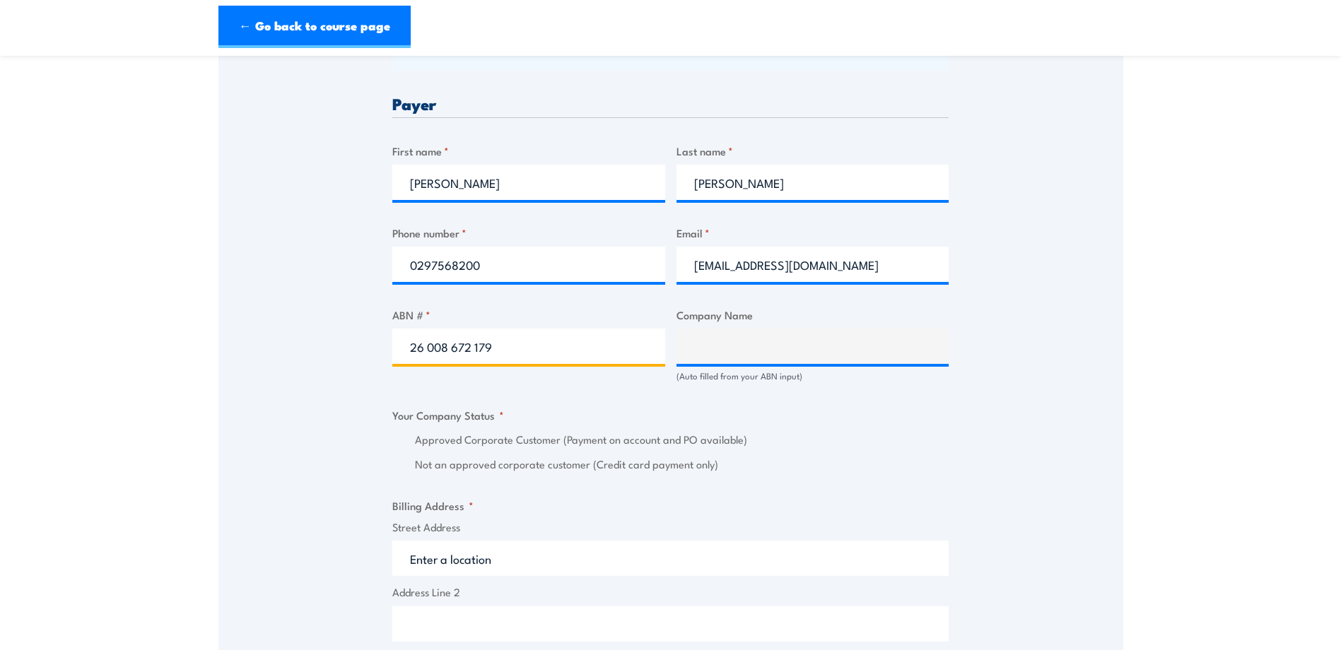
scroll to position [707, 0]
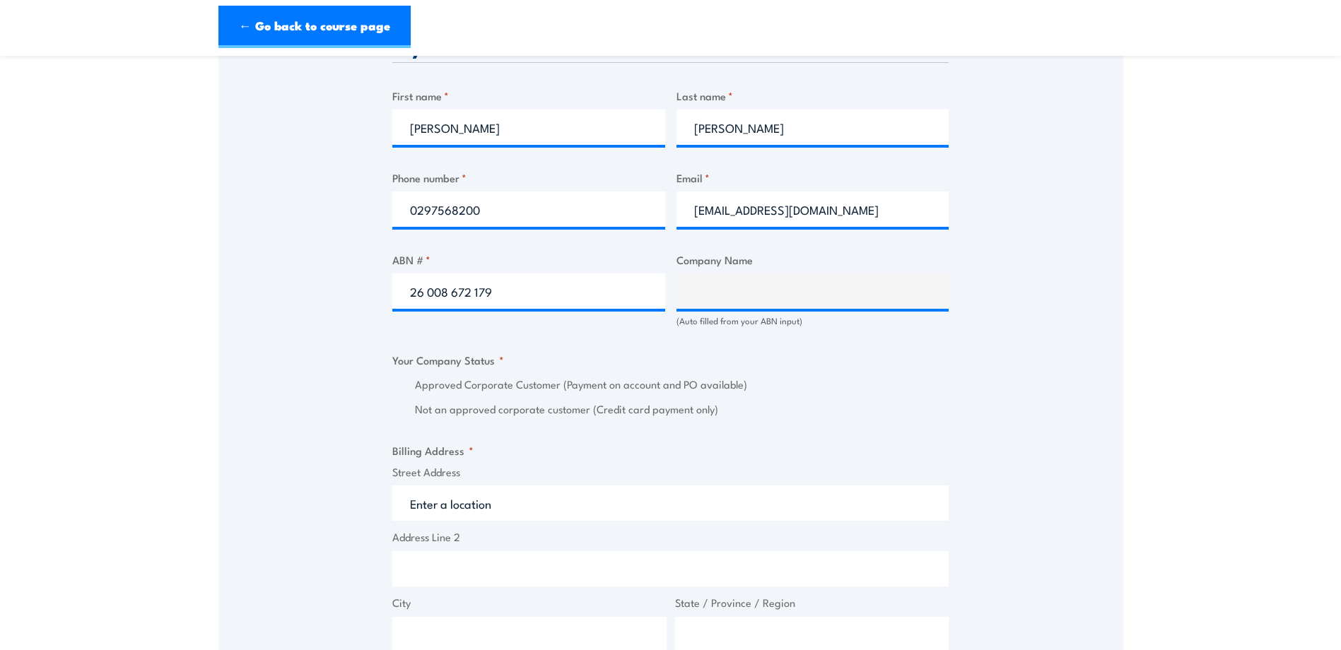
click at [956, 425] on div "Speak to a specialist CALL [PHONE_NUMBER] CALL [PHONE_NUMBER] " * " indicates r…" at bounding box center [670, 318] width 905 height 1560
click at [551, 291] on input "26 008 672 179" at bounding box center [528, 291] width 273 height 35
click at [719, 392] on label "Approved Corporate Customer (Payment on account and PO available)" at bounding box center [682, 385] width 534 height 16
click at [346, 327] on div "Speak to a specialist CALL [PHONE_NUMBER] CALL [PHONE_NUMBER] " * " indicates r…" at bounding box center [670, 318] width 905 height 1560
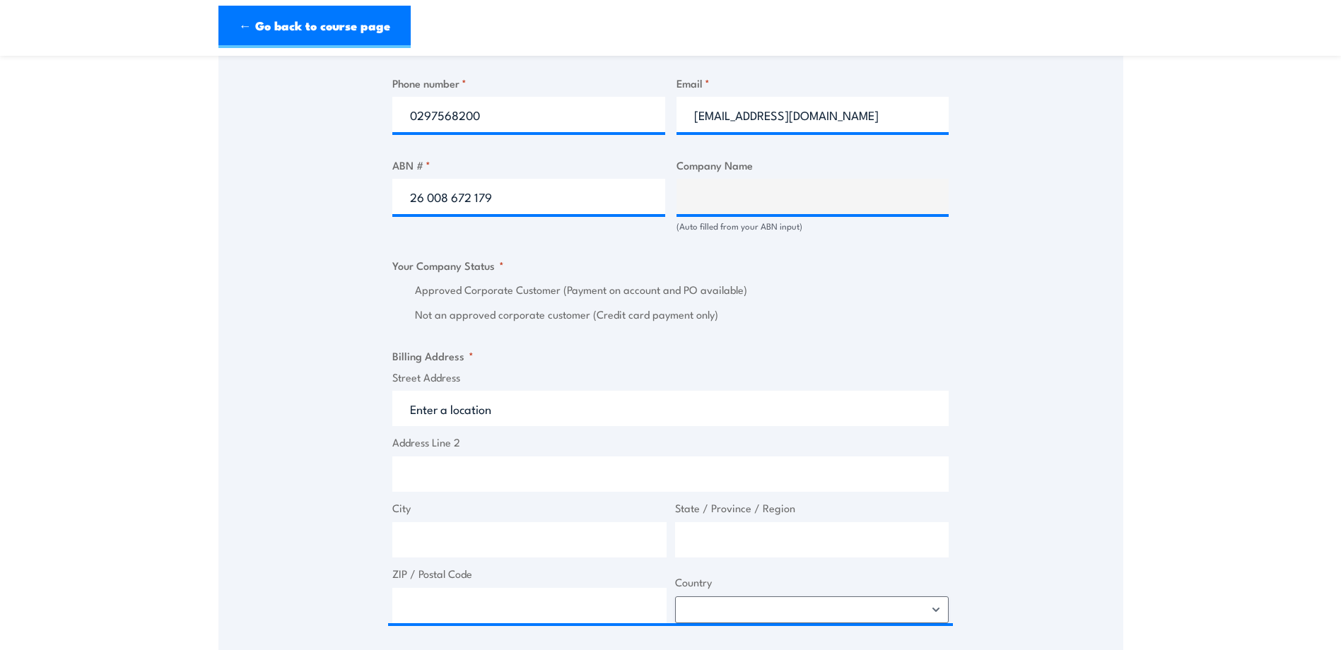
scroll to position [848, 0]
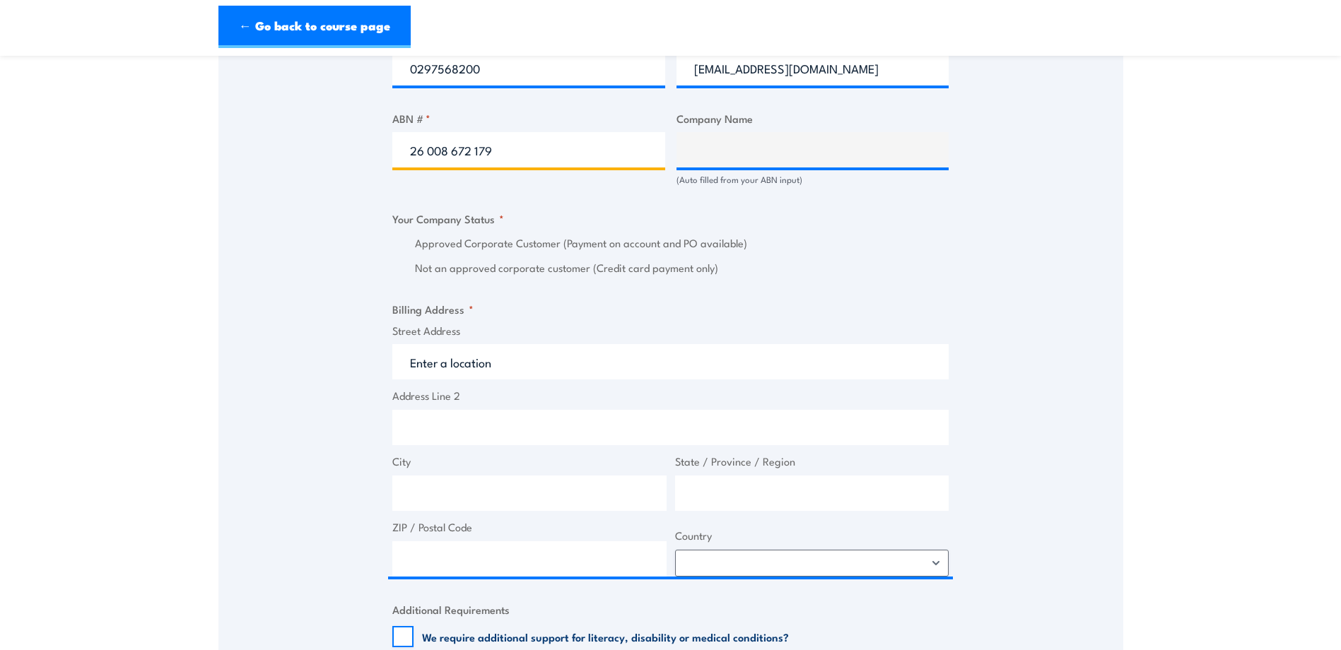
click at [493, 149] on input "26 008 672 179" at bounding box center [528, 149] width 273 height 35
click at [477, 148] on input "26 008 672 179" at bounding box center [528, 149] width 273 height 35
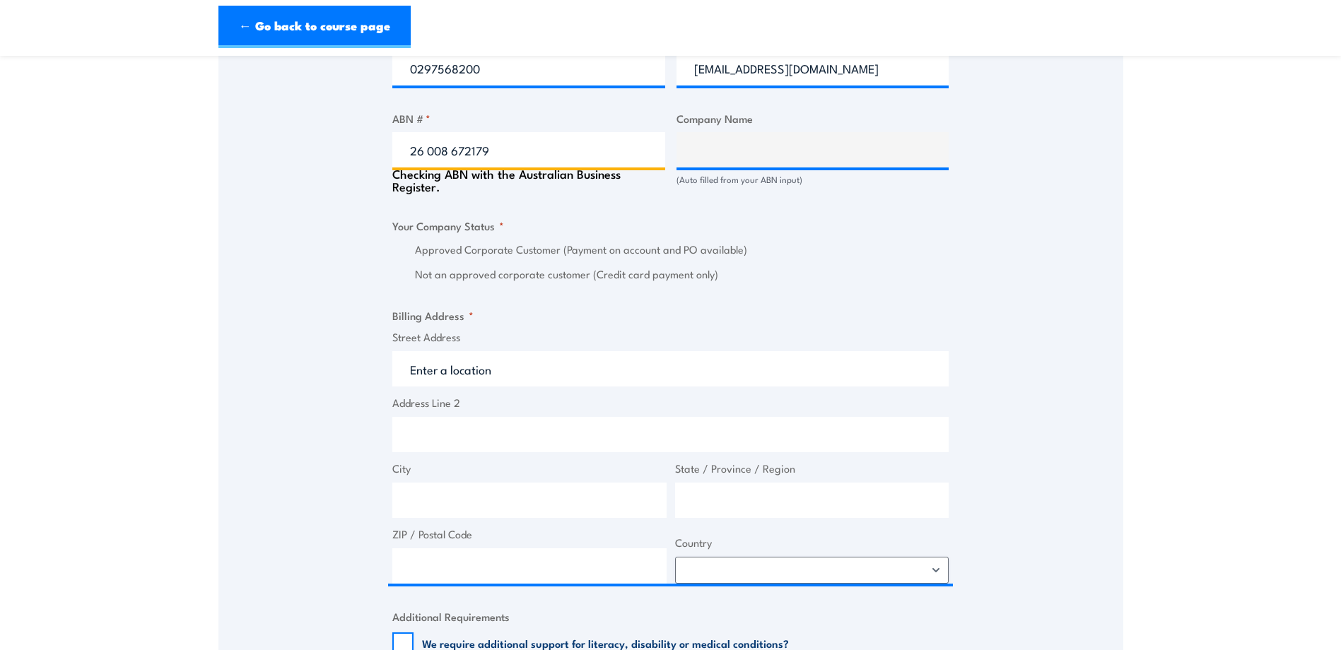
click at [454, 148] on input "26 008 672179" at bounding box center [528, 149] width 273 height 35
type input "26 008672179"
type input "BUNNINGS GROUP LIMITED"
radio input "true"
click at [425, 153] on input "26 008672179" at bounding box center [528, 149] width 273 height 35
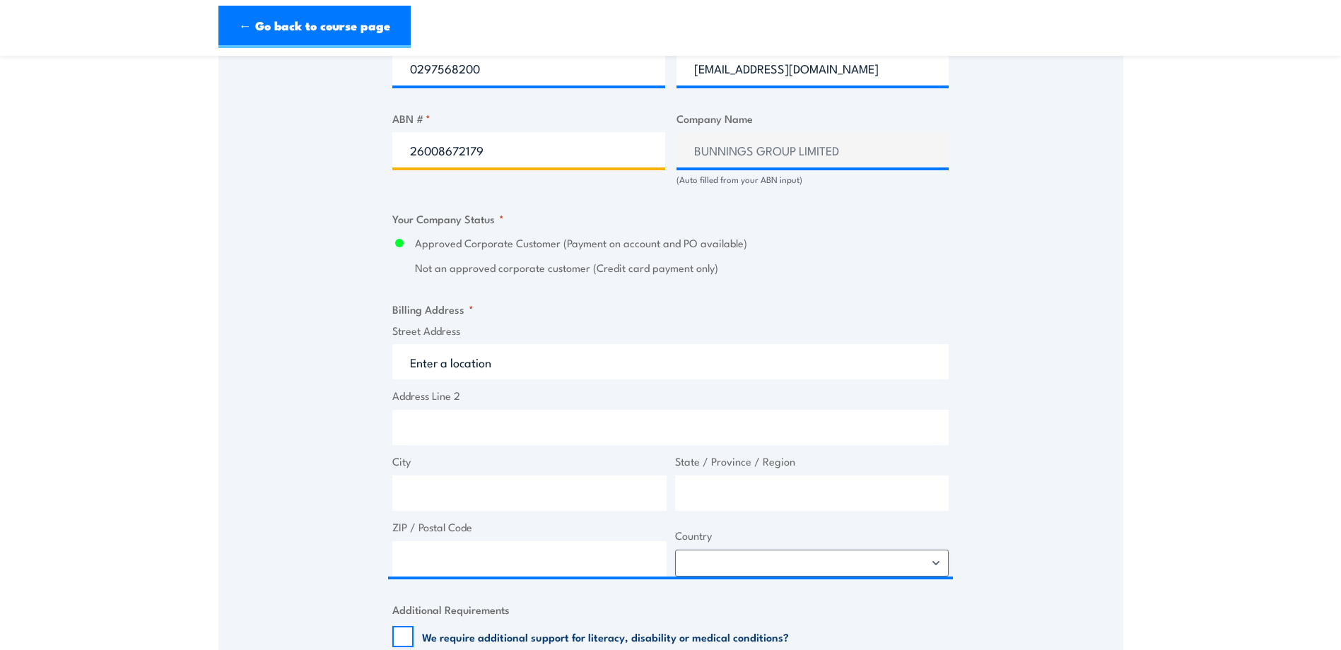
click at [522, 151] on input "26008672179" at bounding box center [528, 149] width 273 height 35
type input "26008672179"
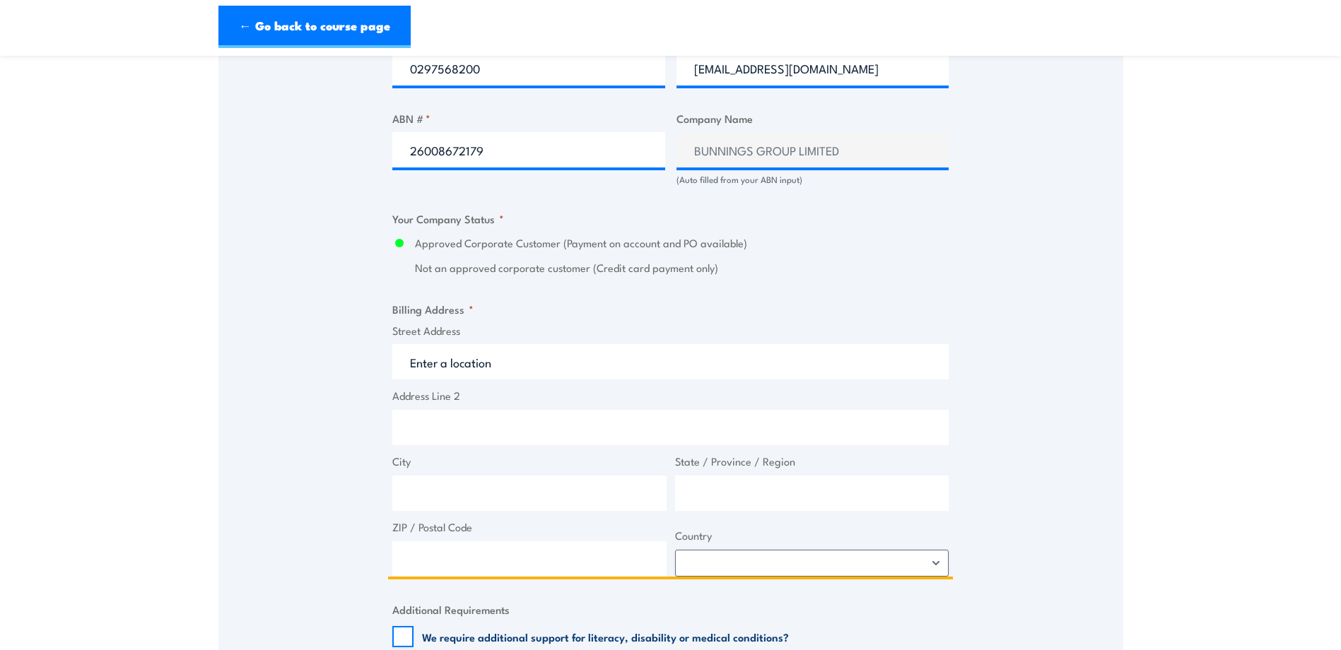
click at [480, 367] on input "Street Address" at bounding box center [670, 361] width 556 height 35
type input "Skyline Cres"
type input "[GEOGRAPHIC_DATA]"
type input "2171"
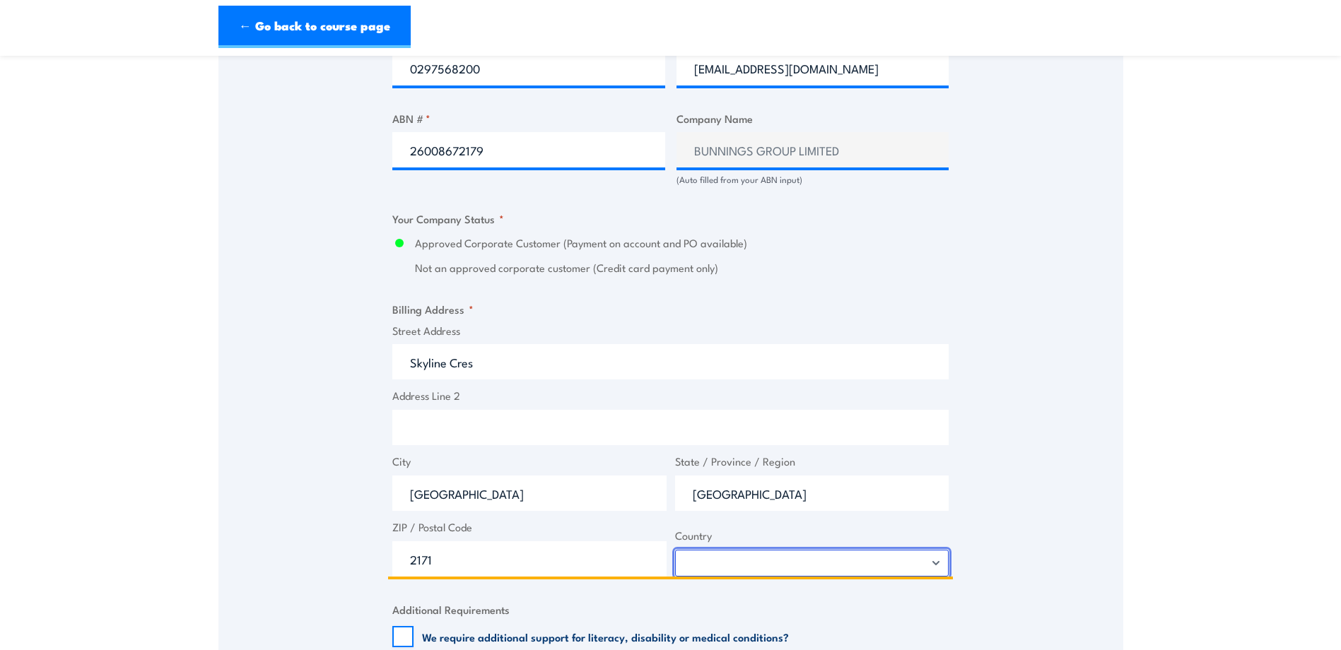
select select "[GEOGRAPHIC_DATA]"
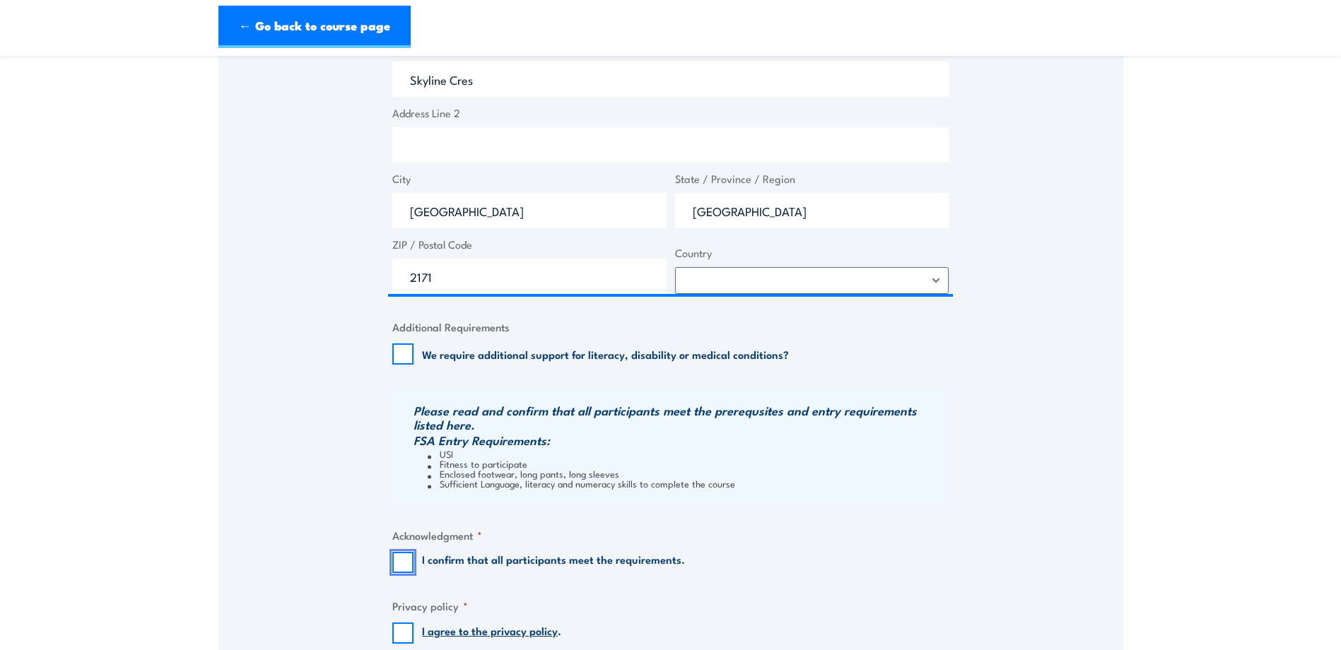
click at [402, 564] on input "I confirm that all participants meet the requirements." at bounding box center [402, 562] width 21 height 21
checkbox input "true"
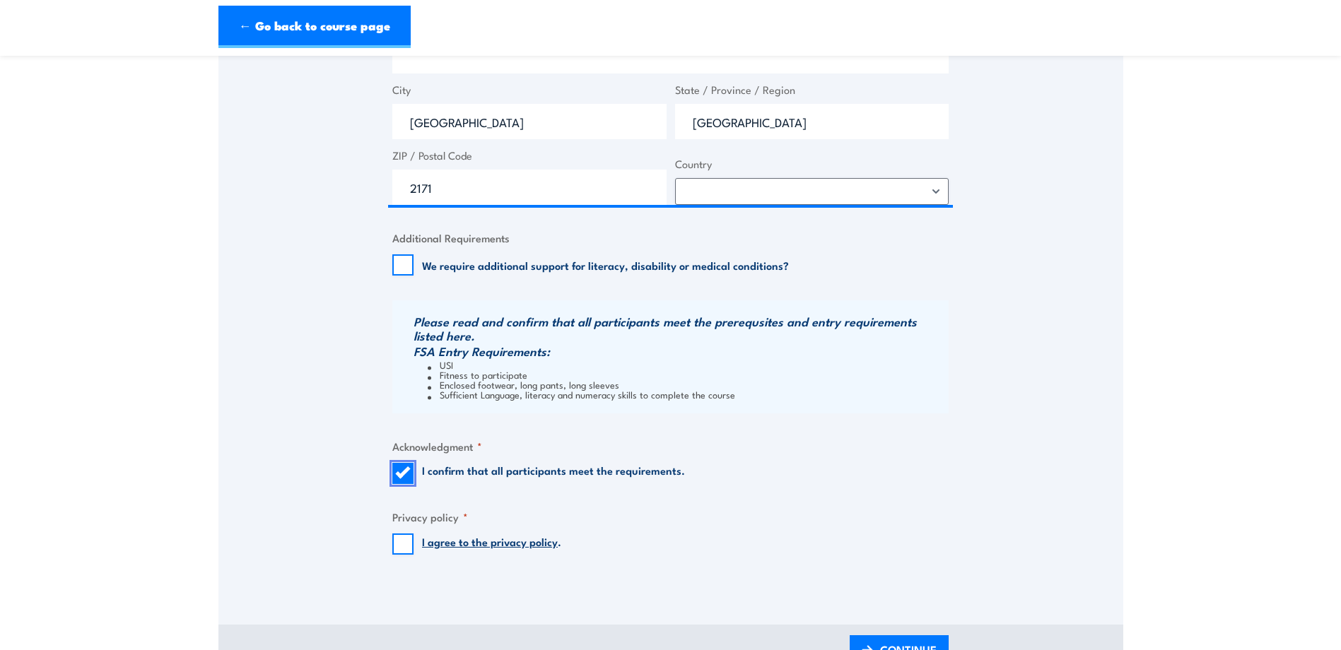
scroll to position [1273, 0]
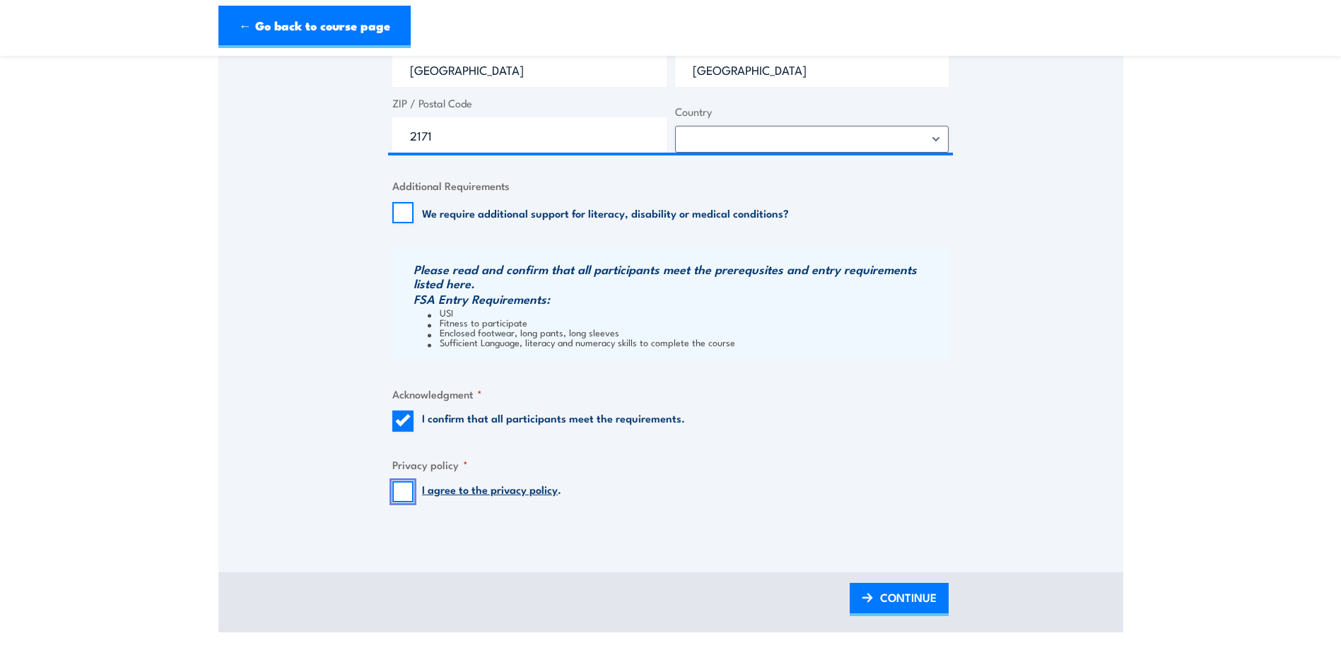
click at [409, 492] on input "I agree to the privacy policy ." at bounding box center [402, 491] width 21 height 21
checkbox input "true"
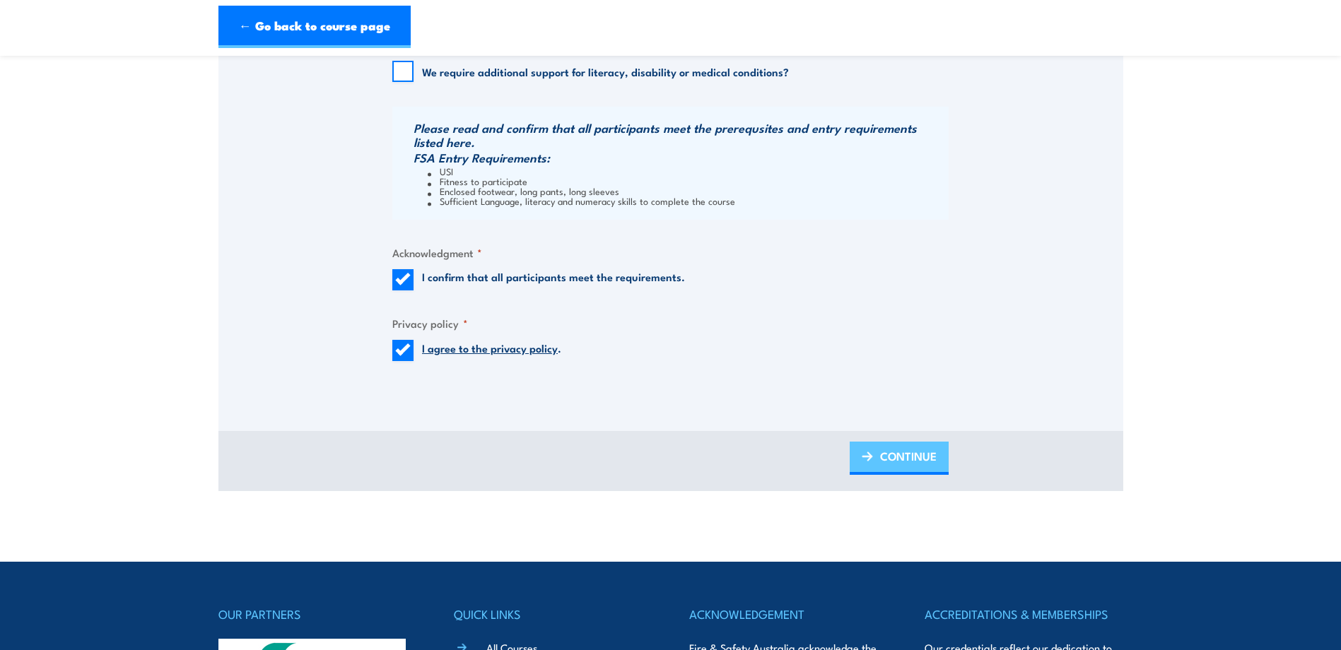
click at [912, 457] on span "CONTINUE" at bounding box center [908, 456] width 57 height 37
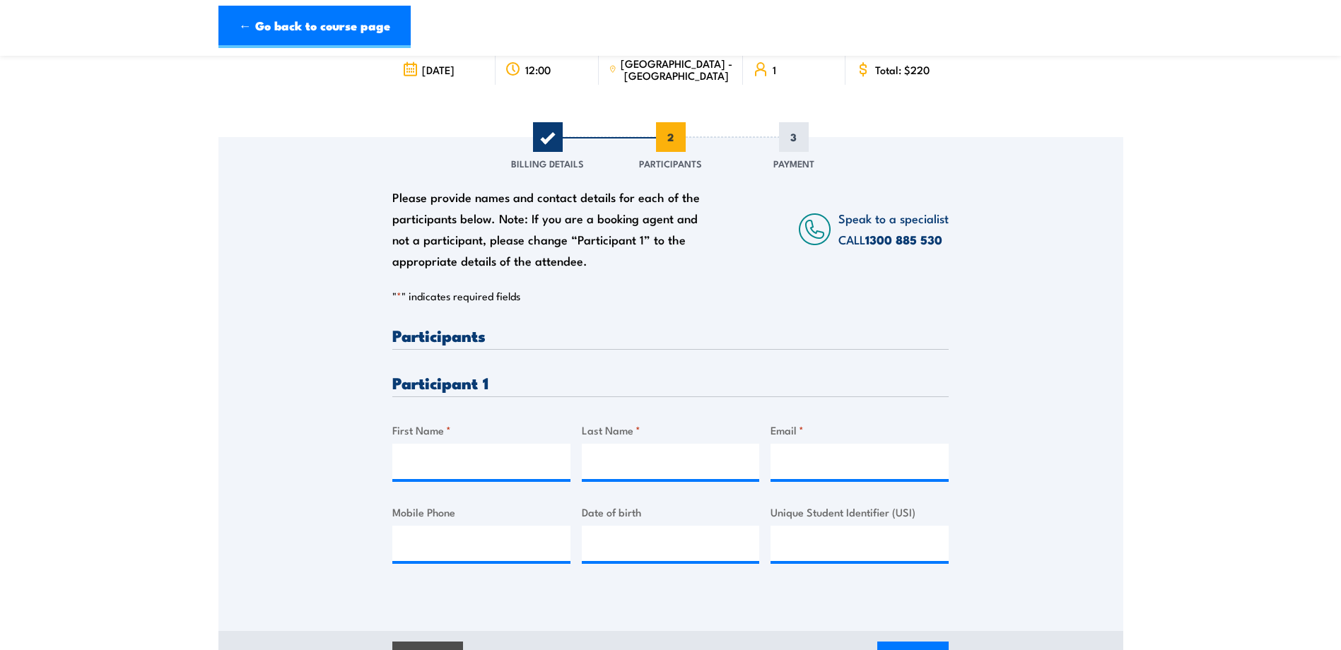
scroll to position [141, 0]
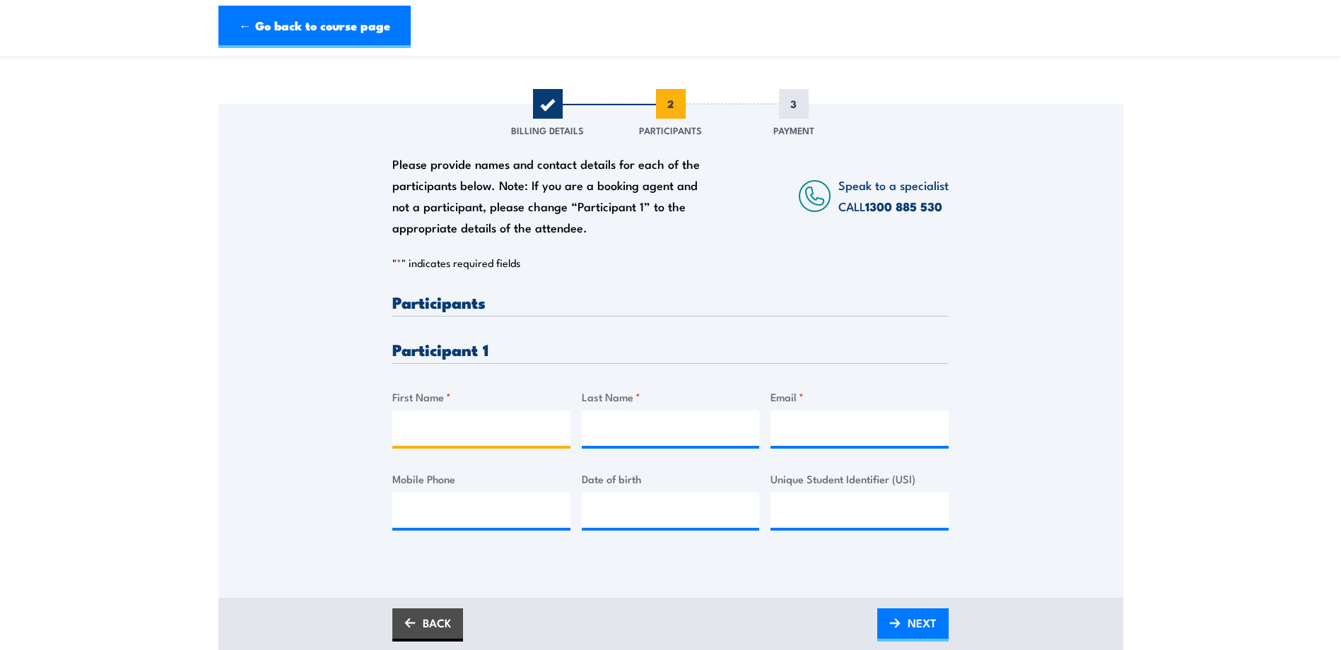
click at [496, 433] on input "First Name *" at bounding box center [481, 428] width 178 height 35
type input "[PERSON_NAME]"
click at [657, 431] on input "Last Name *" at bounding box center [671, 428] width 178 height 35
type input "Pike"
click at [811, 428] on input "Email *" at bounding box center [860, 428] width 178 height 35
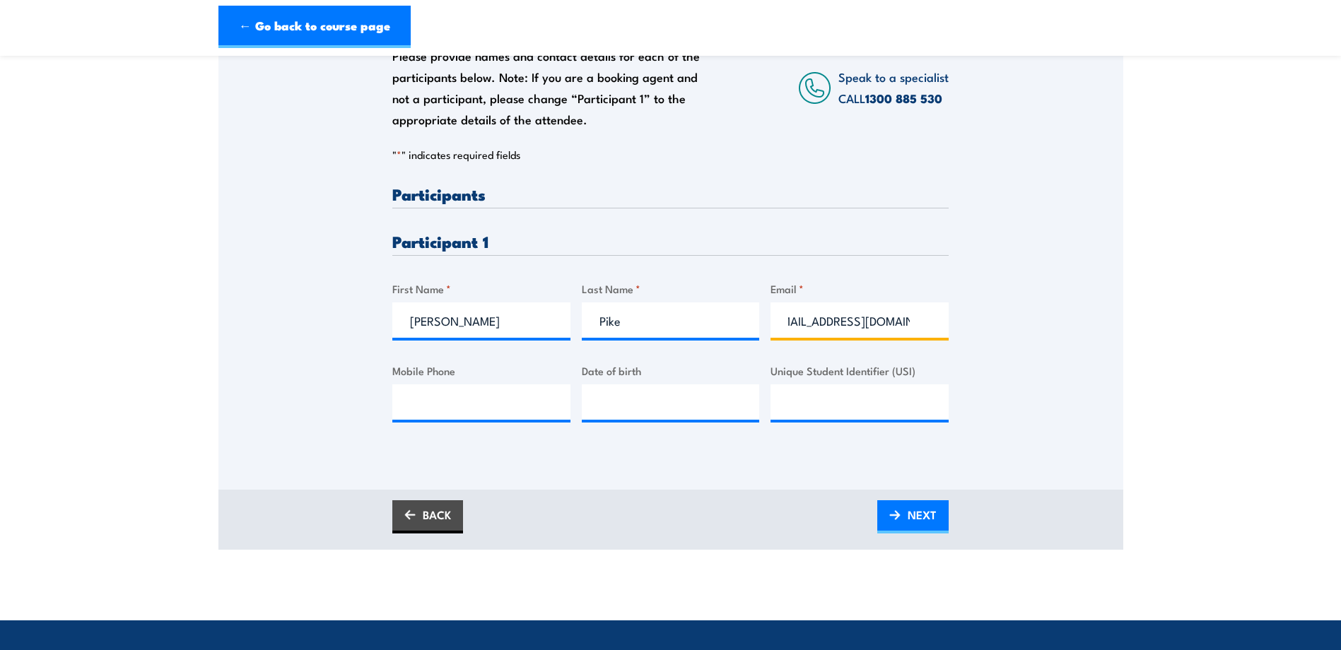
scroll to position [283, 0]
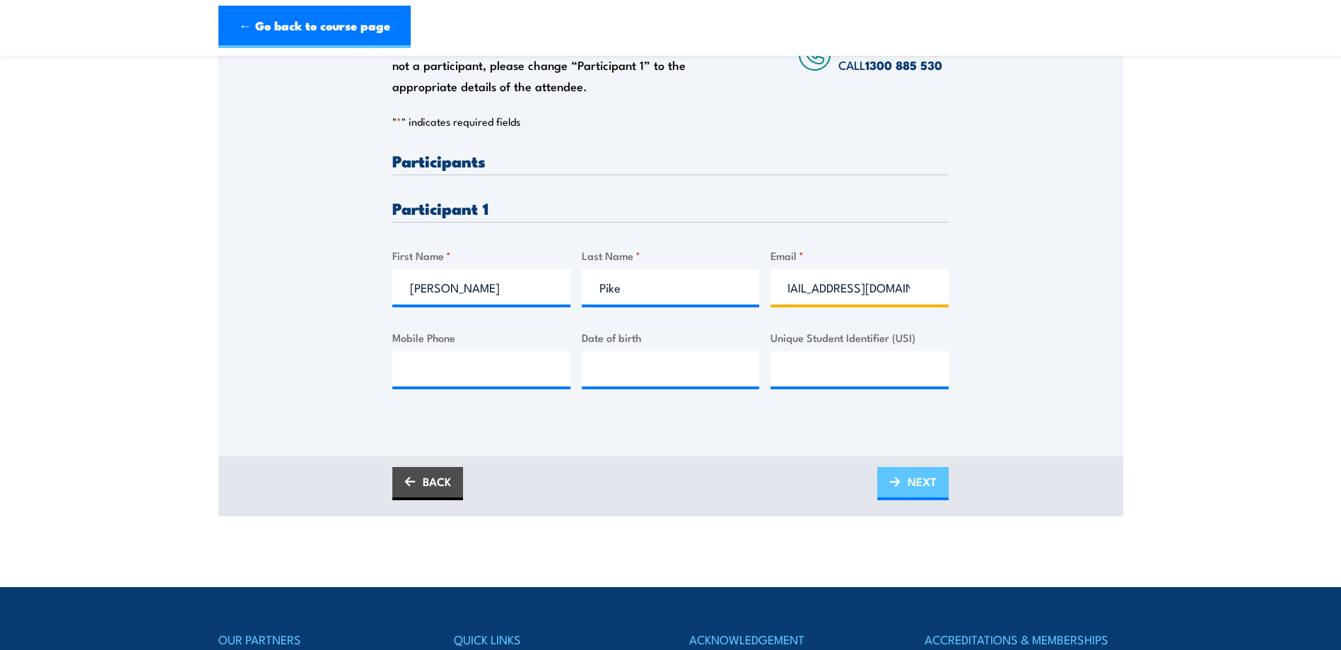
type input "[EMAIL_ADDRESS][DOMAIN_NAME]"
click at [929, 484] on span "NEXT" at bounding box center [922, 481] width 29 height 37
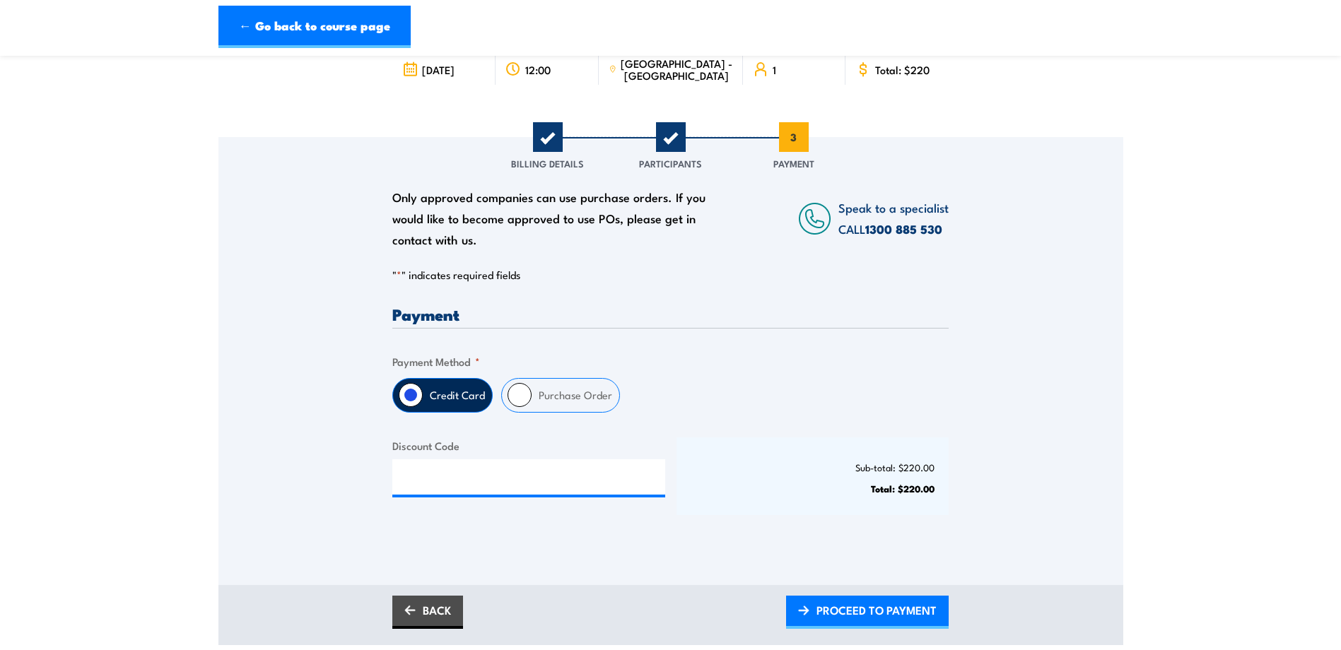
scroll to position [141, 0]
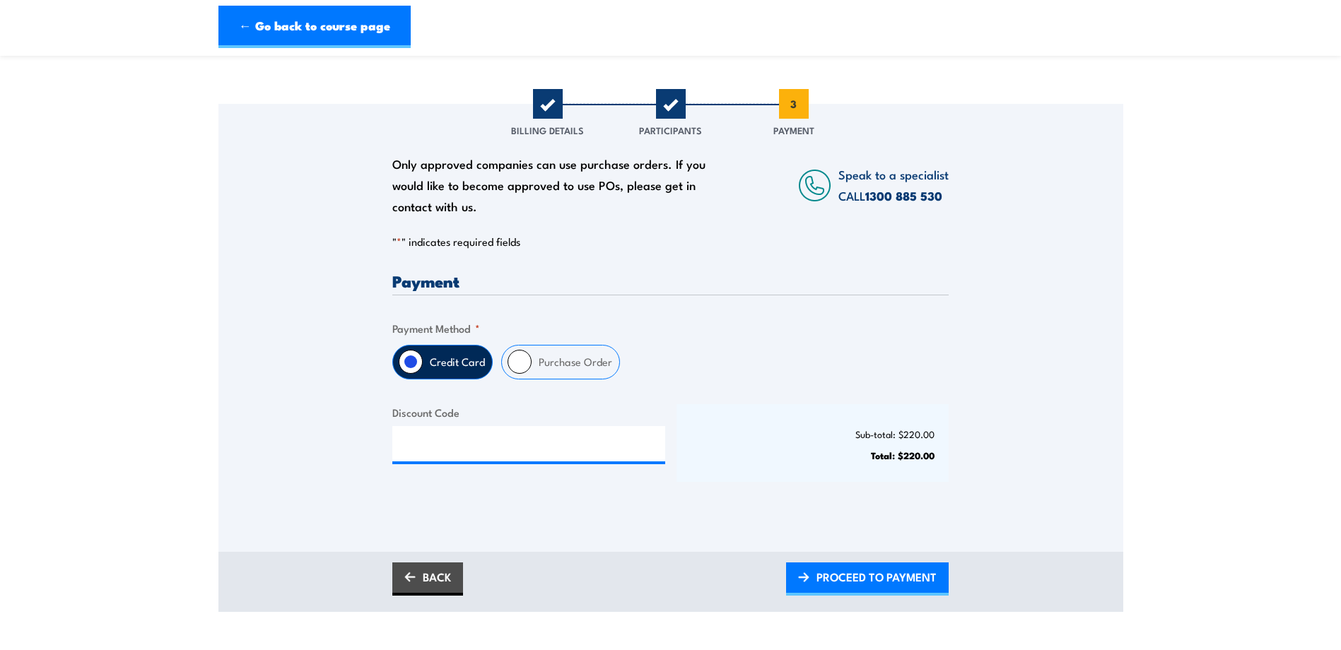
click at [532, 363] on label "Purchase Order" at bounding box center [576, 362] width 88 height 33
click at [531, 363] on input "Purchase Order" at bounding box center [520, 362] width 24 height 24
radio input "true"
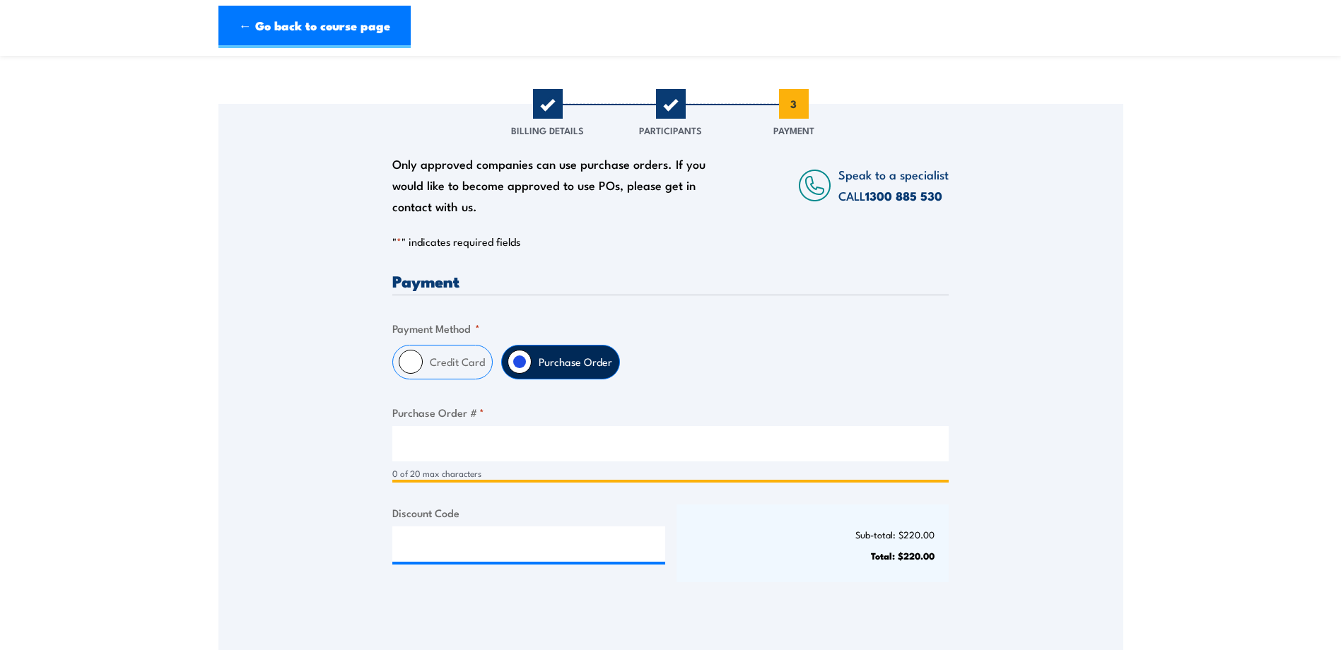
click at [519, 449] on input "Purchase Order # *" at bounding box center [670, 443] width 556 height 35
type input "549562"
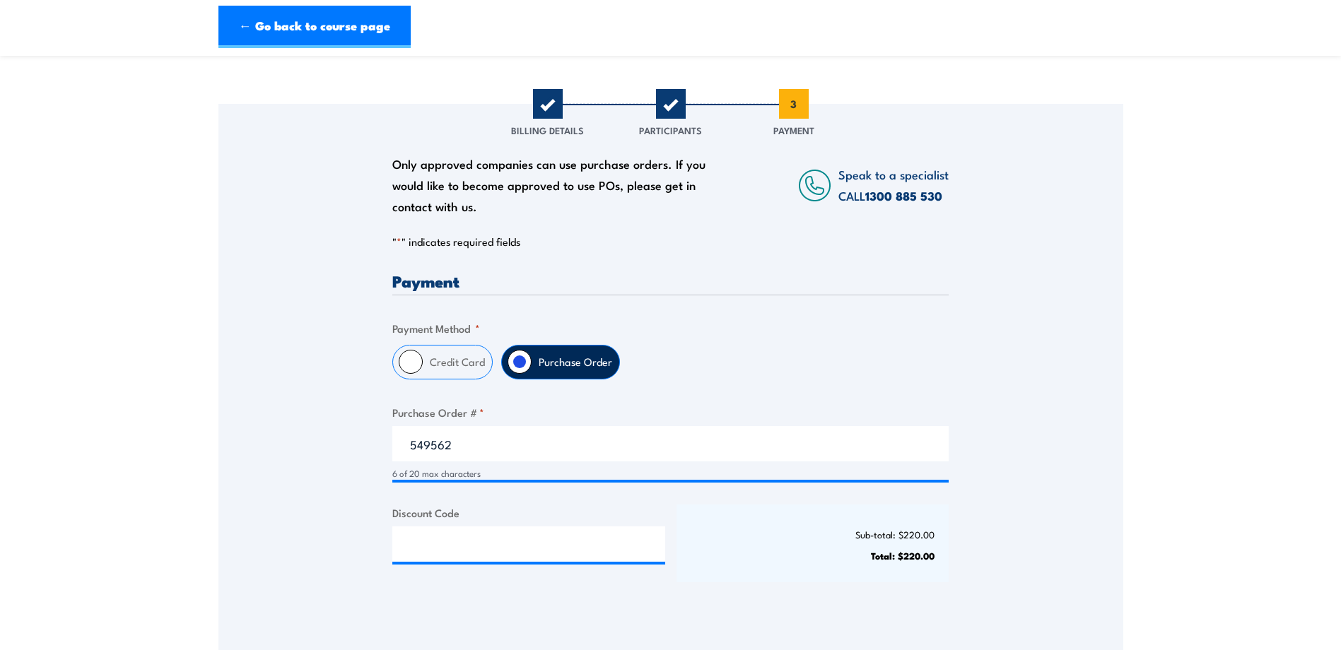
click at [825, 394] on div "Payment Only approved companies can use purchase orders. If you would like to b…" at bounding box center [670, 440] width 556 height 334
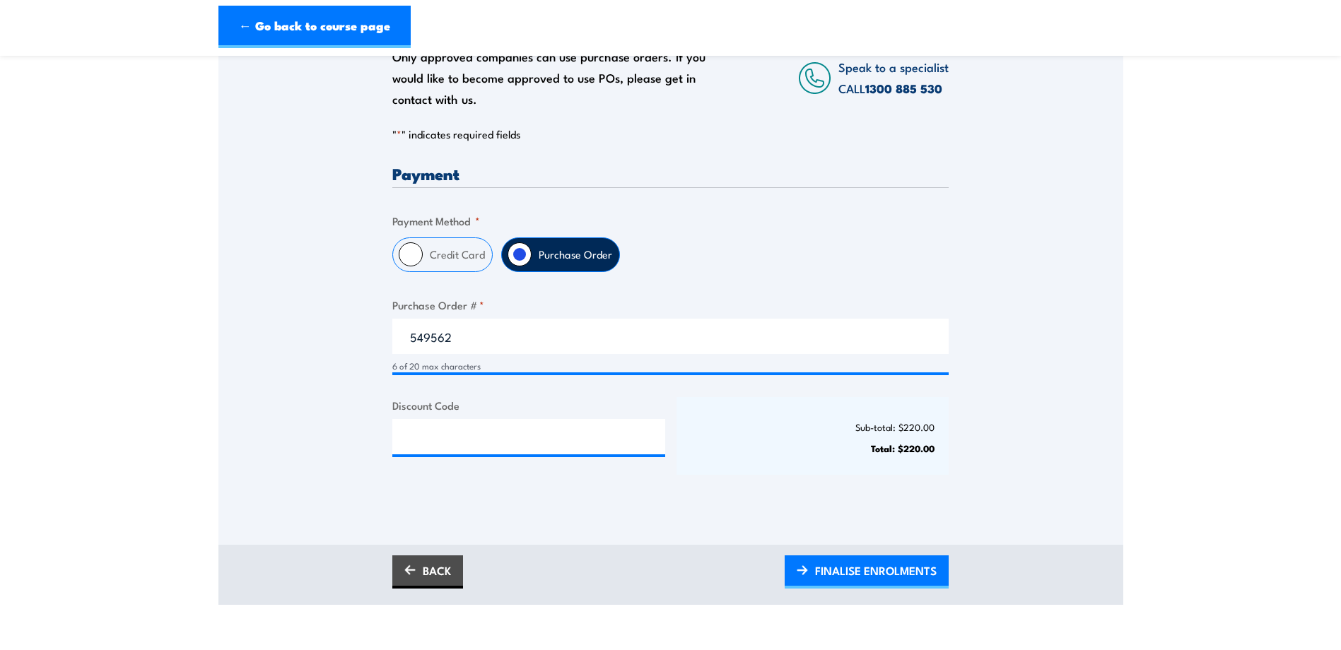
scroll to position [283, 0]
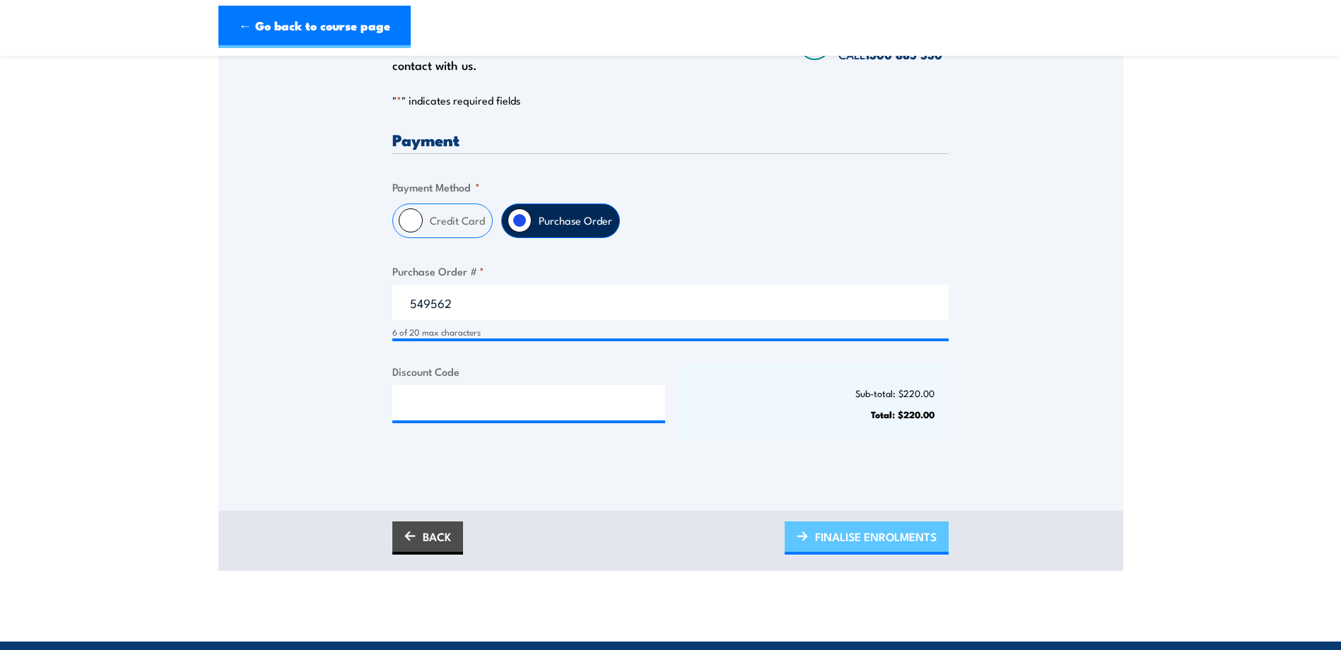
click at [825, 534] on span "FINALISE ENROLMENTS" at bounding box center [876, 536] width 122 height 37
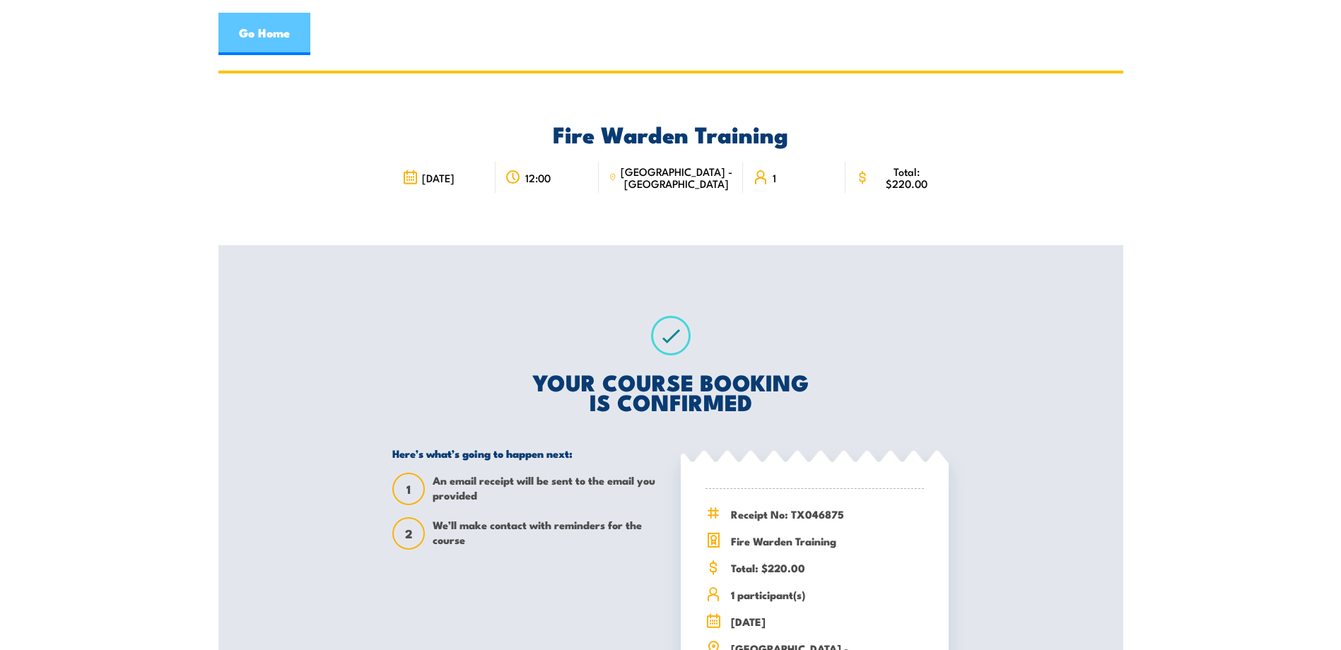
click at [255, 33] on link "Go Home" at bounding box center [264, 34] width 92 height 42
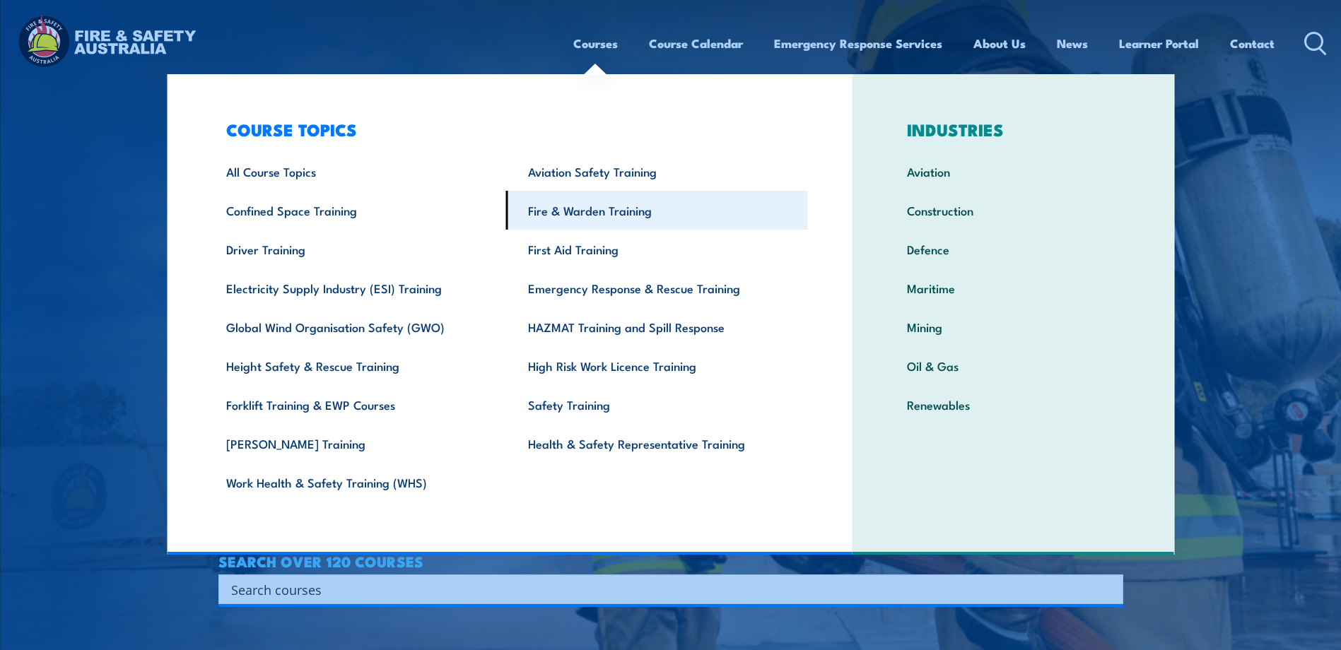
click at [600, 214] on link "Fire & Warden Training" at bounding box center [657, 210] width 302 height 39
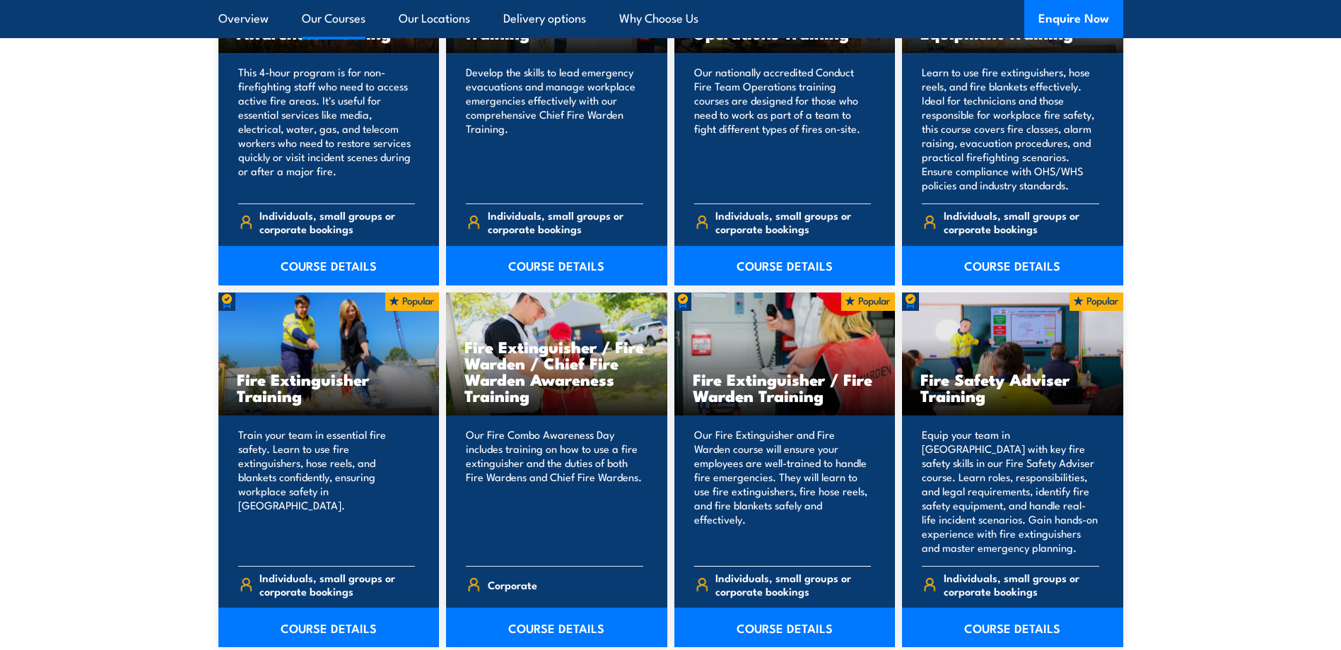
scroll to position [1414, 0]
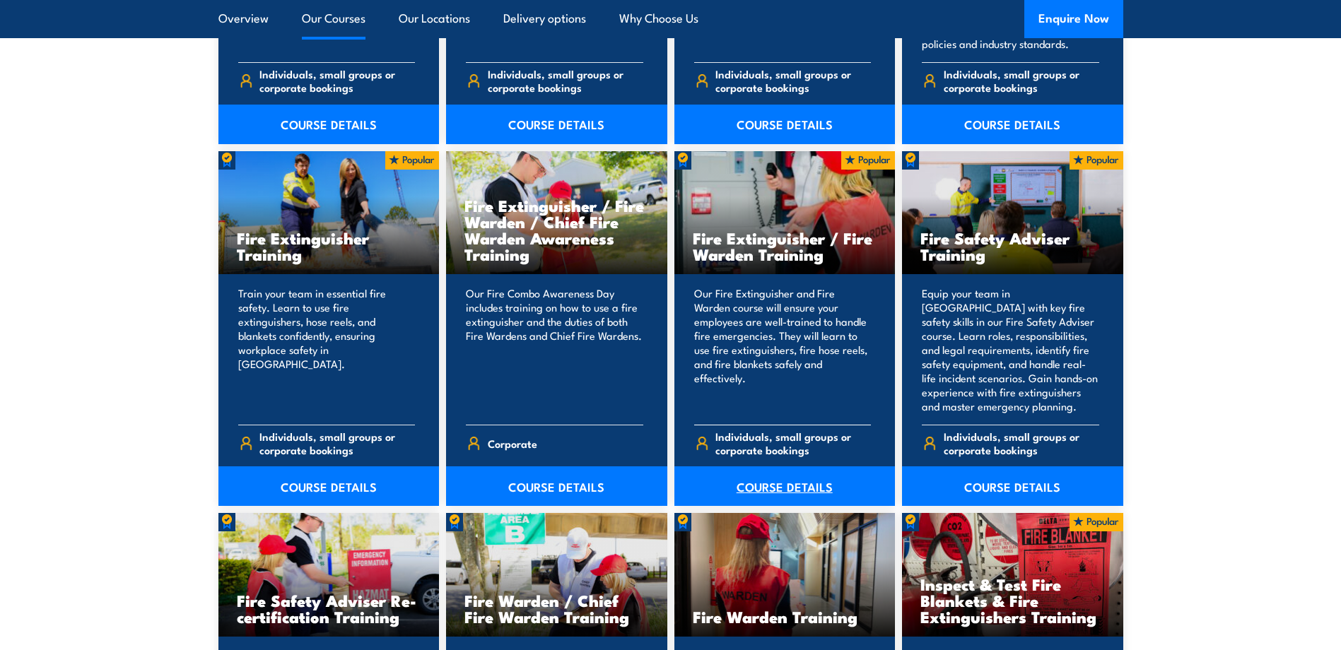
click at [787, 488] on link "COURSE DETAILS" at bounding box center [784, 487] width 221 height 40
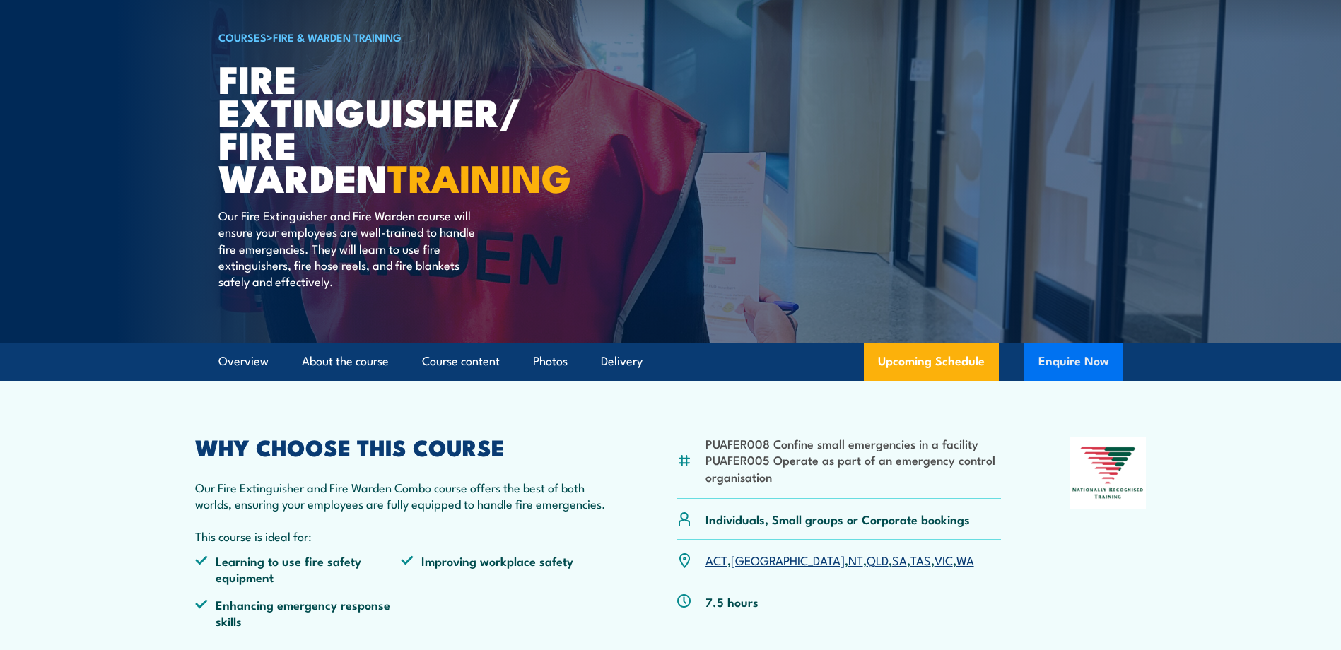
scroll to position [141, 0]
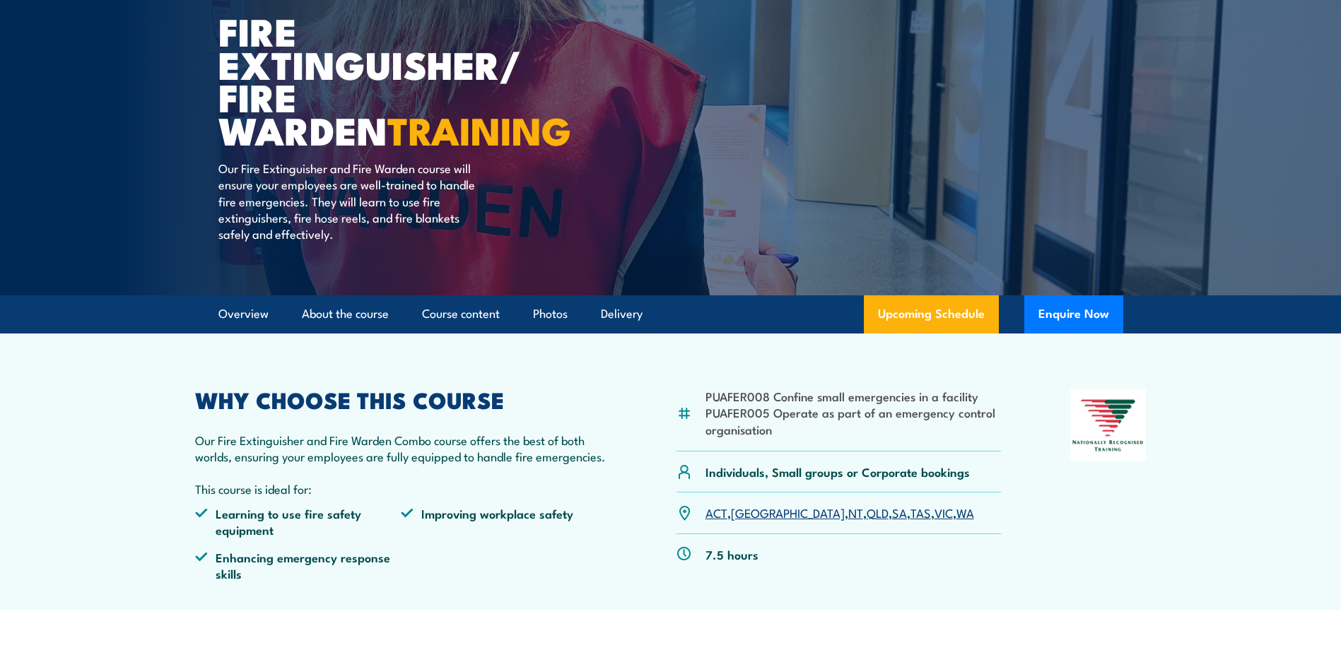
click at [742, 517] on link "[GEOGRAPHIC_DATA]" at bounding box center [788, 512] width 114 height 17
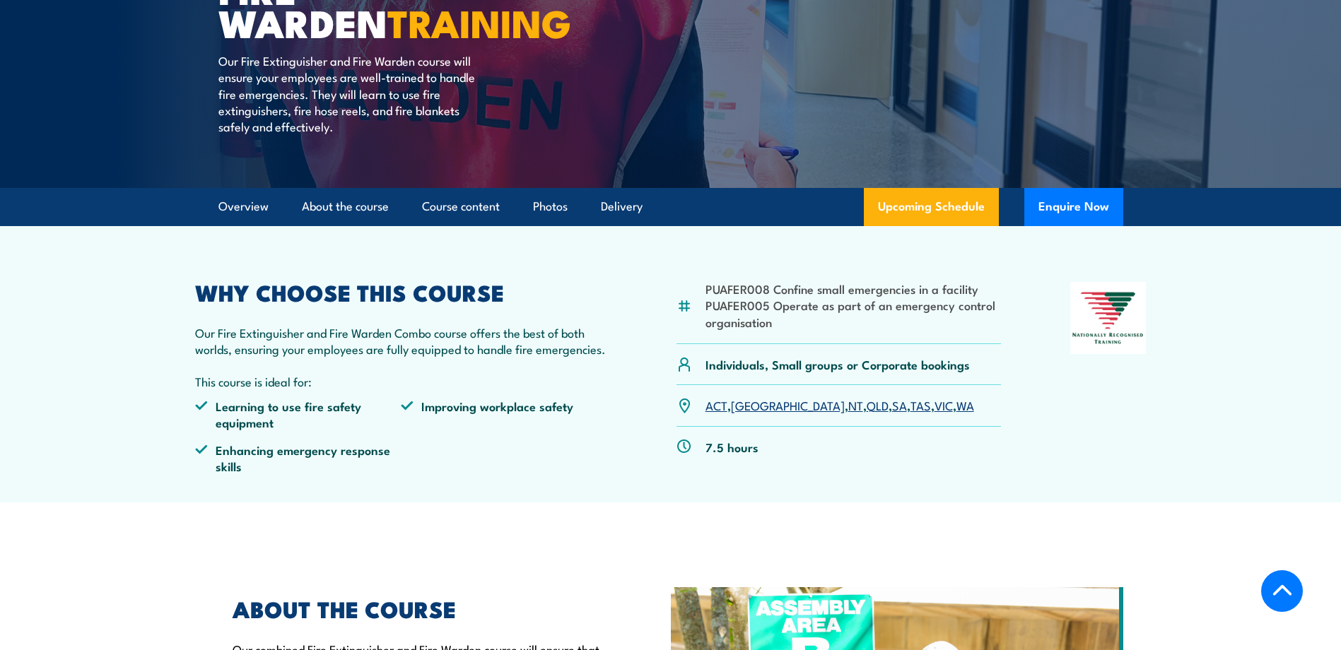
scroll to position [283, 0]
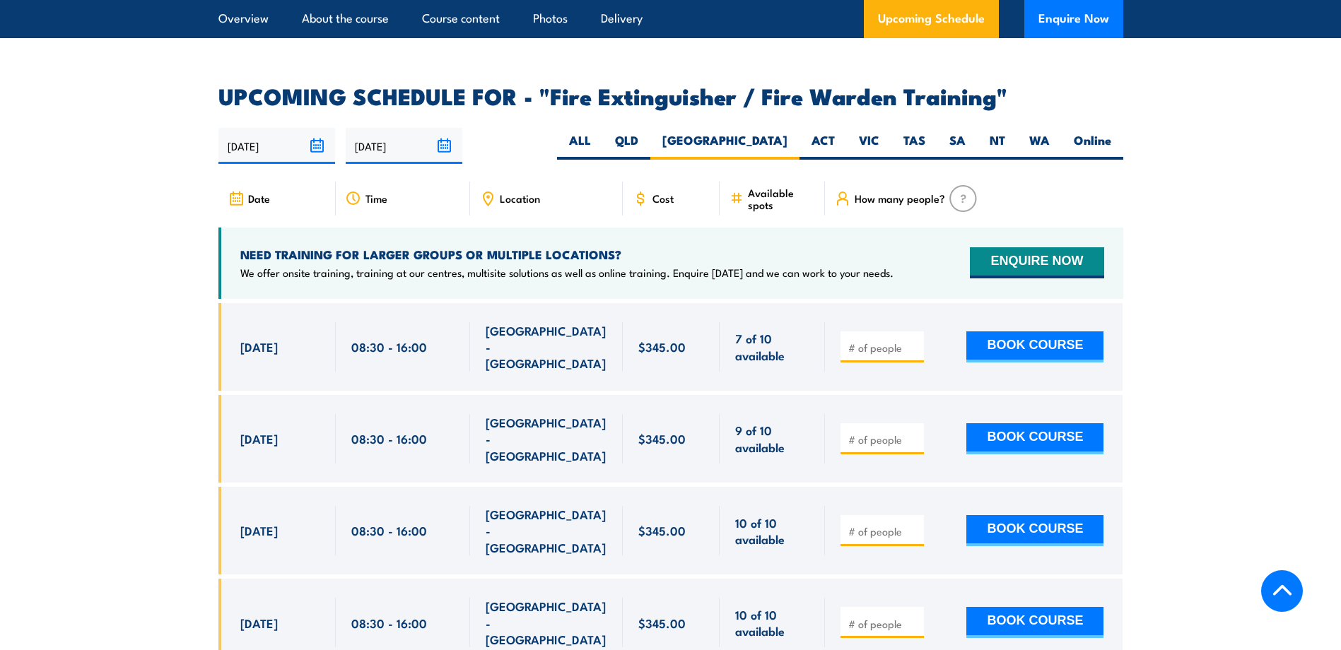
scroll to position [2334, 0]
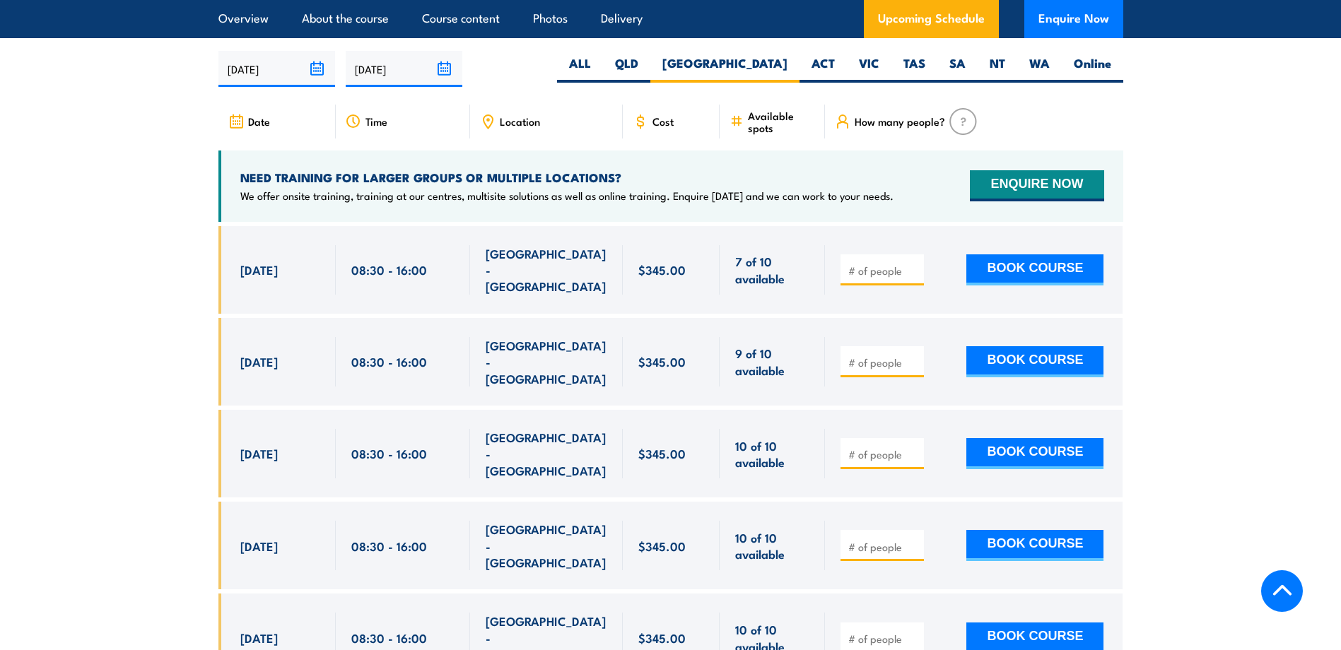
click at [887, 356] on input "number" at bounding box center [883, 363] width 71 height 14
type input "1"
click at [1053, 346] on button "BOOK COURSE" at bounding box center [1034, 361] width 137 height 31
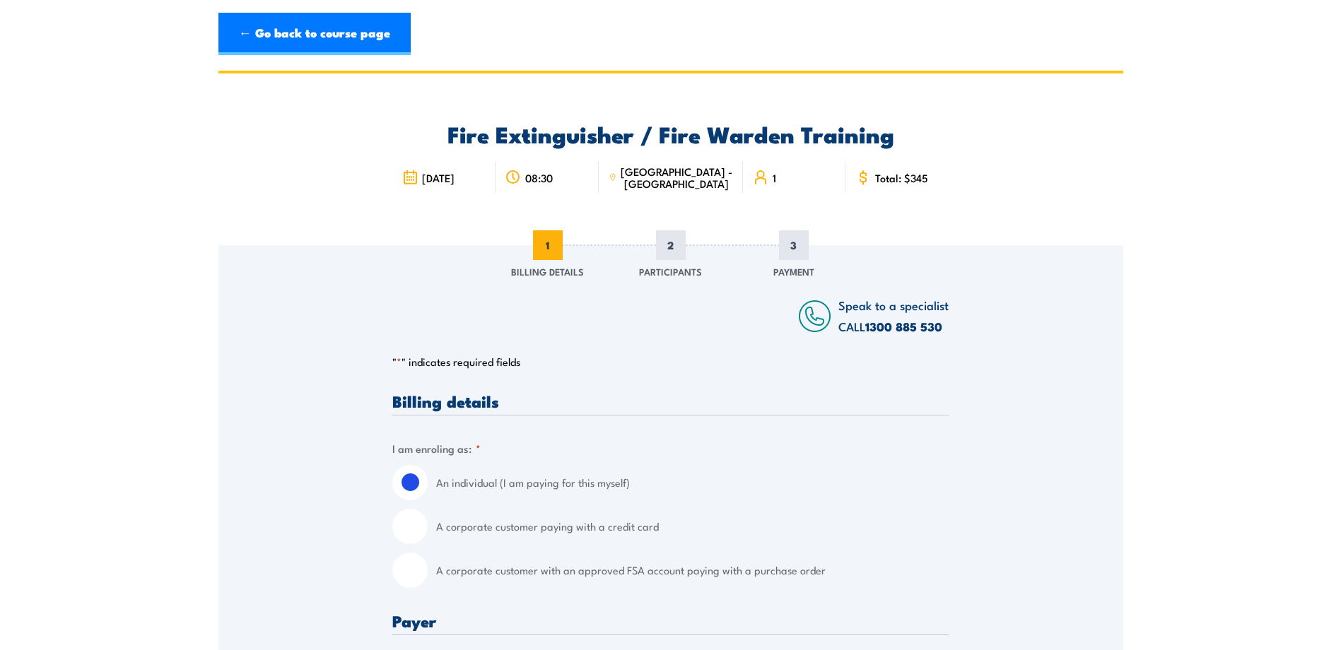
click at [421, 570] on input "A corporate customer with an approved FSA account paying with a purchase order" at bounding box center [409, 570] width 35 height 35
radio input "true"
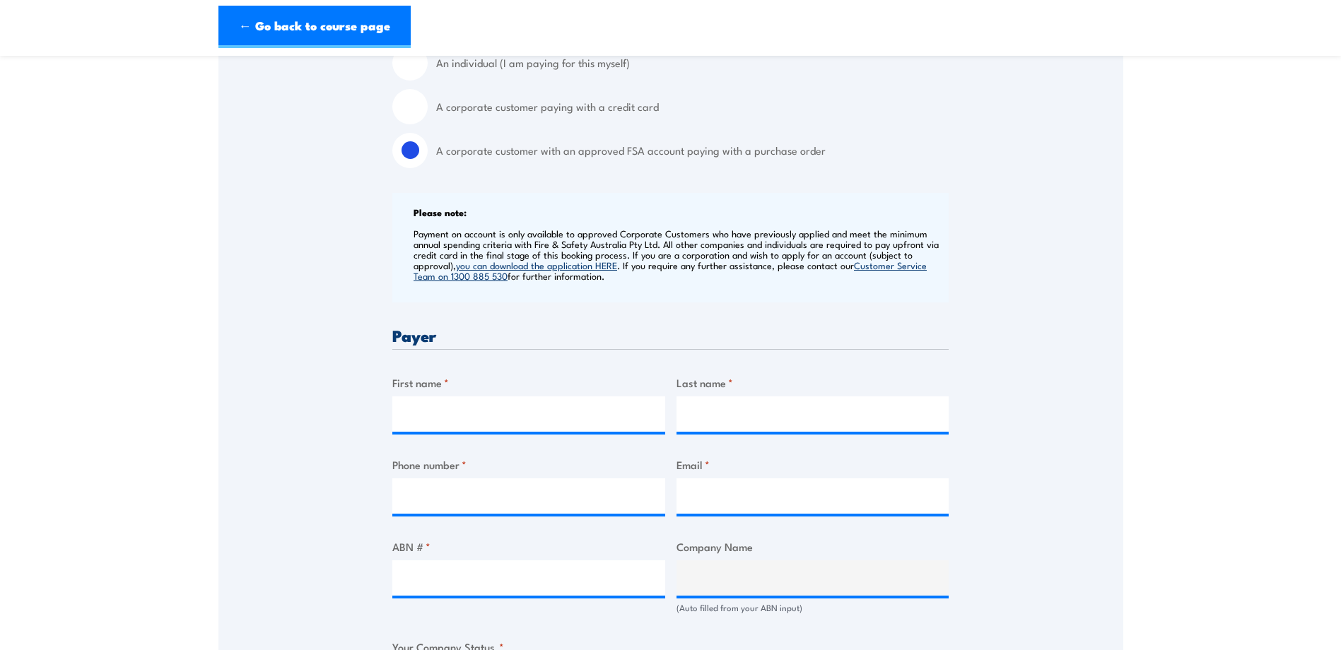
scroll to position [424, 0]
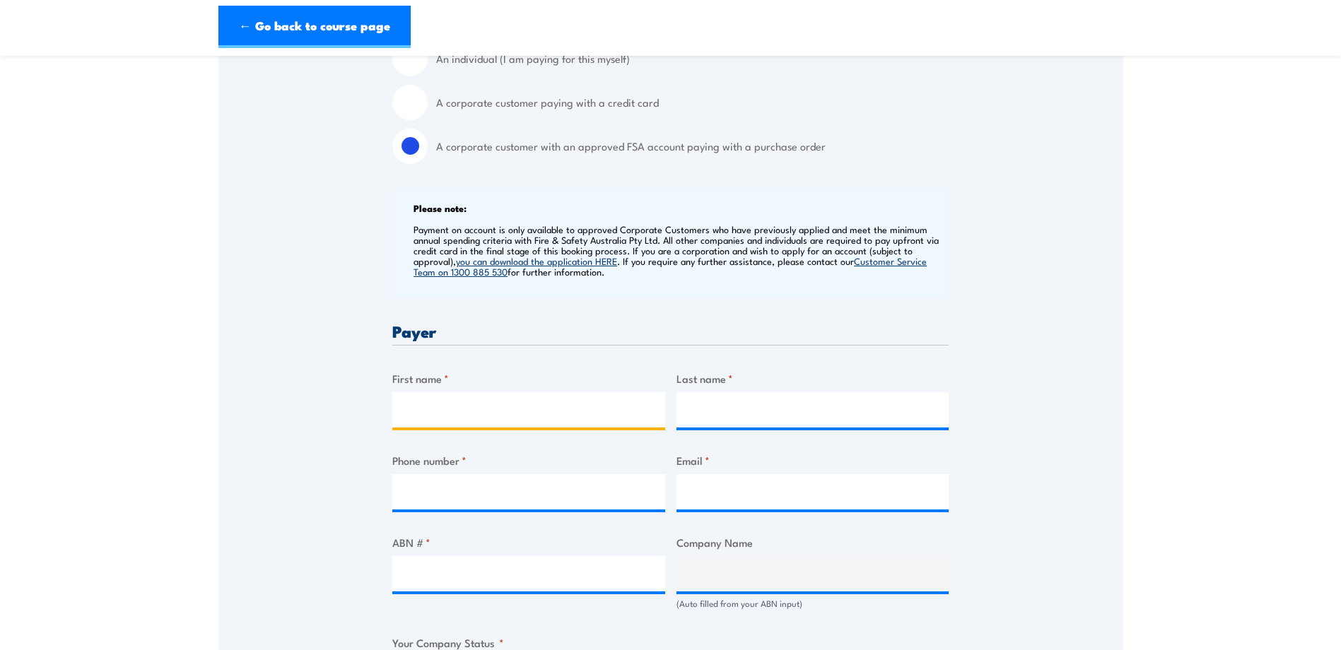
click at [495, 401] on input "First name *" at bounding box center [528, 409] width 273 height 35
type input "Casey-Lee"
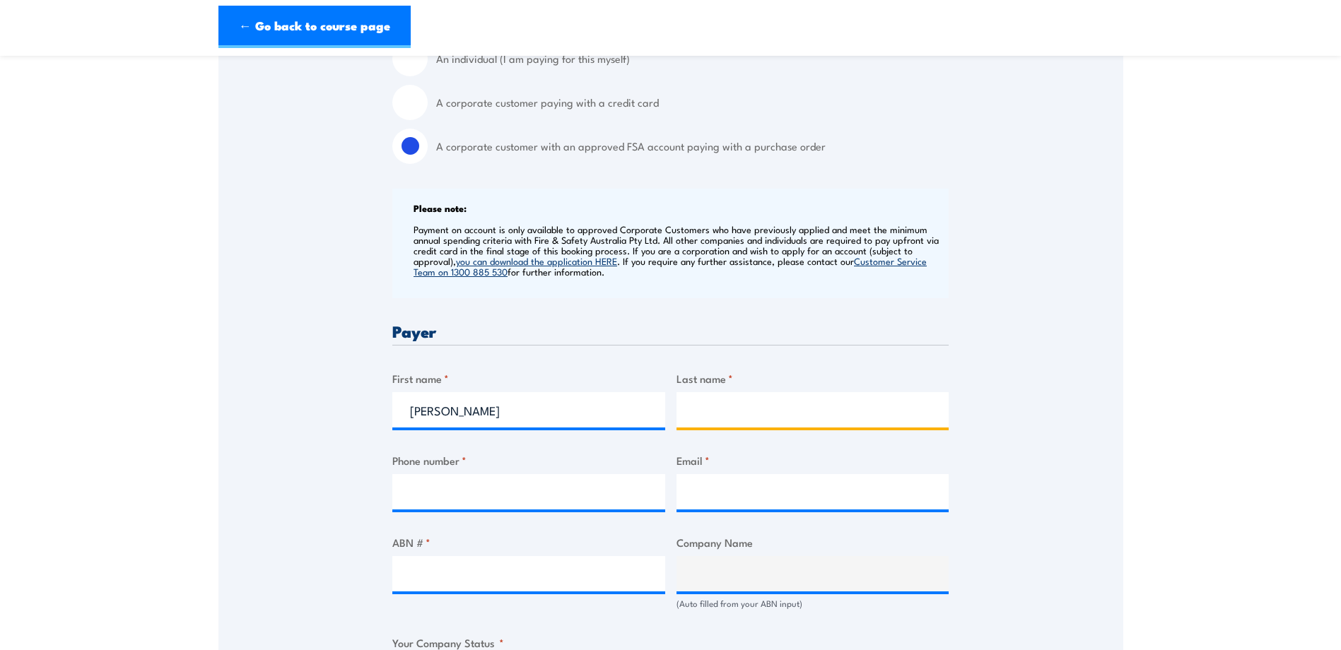
type input "Shields"
type input "0297568200"
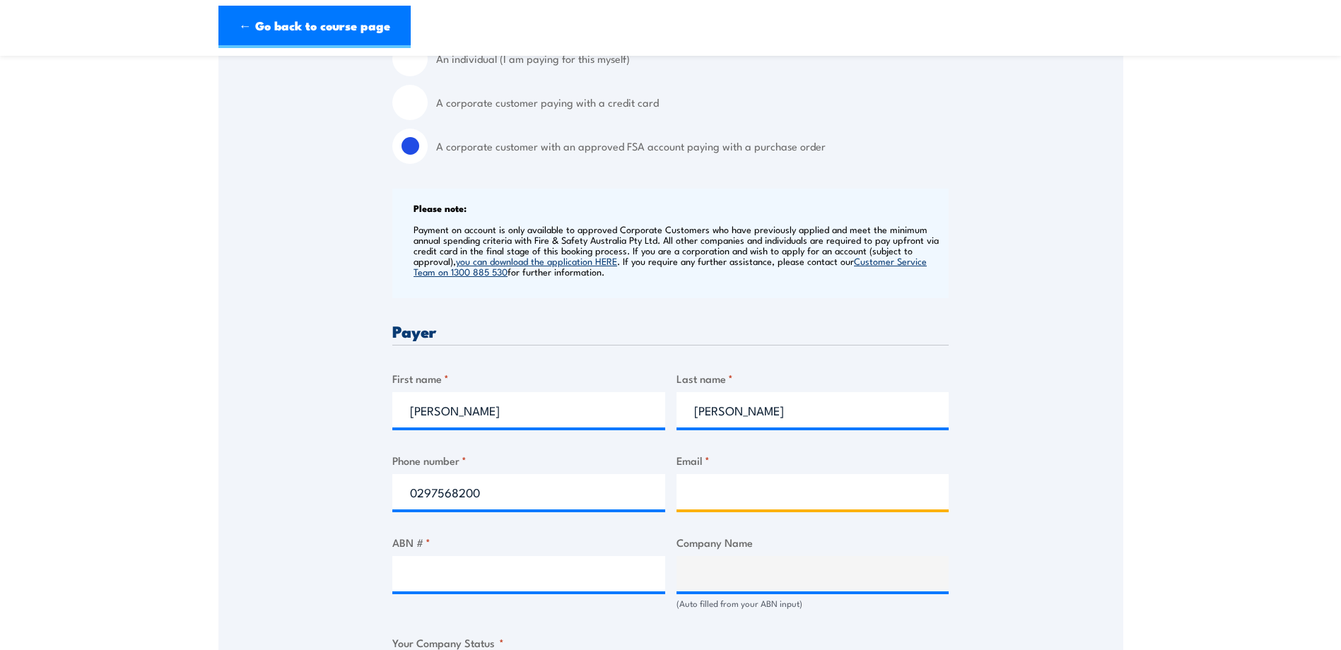
type input "Leppington@bunnings.com.au"
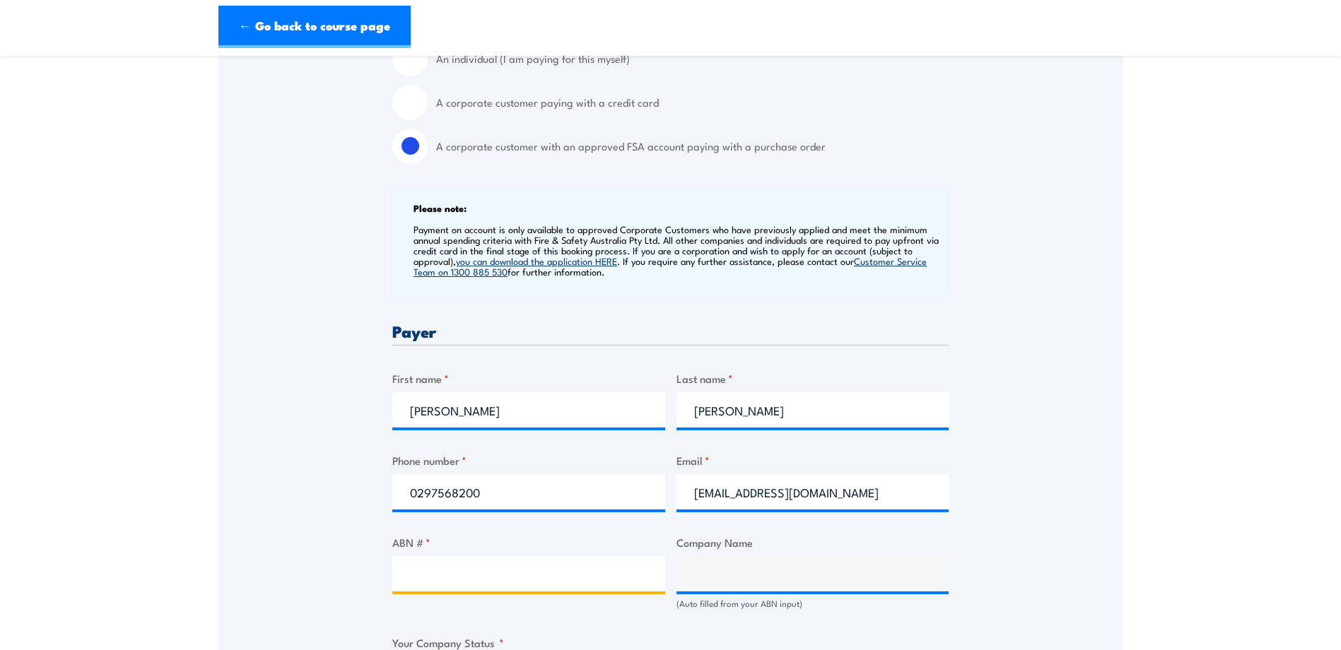
click at [481, 568] on input "ABN # *" at bounding box center [528, 573] width 273 height 35
paste input "26 008 672 179"
type input "26 008 672 179"
type input "BUNNINGS GROUP LIMITED"
radio input "true"
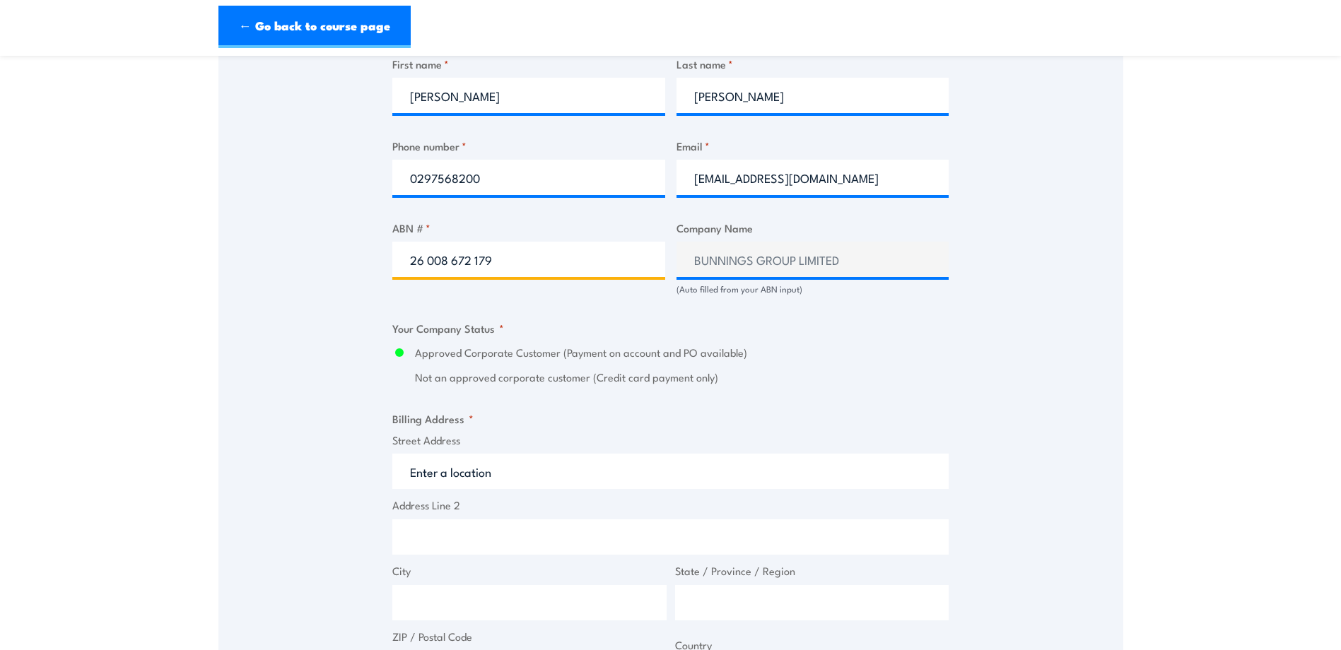
scroll to position [848, 0]
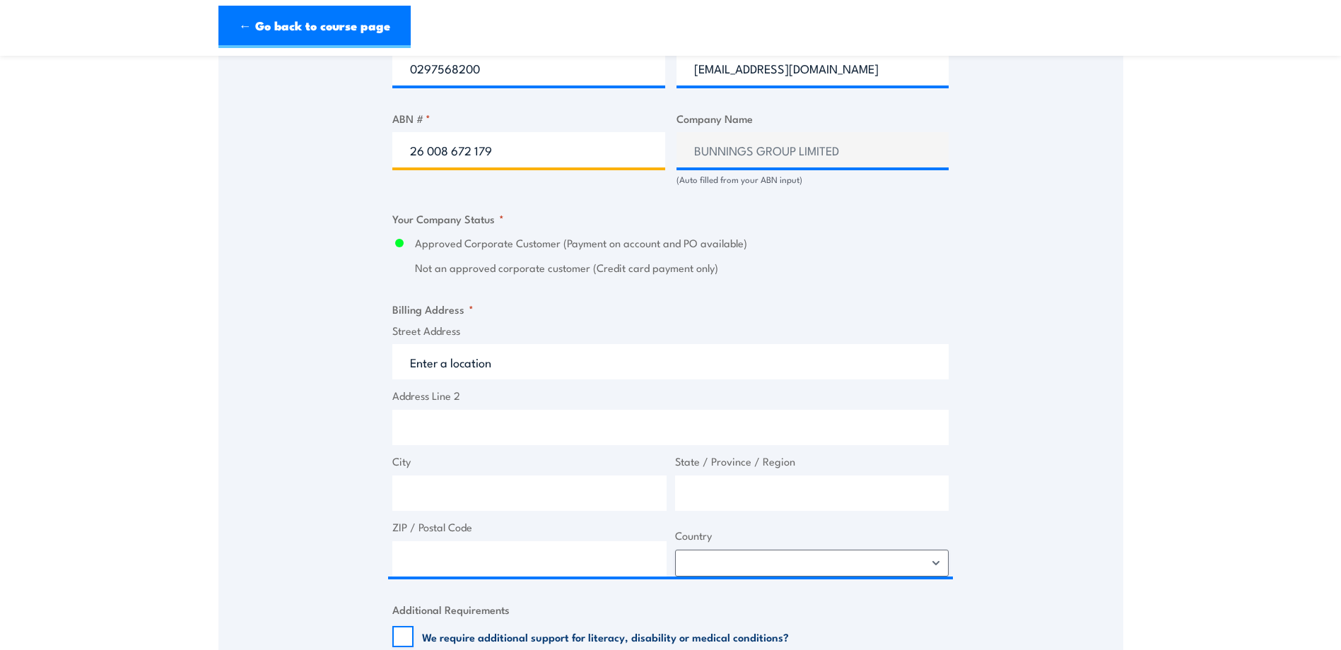
type input "26 008 672 179"
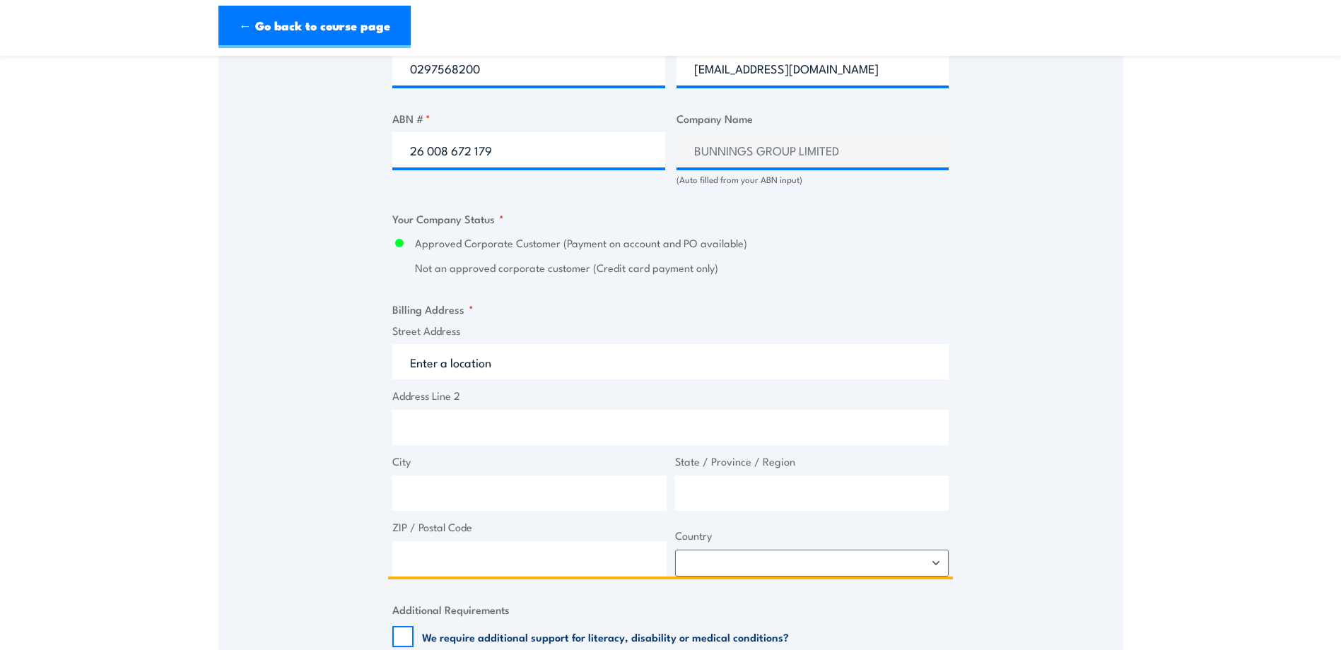
click at [474, 363] on input "Street Address" at bounding box center [670, 361] width 556 height 35
type input "Skyline Cres"
type input "Horningsea Park"
type input "New South Wales"
type input "2171"
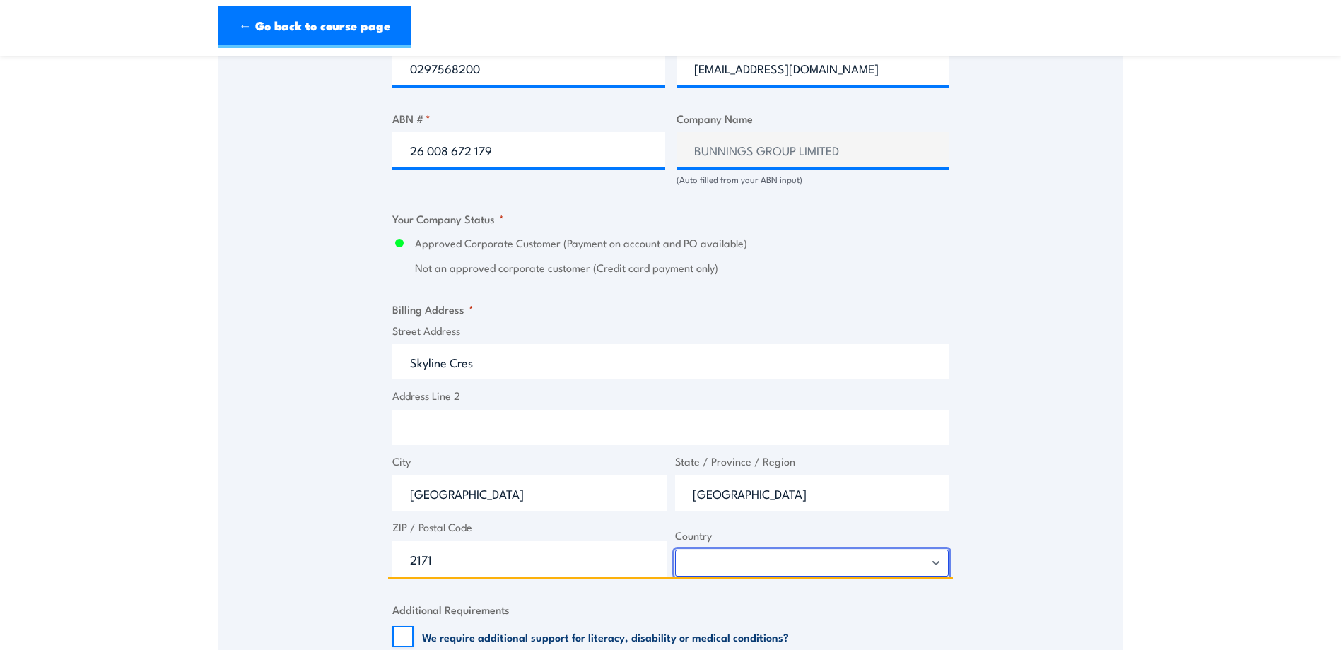
select select "Australia"
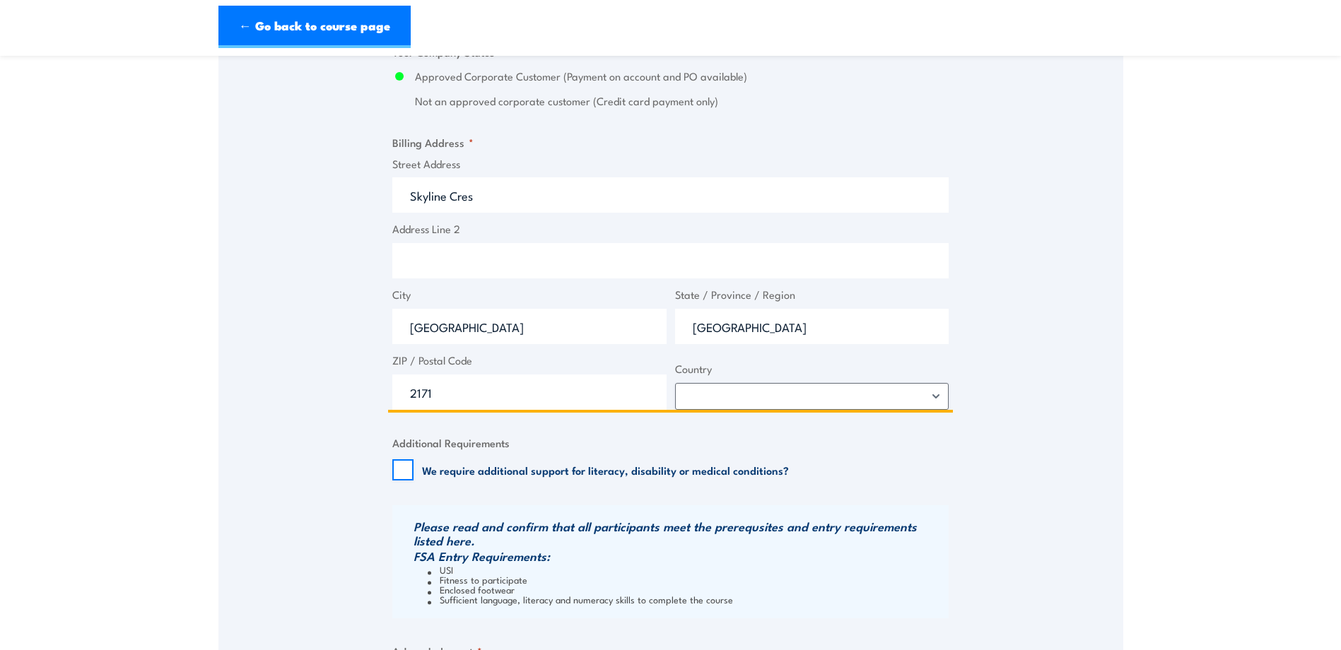
scroll to position [1131, 0]
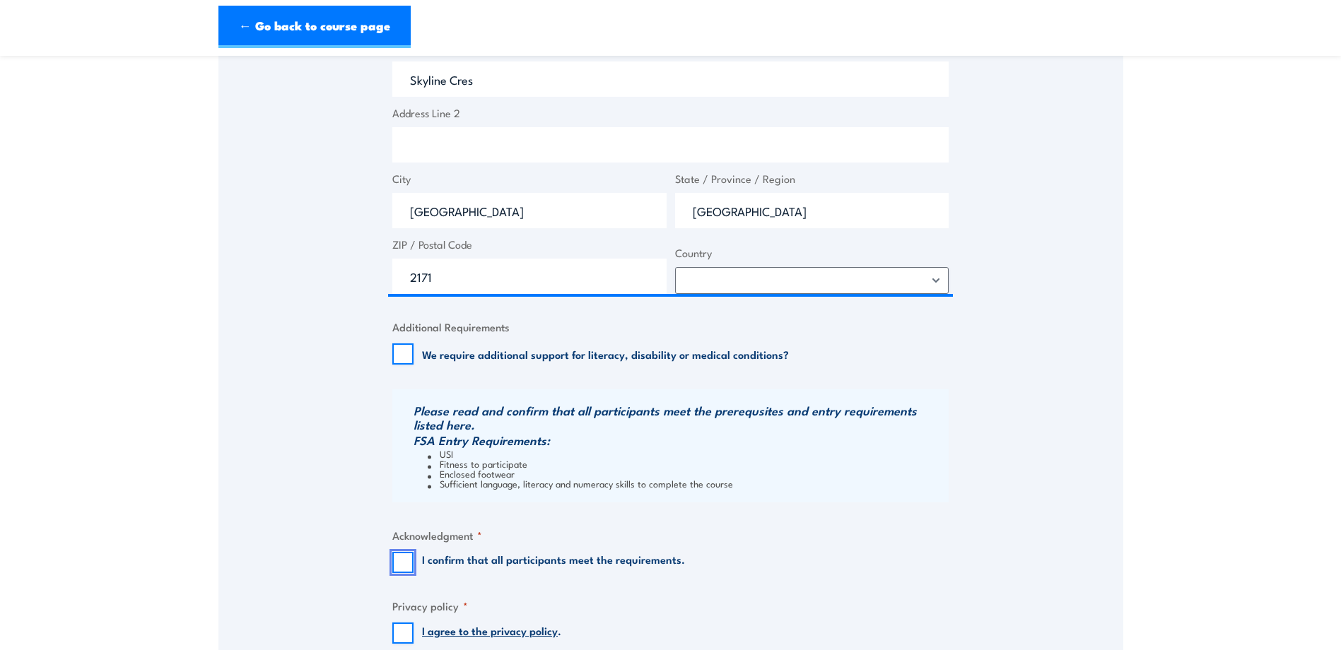
click at [403, 562] on input "I confirm that all participants meet the requirements." at bounding box center [402, 562] width 21 height 21
checkbox input "true"
click at [401, 629] on input "I agree to the privacy policy ." at bounding box center [402, 633] width 21 height 21
checkbox input "true"
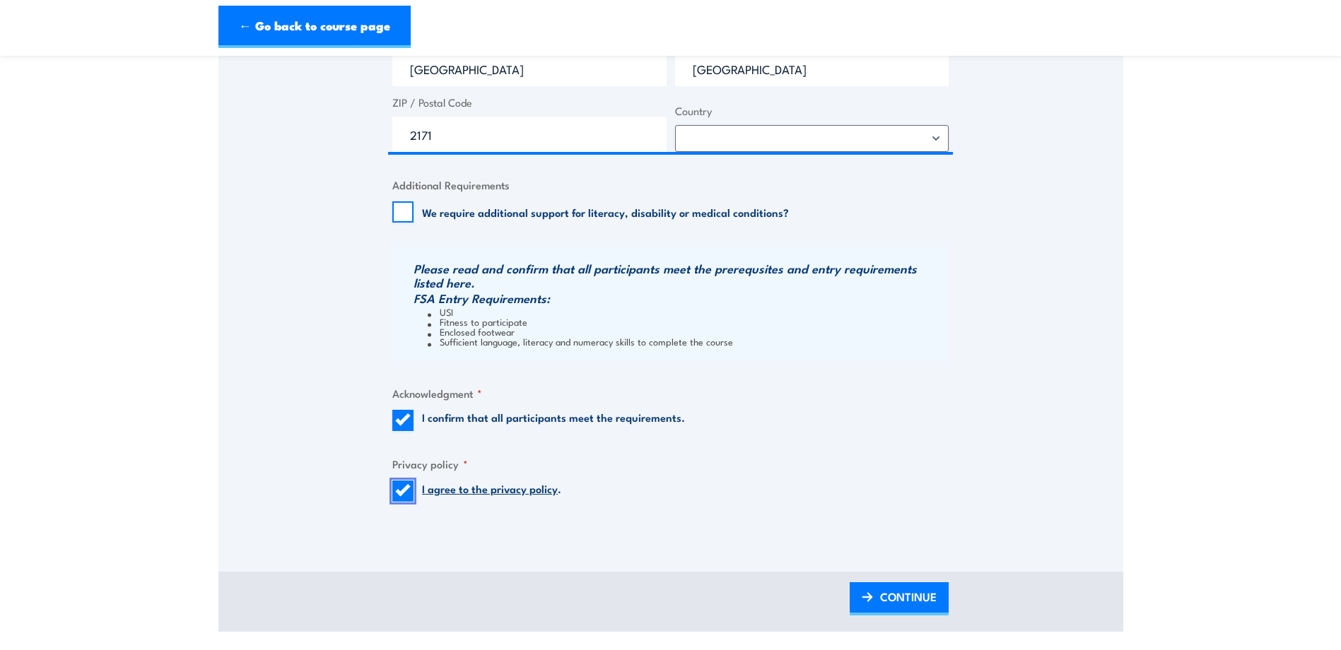
scroll to position [1414, 0]
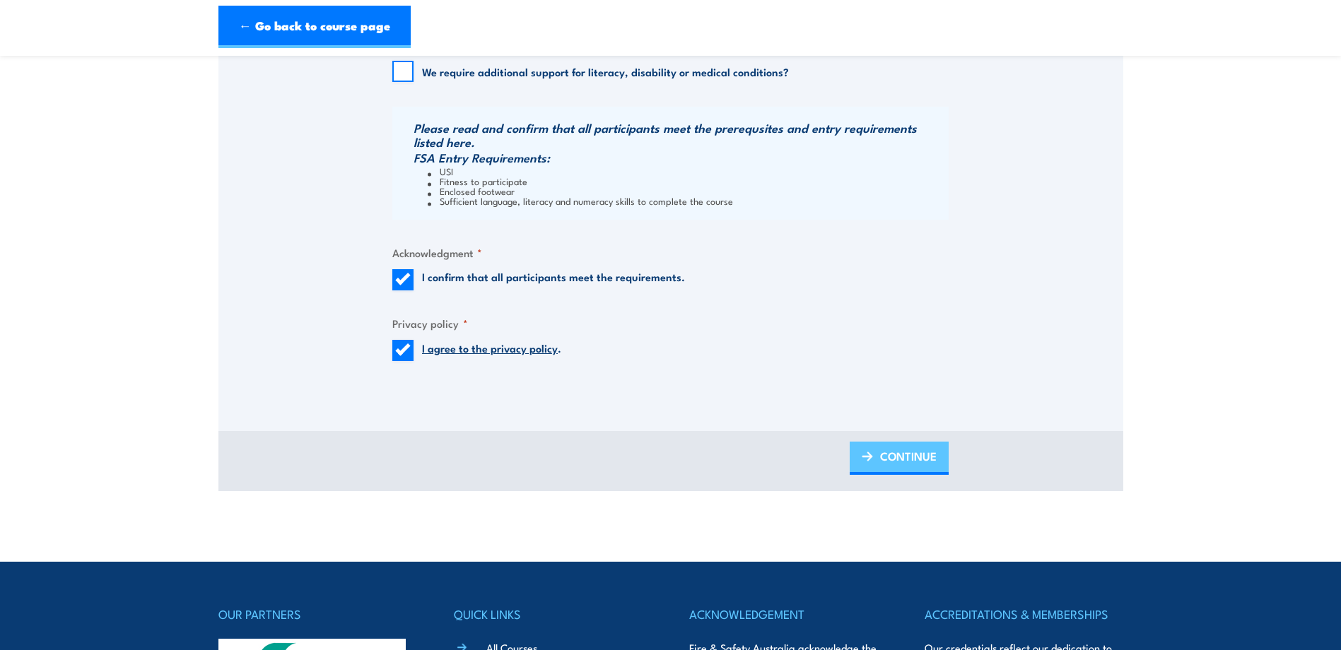
click at [891, 460] on span "CONTINUE" at bounding box center [908, 456] width 57 height 37
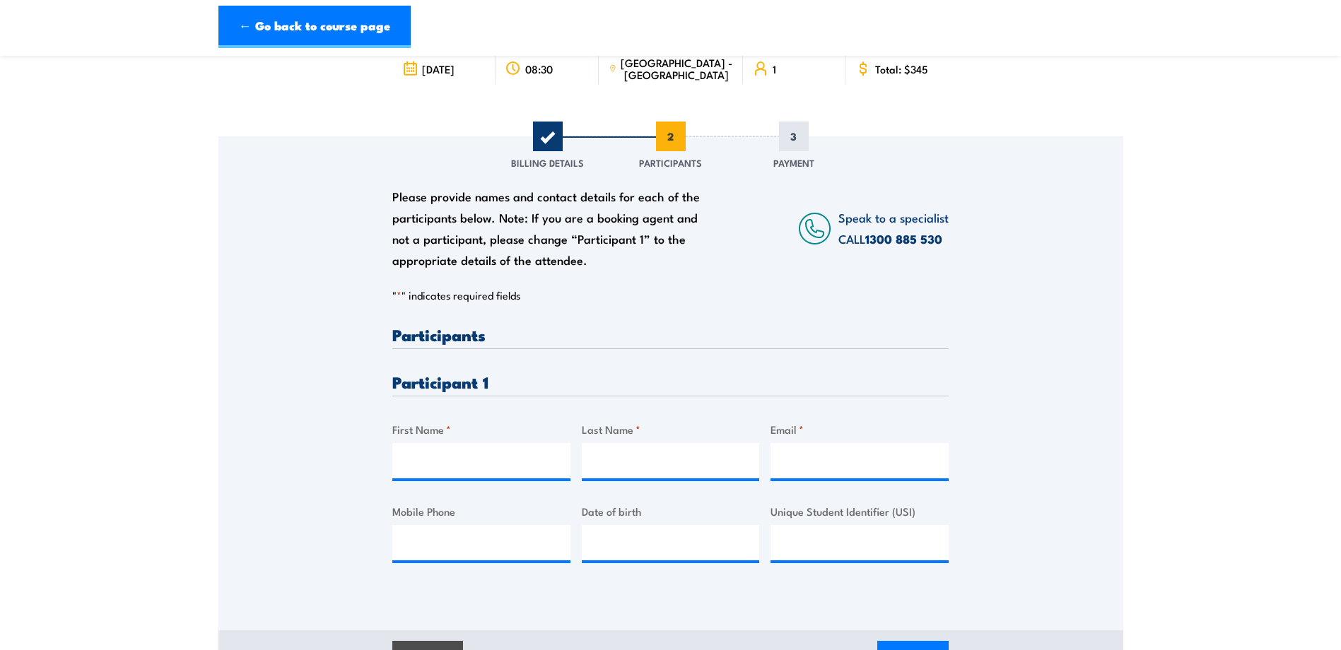
scroll to position [141, 0]
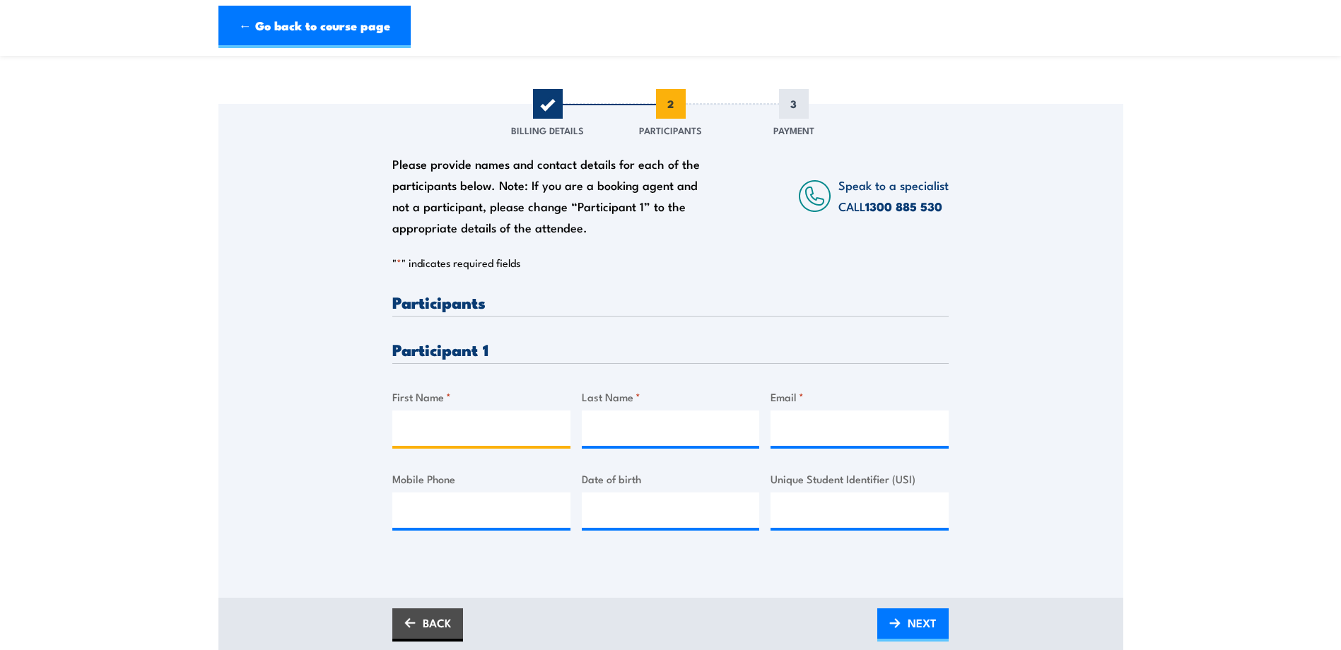
click at [457, 434] on input "First Name *" at bounding box center [481, 428] width 178 height 35
type input "Stephanie"
type input "Warren"
click at [805, 428] on input "Email *" at bounding box center [860, 428] width 178 height 35
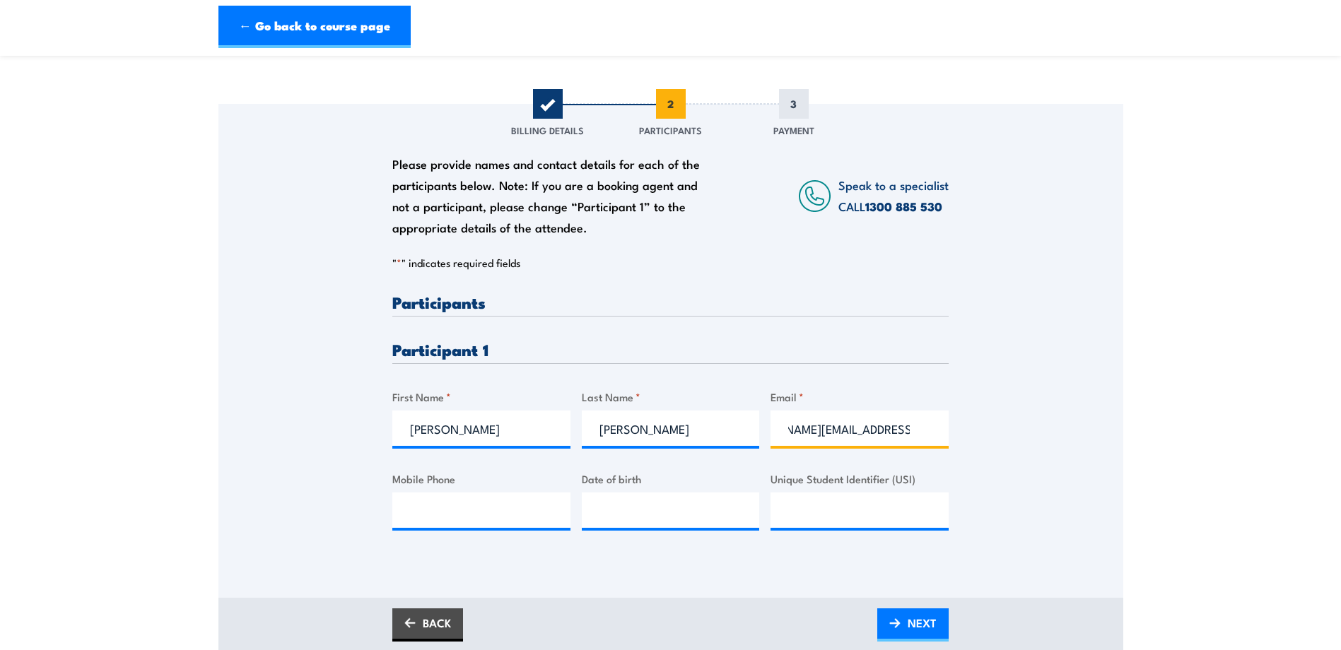
scroll to position [0, 63]
click at [877, 430] on input "stephanie.warren@bunnings.cm.au" at bounding box center [860, 428] width 178 height 35
click at [887, 428] on input "stephanie.warren@bunnings.cm.au" at bounding box center [860, 428] width 178 height 35
type input "stephanie.warren@bunnings.com.au"
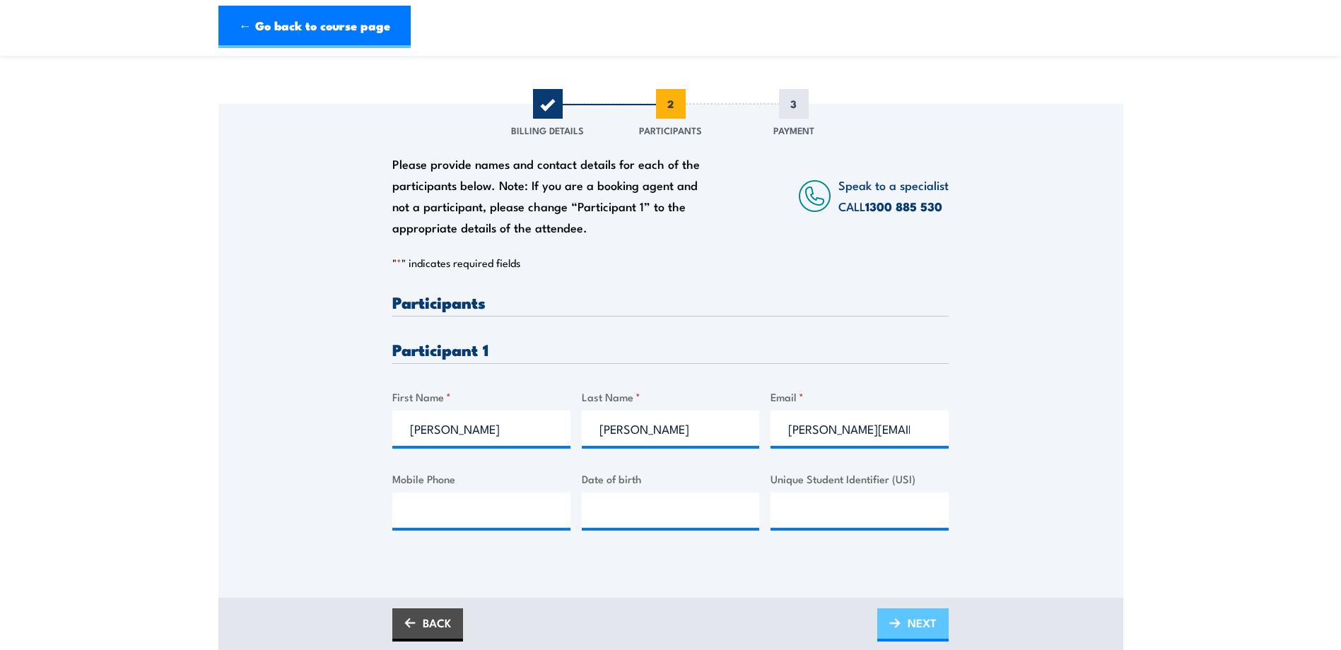
click at [906, 620] on link "NEXT" at bounding box center [912, 625] width 71 height 33
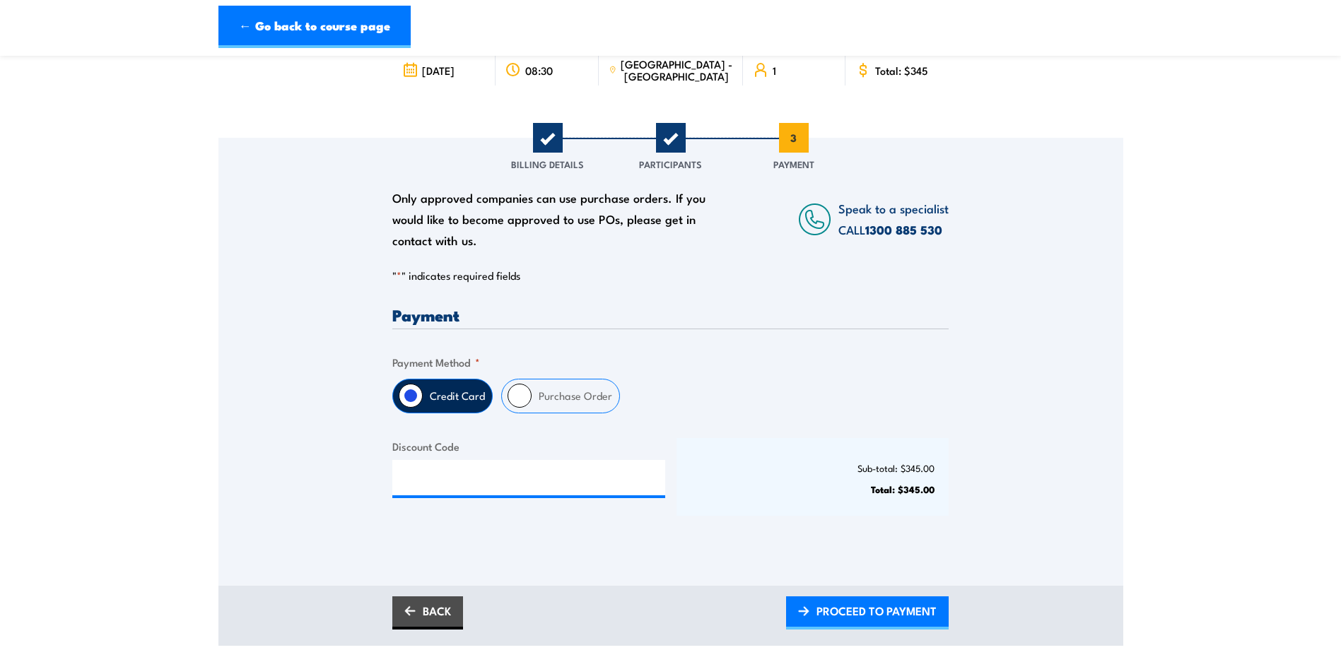
scroll to position [141, 0]
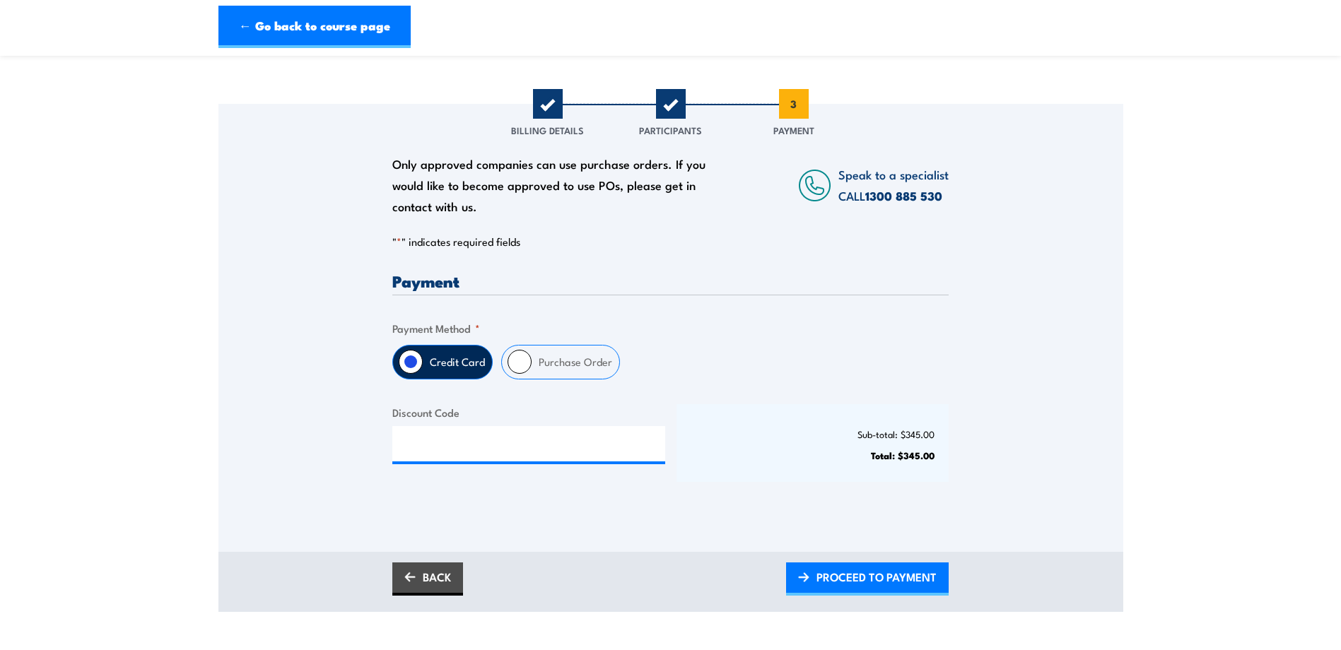
click at [530, 363] on input "Purchase Order" at bounding box center [520, 362] width 24 height 24
radio input "true"
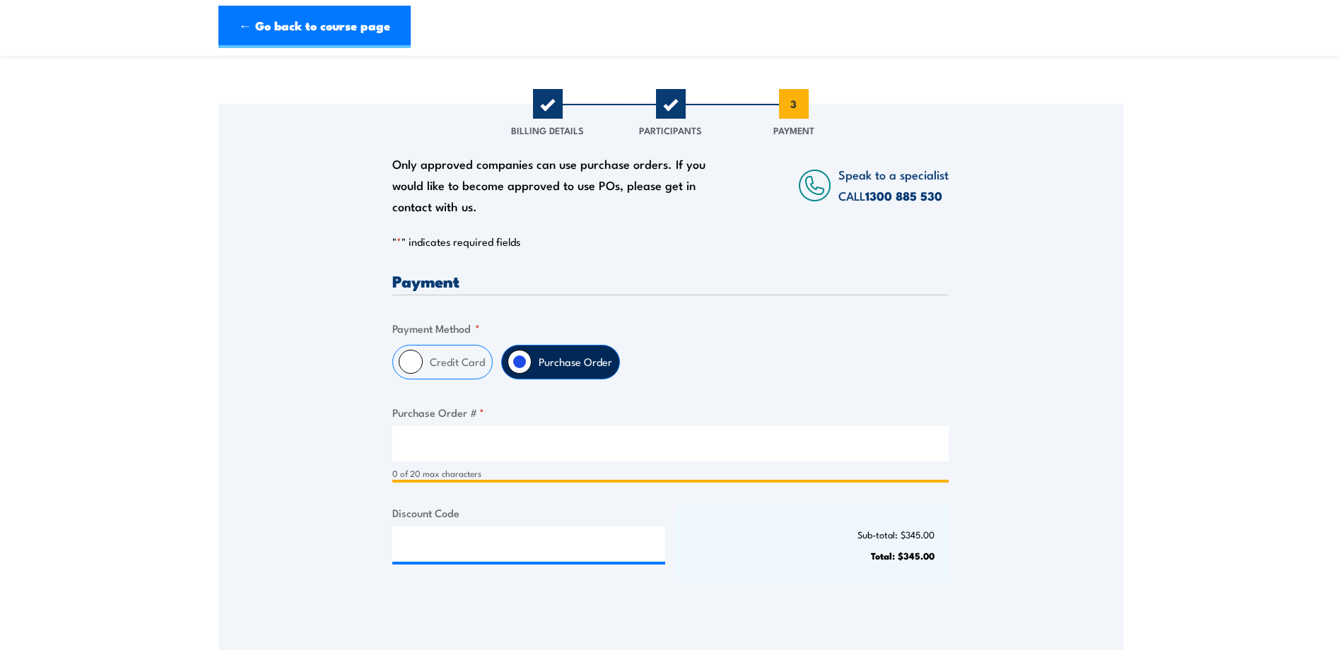
click at [518, 442] on input "Purchase Order # *" at bounding box center [670, 443] width 556 height 35
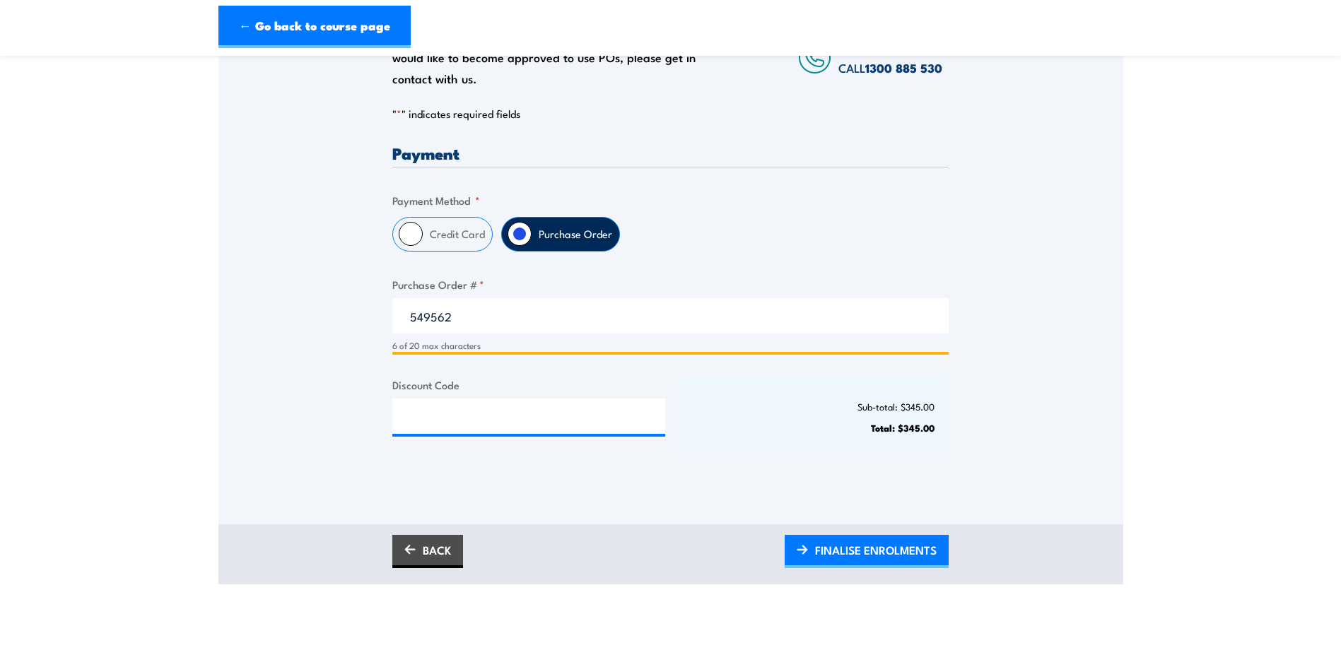
scroll to position [424, 0]
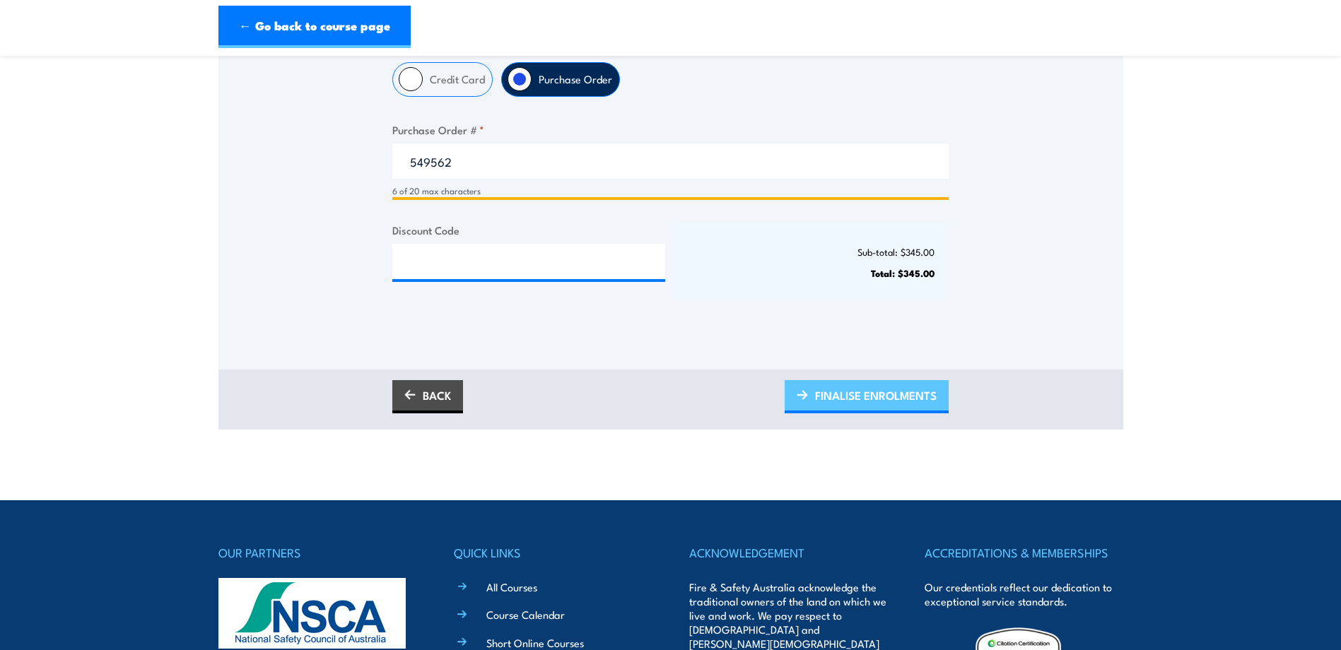
type input "549562"
click at [815, 397] on span "FINALISE ENROLMENTS" at bounding box center [876, 395] width 122 height 37
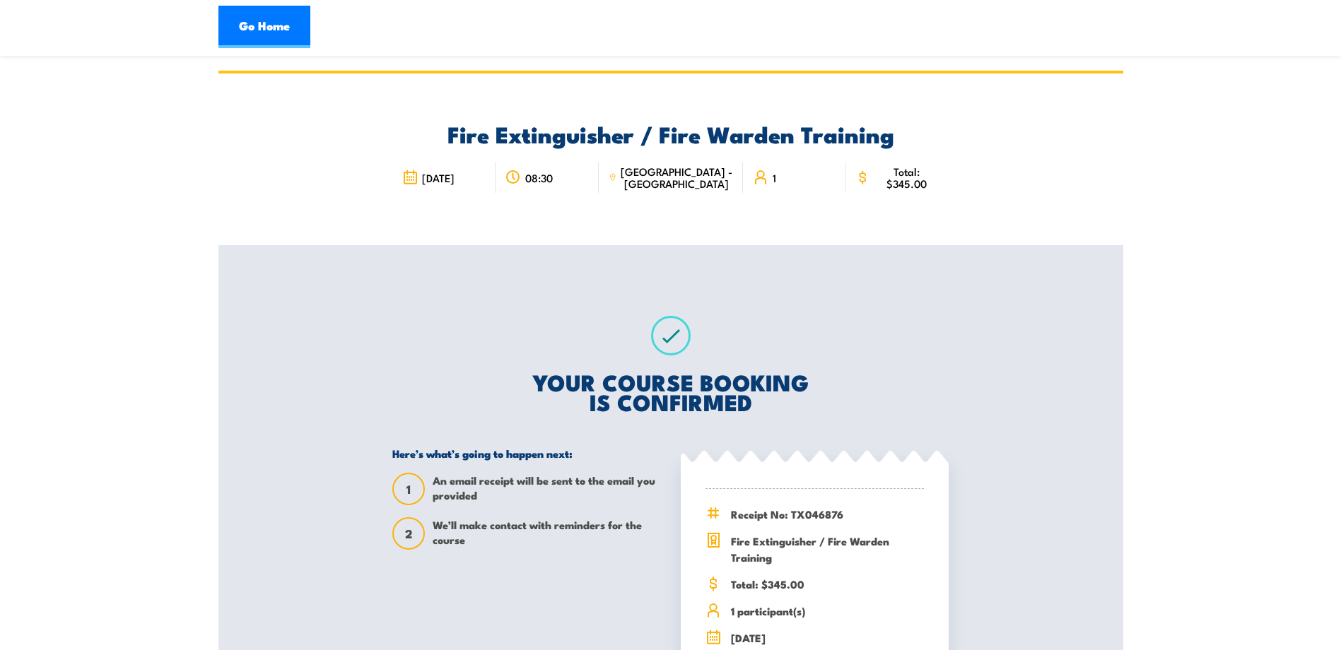
scroll to position [141, 0]
